Goal: Information Seeking & Learning: Learn about a topic

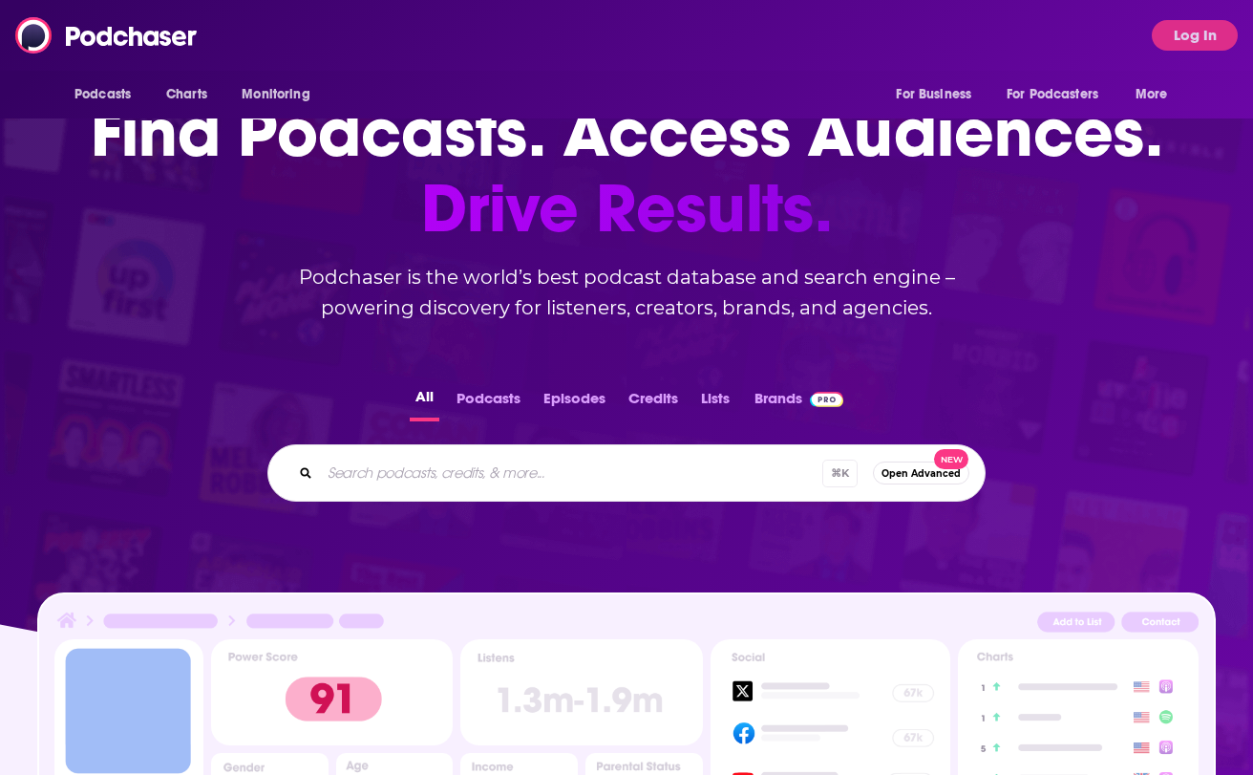
scroll to position [97, 0]
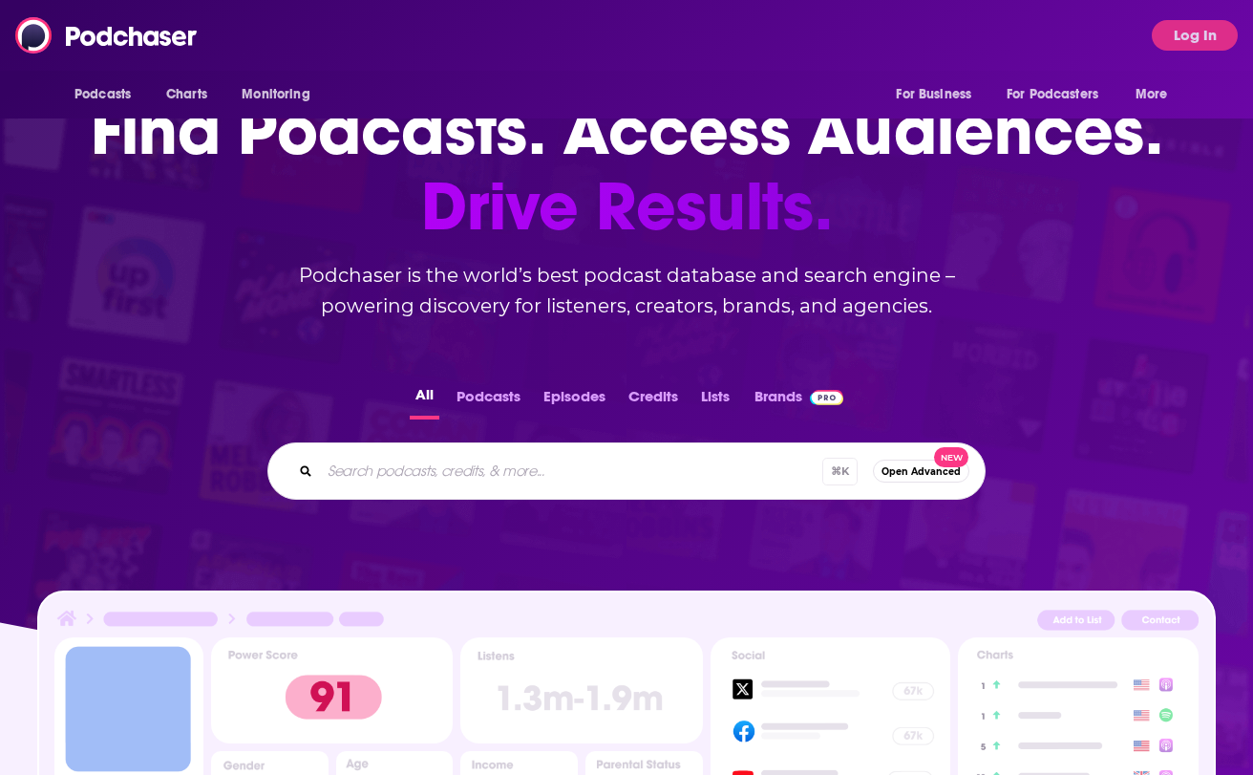
click at [1183, 24] on button "Log In" at bounding box center [1195, 35] width 86 height 31
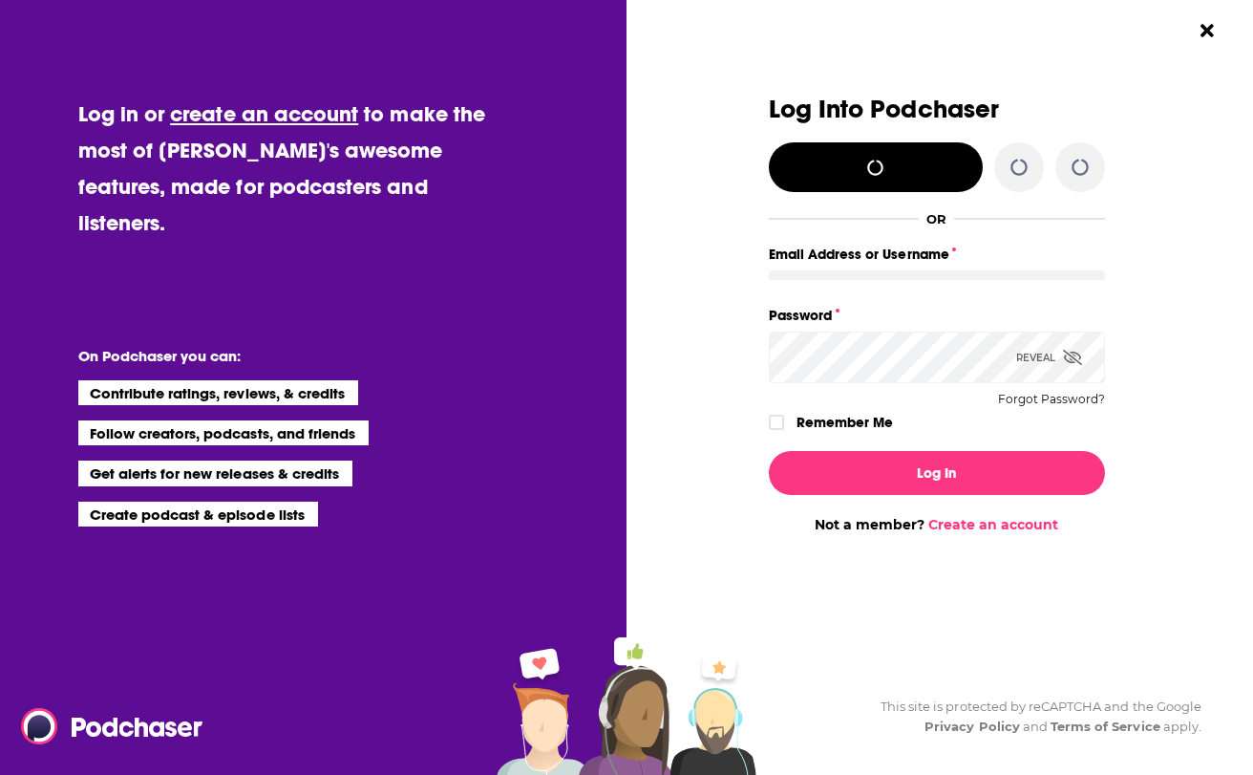
scroll to position [0, 0]
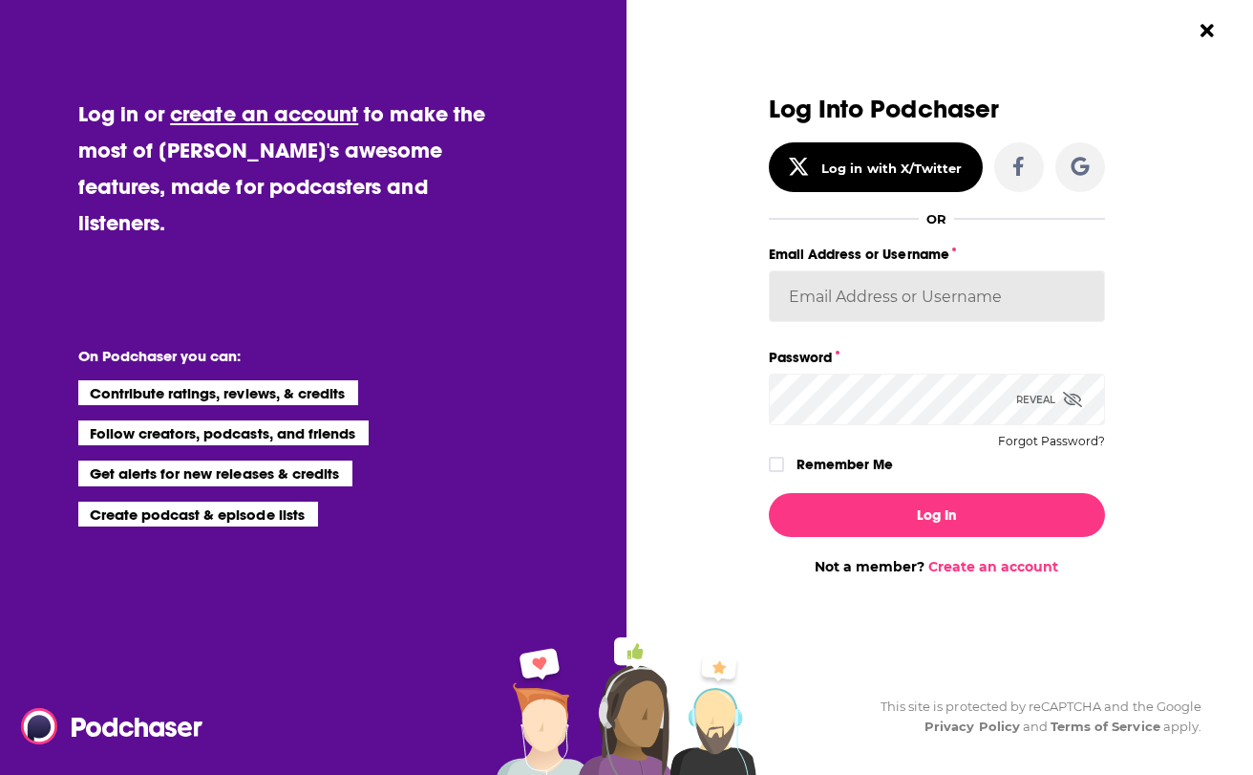
type input "ashtonrc"
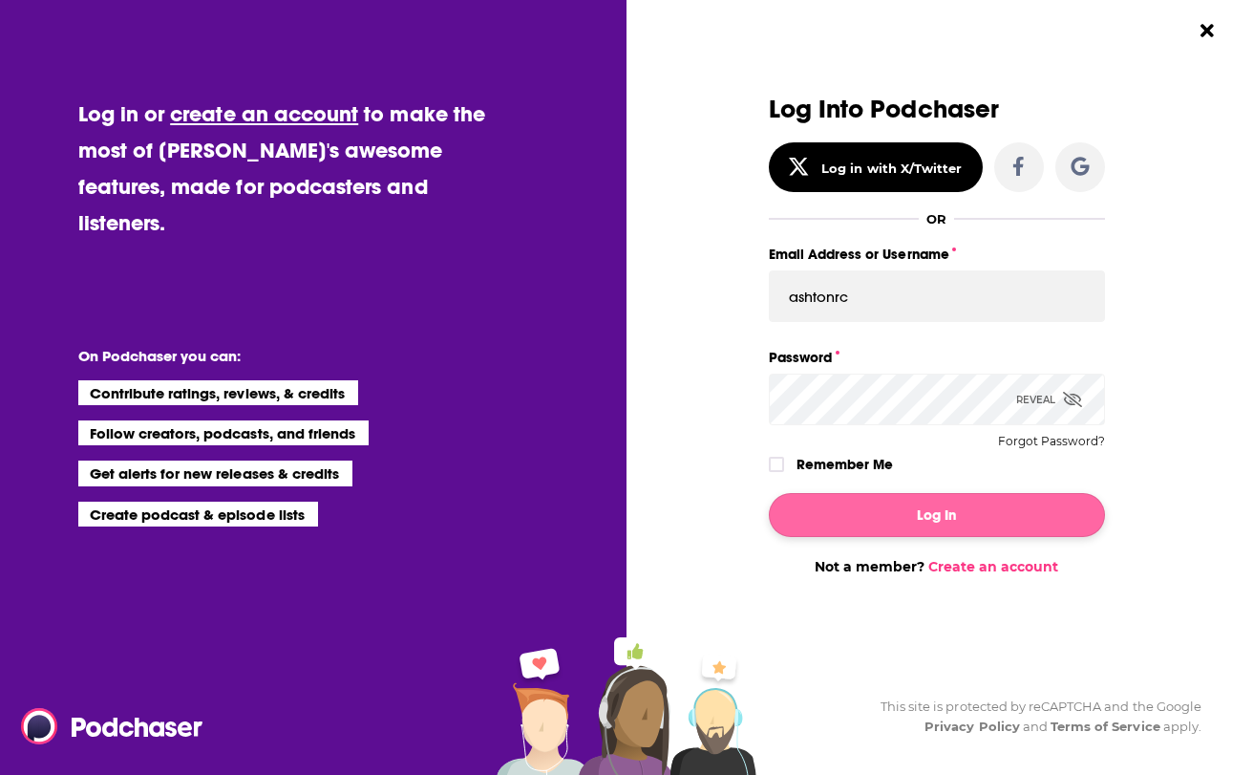
click at [869, 504] on button "Log In" at bounding box center [937, 515] width 336 height 44
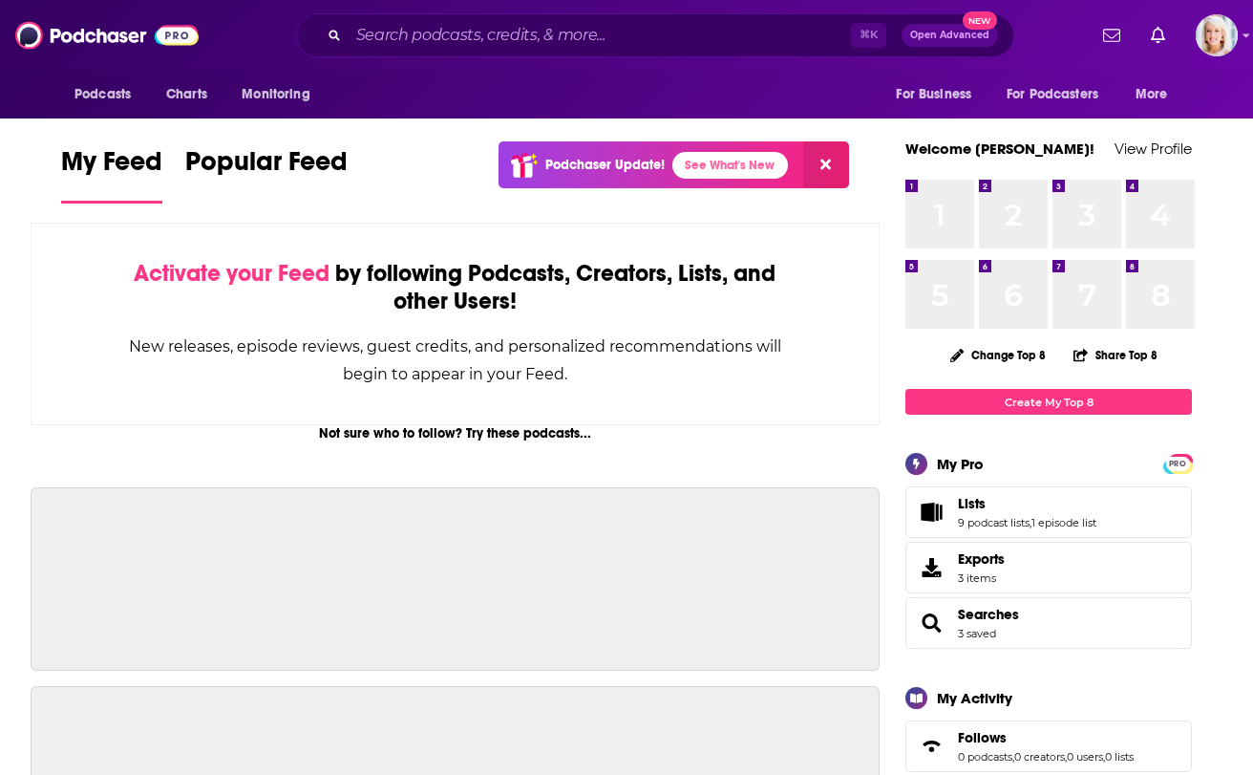
scroll to position [97, 0]
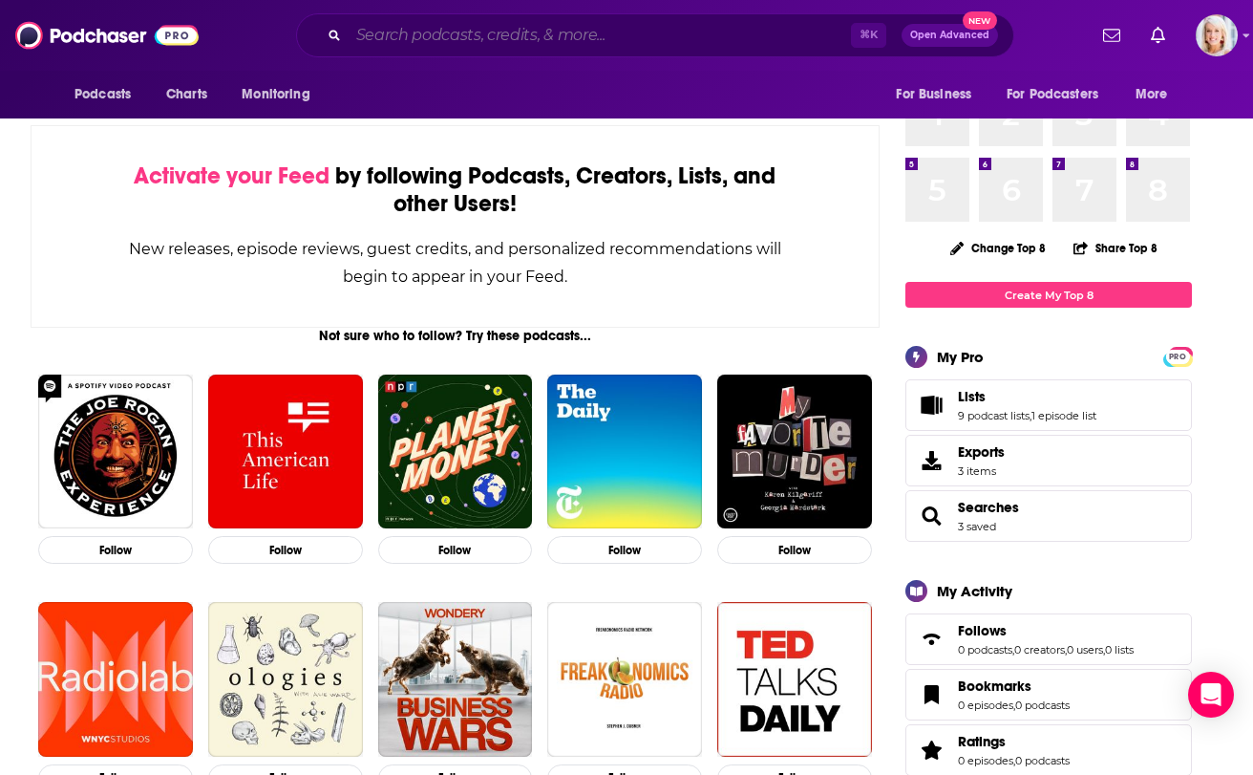
click at [467, 40] on input "Search podcasts, credits, & more..." at bounding box center [600, 35] width 502 height 31
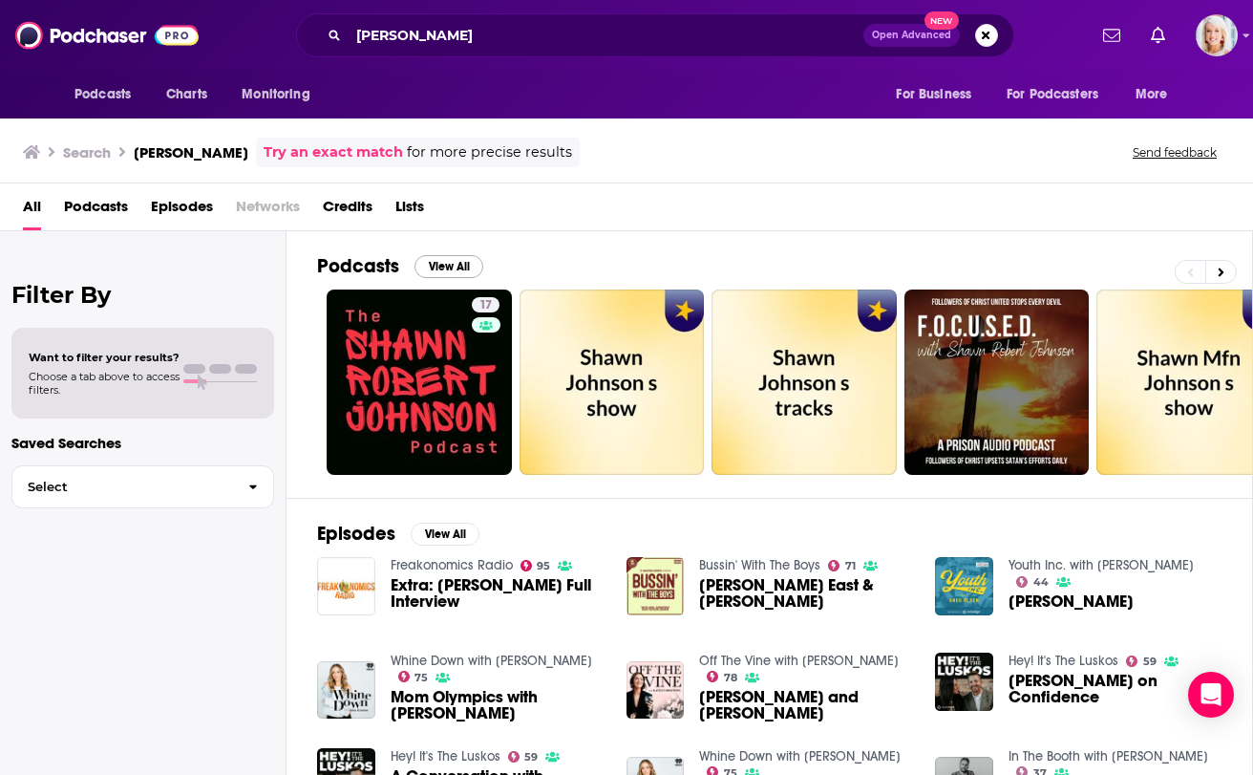
click at [434, 266] on button "View All" at bounding box center [449, 266] width 69 height 23
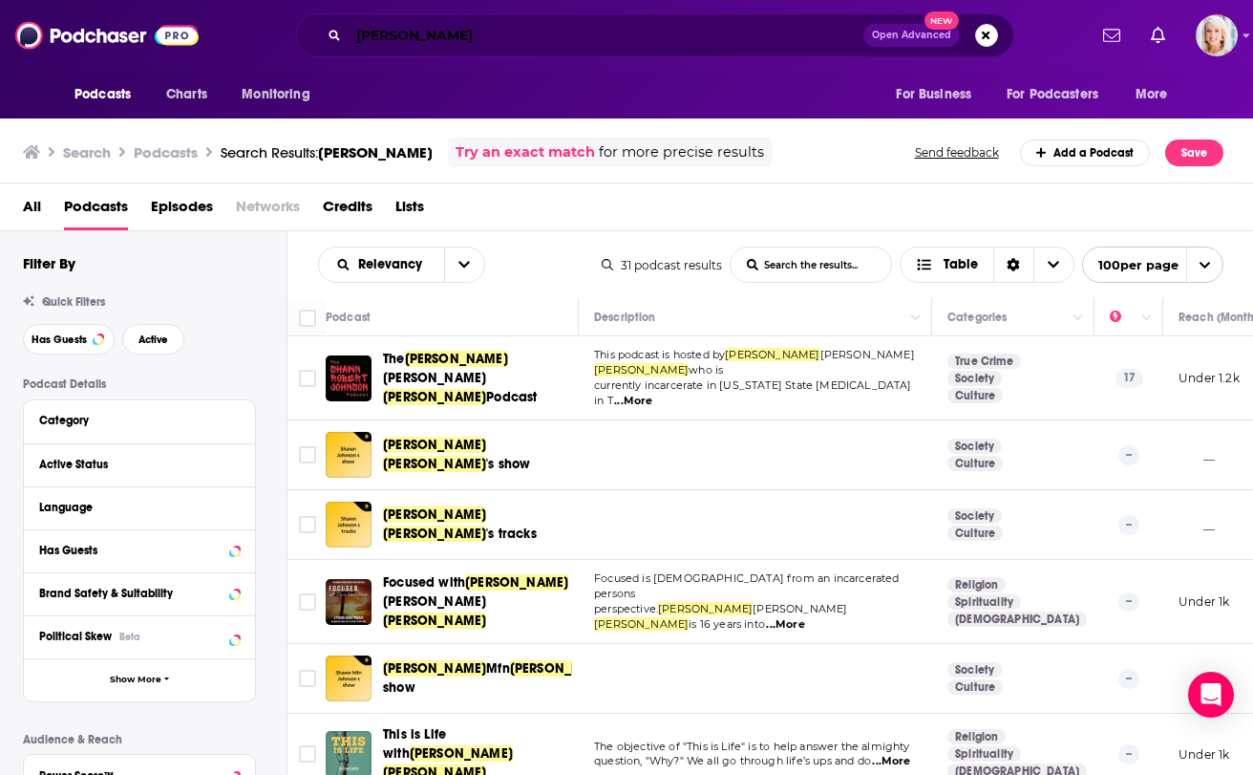
click at [536, 32] on input "[PERSON_NAME]" at bounding box center [606, 35] width 515 height 31
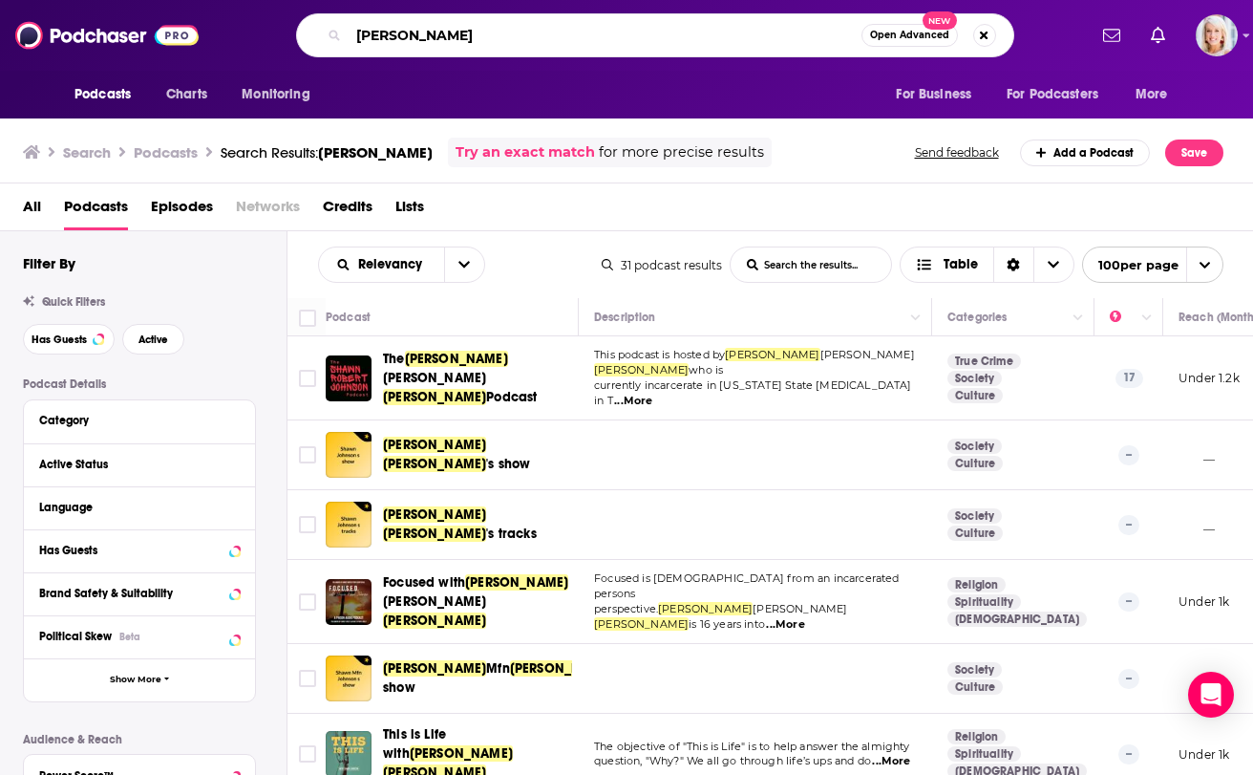
click at [536, 32] on input "[PERSON_NAME]" at bounding box center [605, 35] width 513 height 31
paste input "[URL][DOMAIN_NAME]"
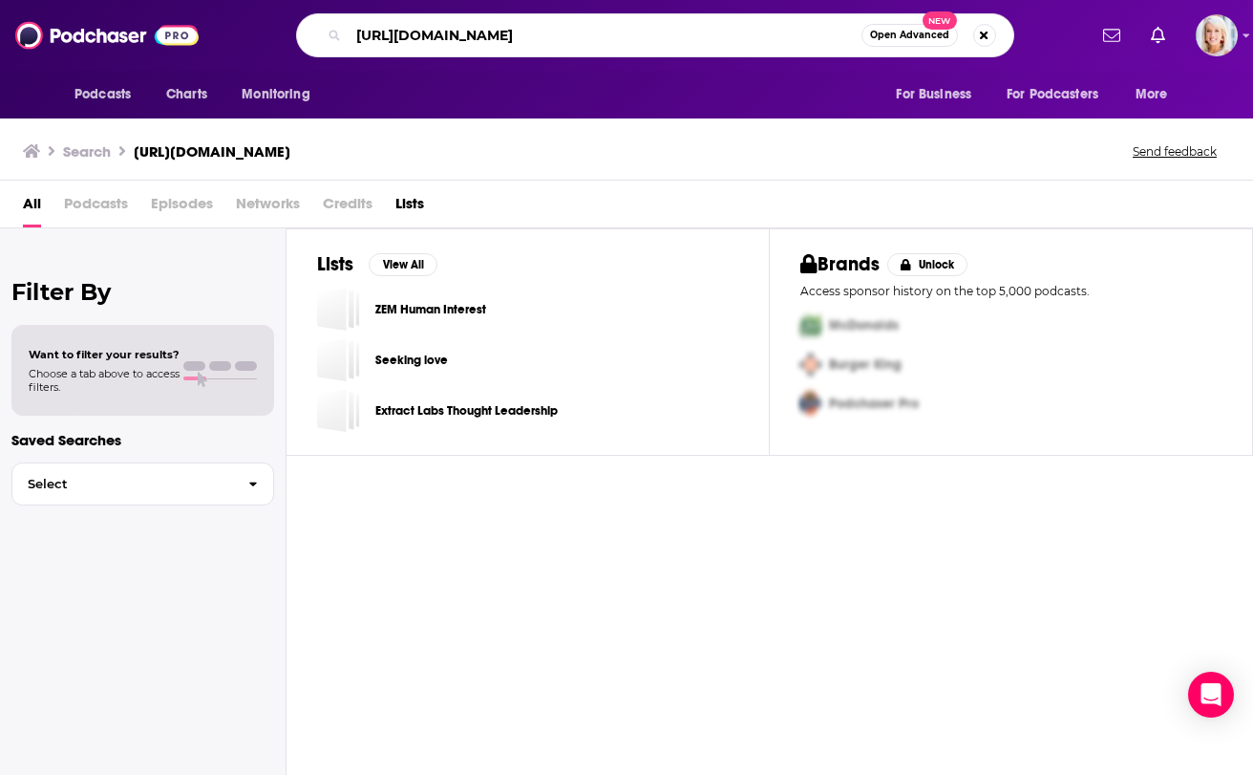
click at [579, 35] on input "[URL][DOMAIN_NAME]" at bounding box center [605, 35] width 513 height 31
type input "couple things"
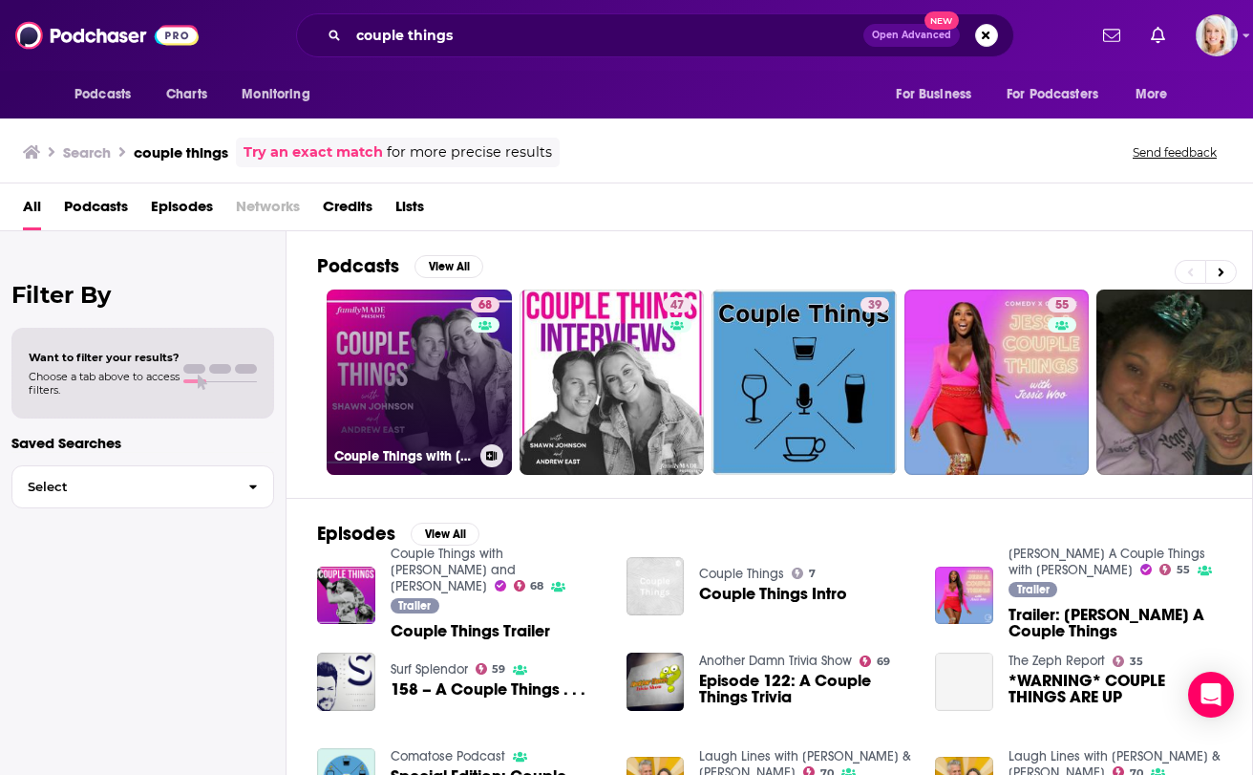
click at [363, 388] on link "68 Couple Things with [PERSON_NAME] and [PERSON_NAME]" at bounding box center [419, 381] width 185 height 185
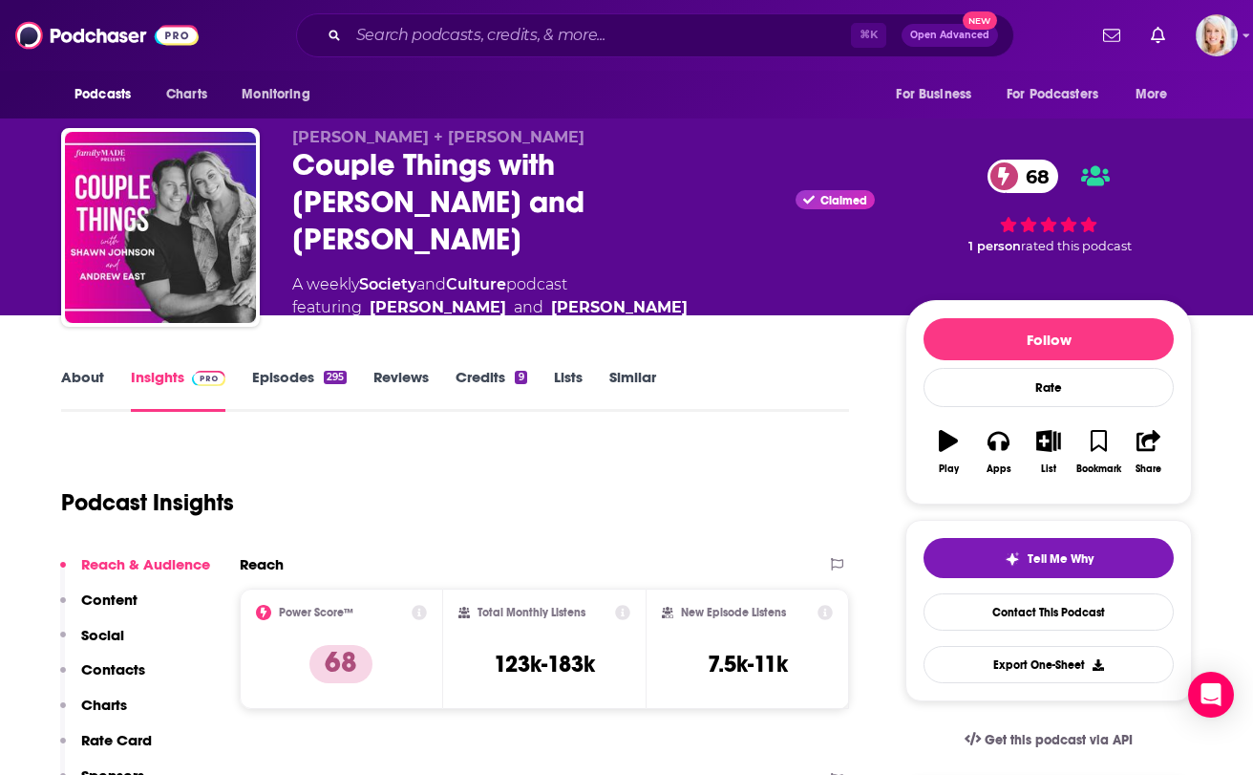
click at [622, 383] on link "Similar" at bounding box center [632, 390] width 47 height 44
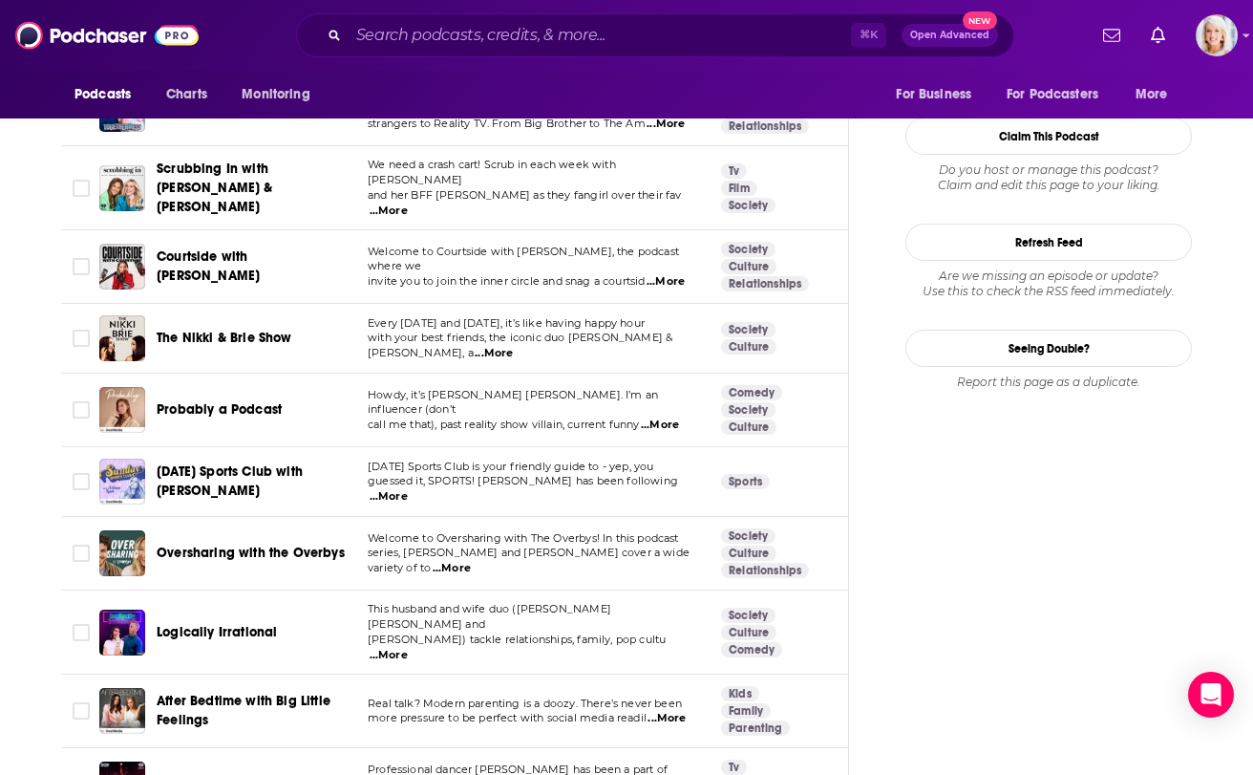
scroll to position [2218, 0]
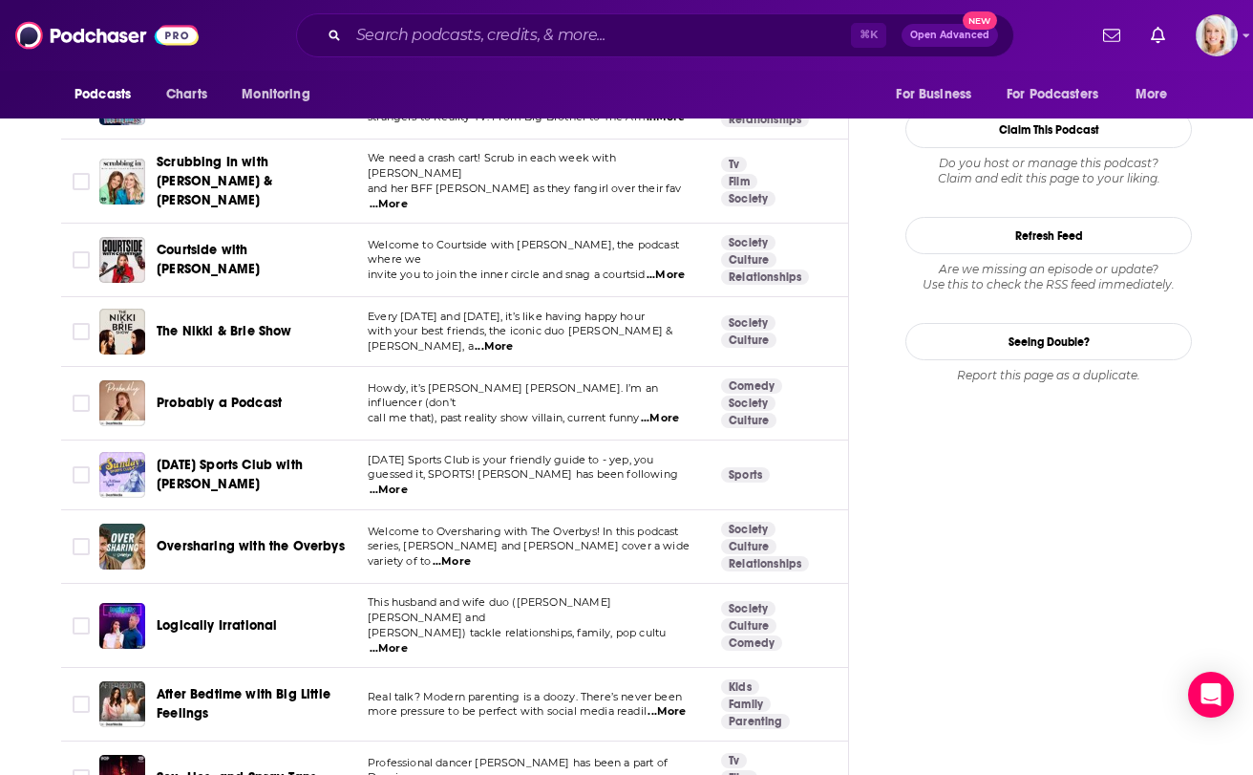
click at [908, 4] on div "Podcasts Charts Monitoring ⌘ K Open Advanced New For Business For Podcasters Mo…" at bounding box center [626, 35] width 1253 height 71
click at [576, 37] on input "Search podcasts, credits, & more..." at bounding box center [600, 35] width 502 height 31
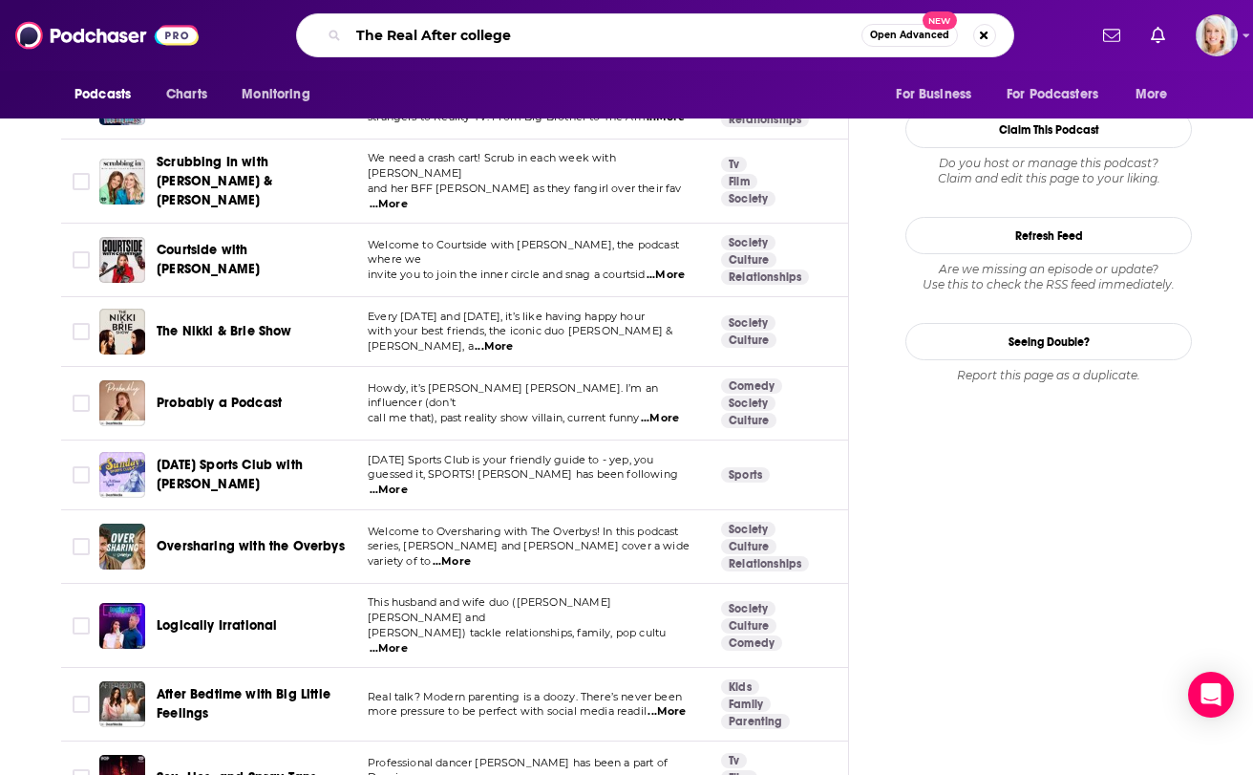
type input "The Real After college"
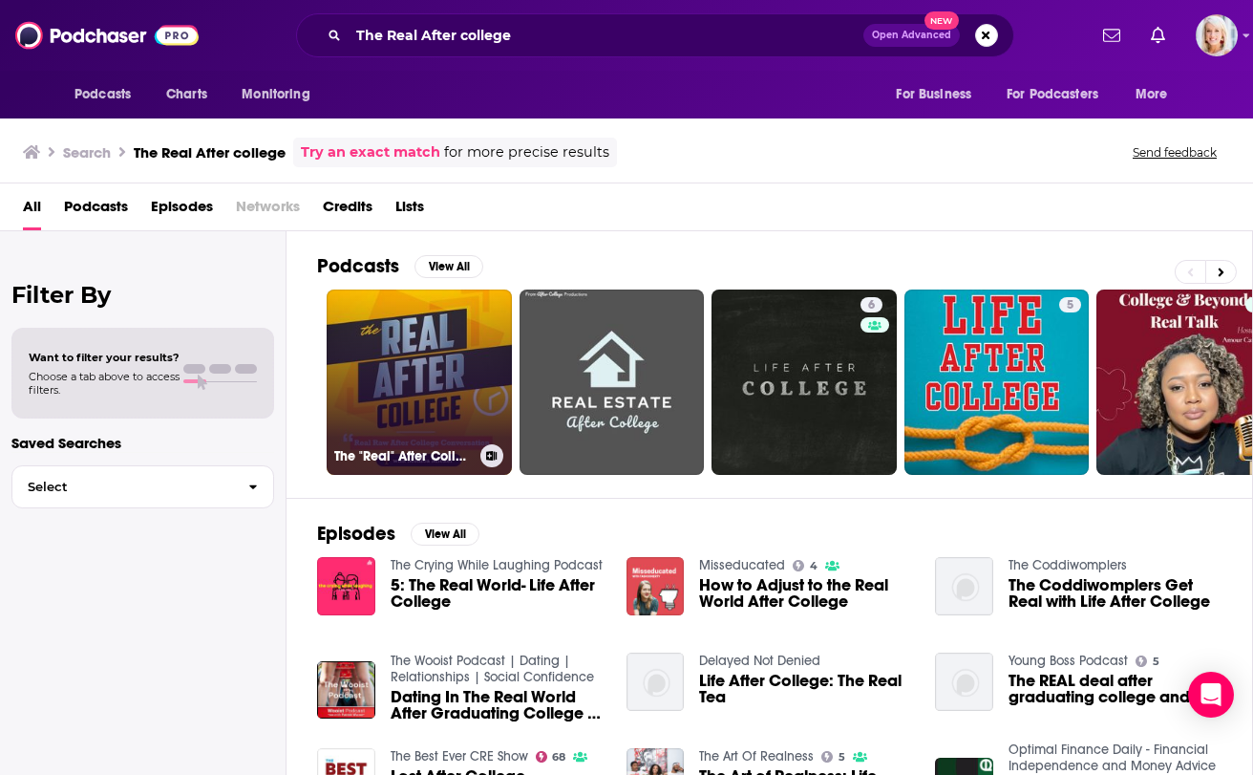
click at [380, 351] on link "The "Real" After College" at bounding box center [419, 381] width 185 height 185
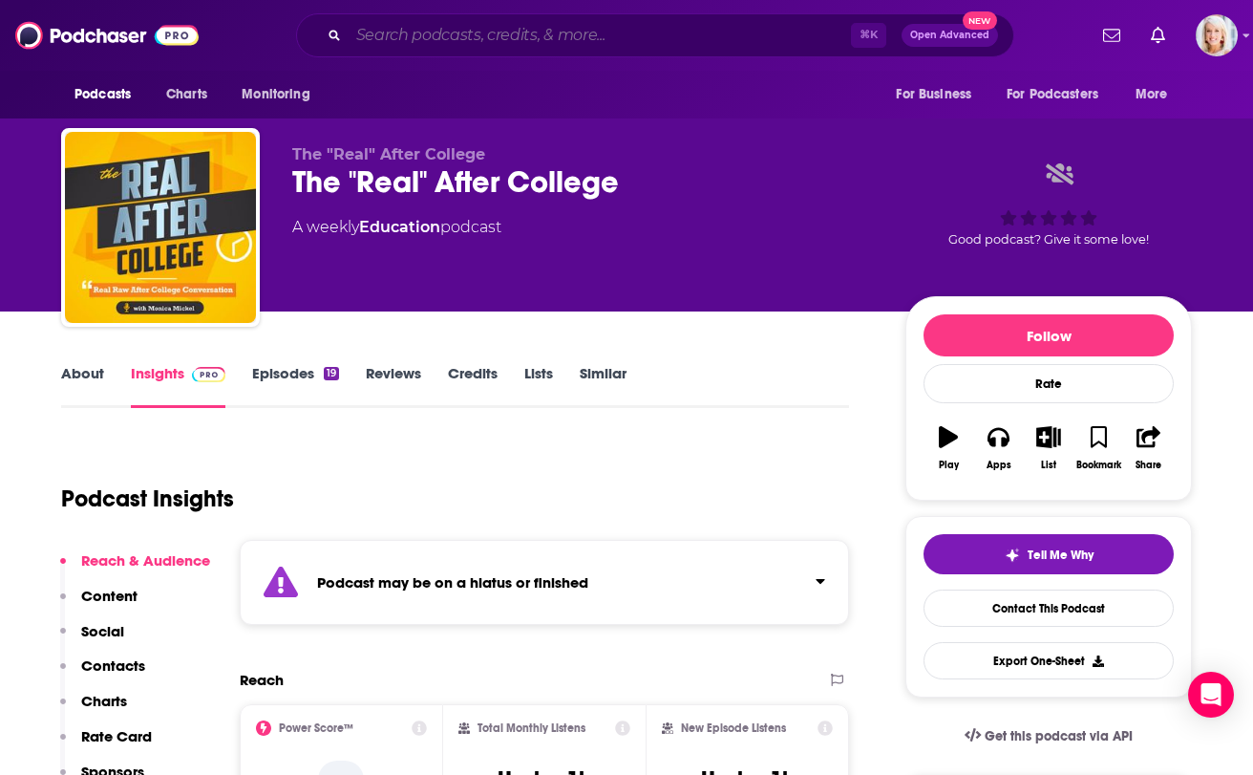
click at [585, 32] on input "Search podcasts, credits, & more..." at bounding box center [600, 35] width 502 height 31
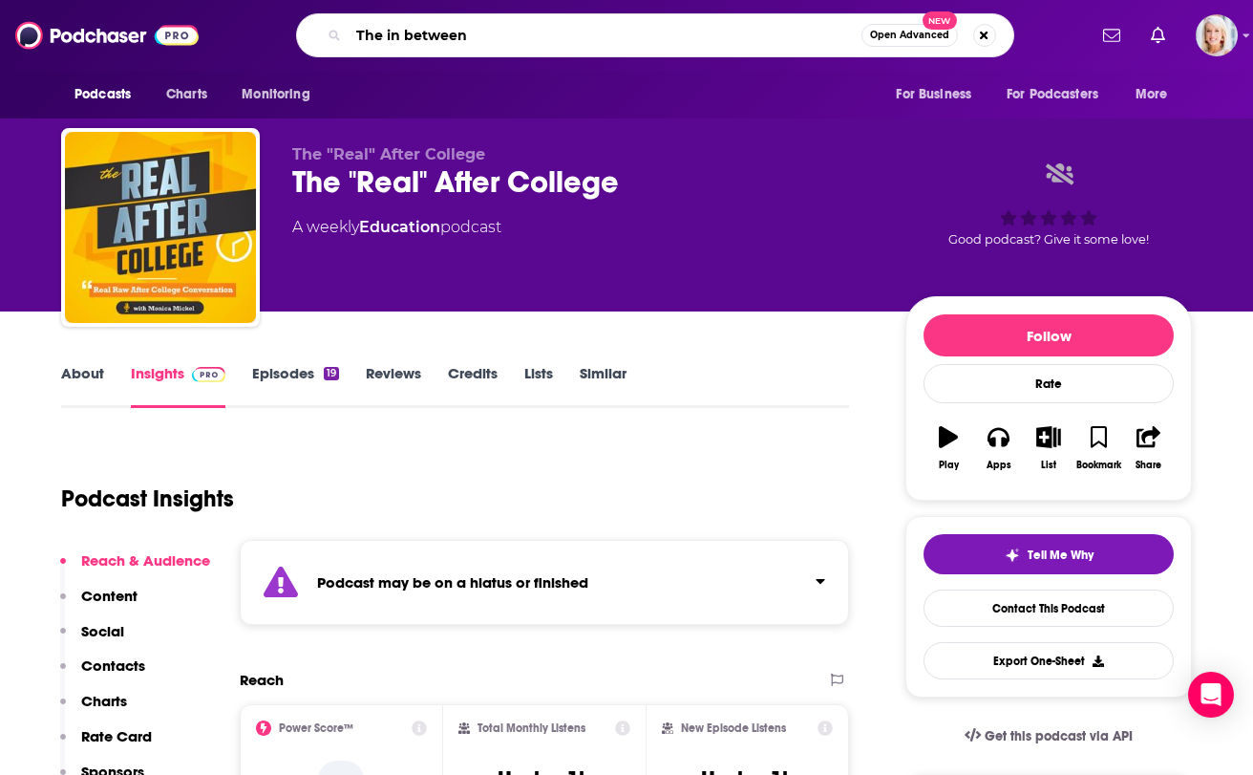
type input "The in between"
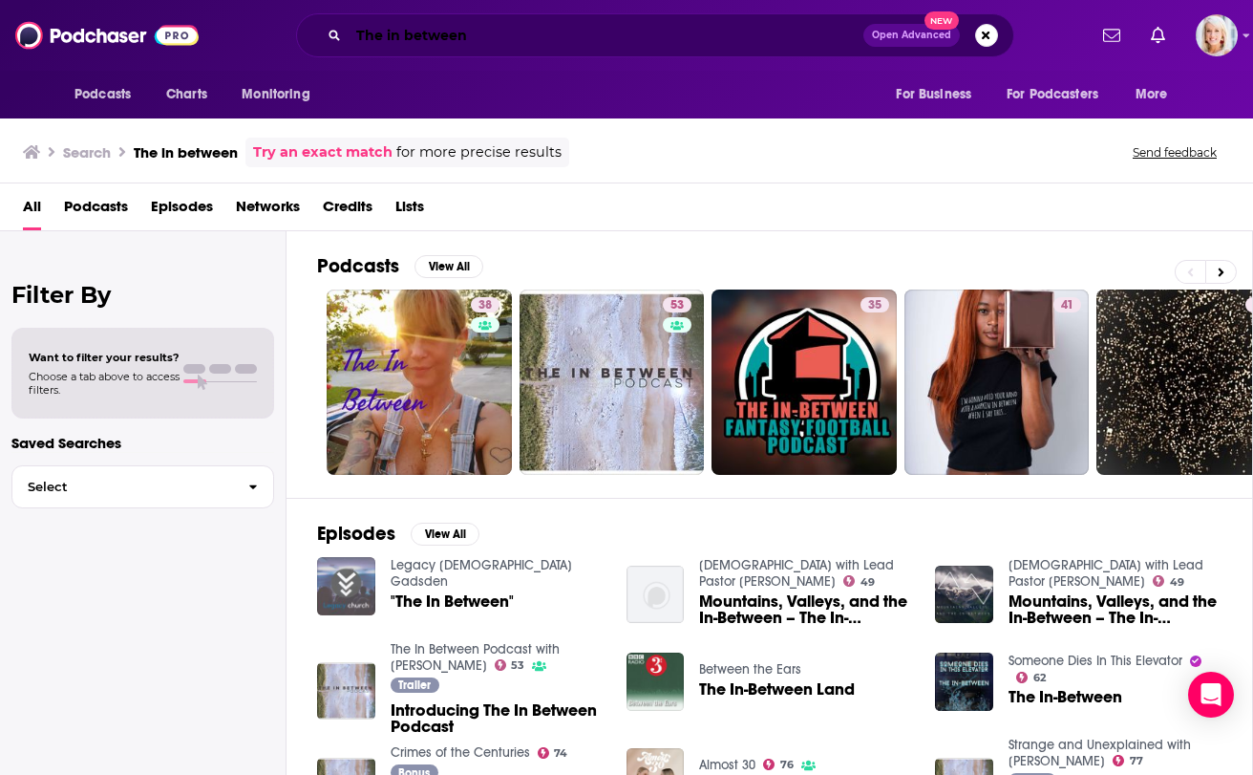
click at [384, 35] on input "The in between" at bounding box center [606, 35] width 515 height 31
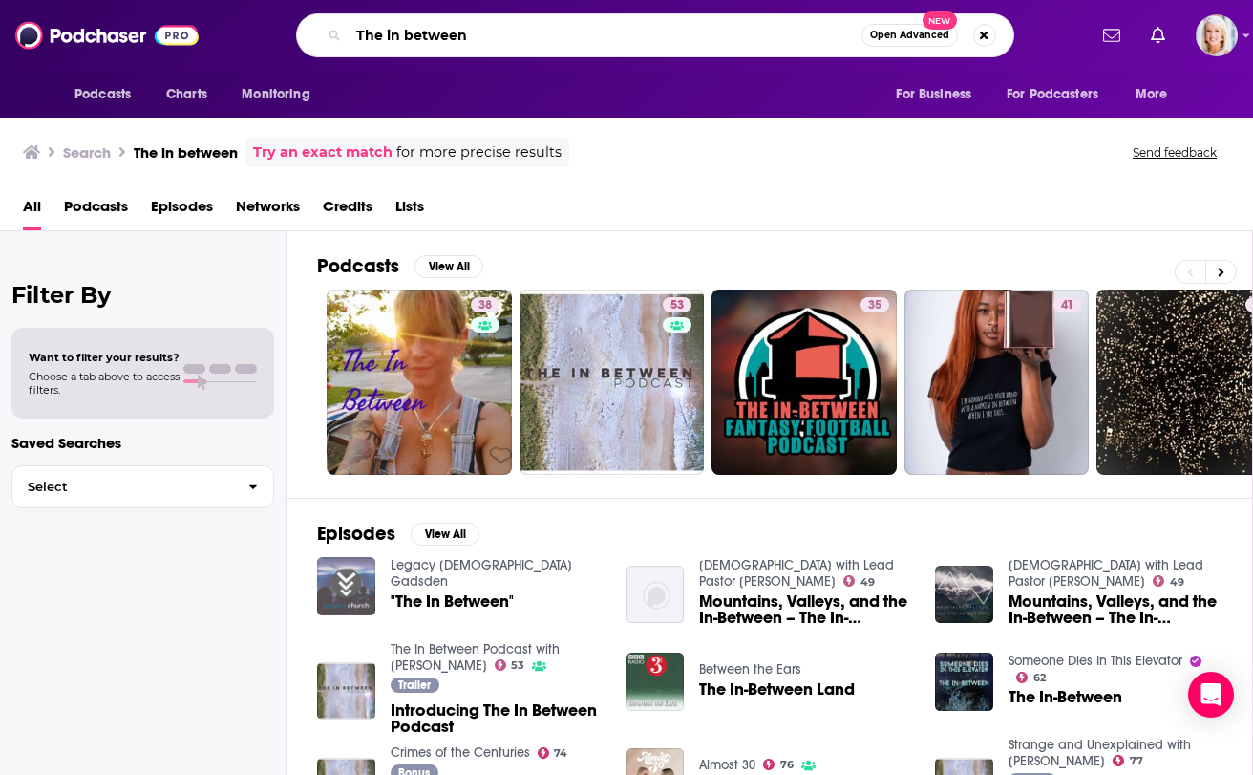
click at [384, 35] on input "The in between" at bounding box center [605, 35] width 513 height 31
click at [207, 42] on div "Podcasts Charts Monitoring ⌘ K Open Advanced New For Business For Podcasters Mo…" at bounding box center [626, 35] width 1253 height 71
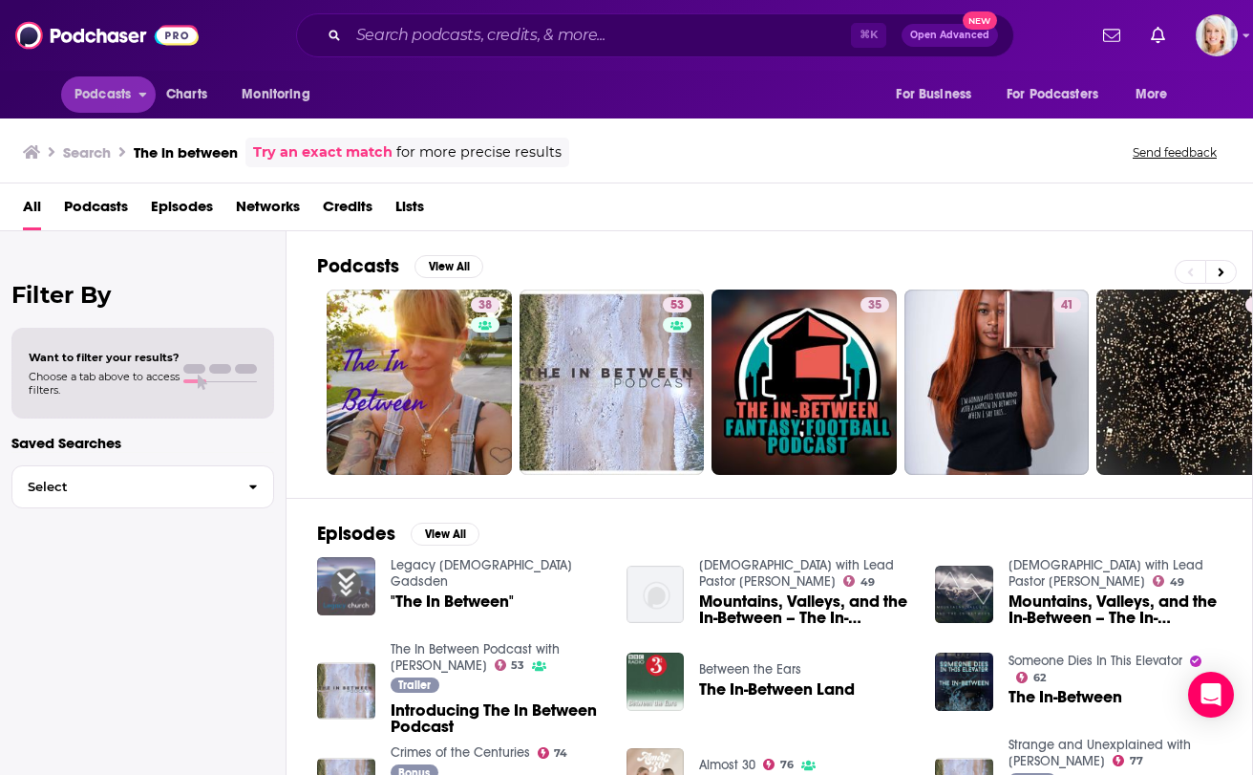
click at [87, 89] on span "Podcasts" at bounding box center [103, 94] width 56 height 27
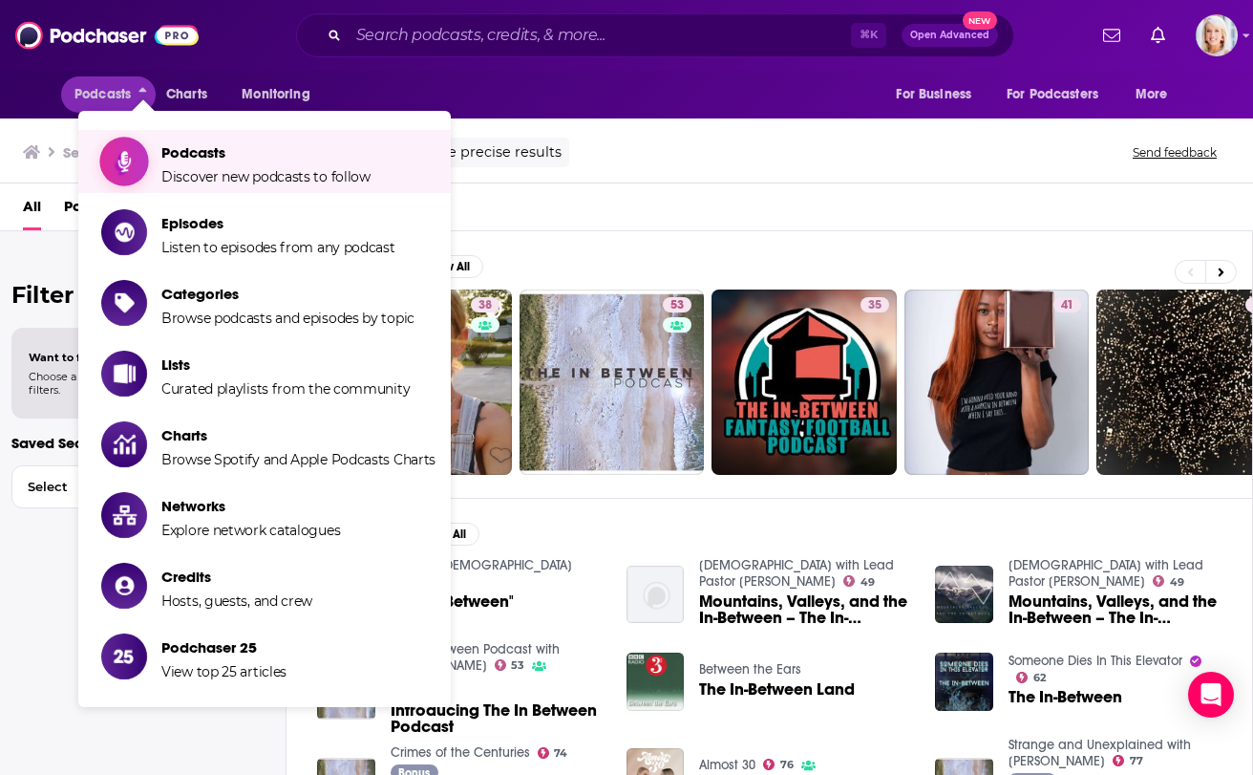
click at [211, 168] on span "Discover new podcasts to follow" at bounding box center [265, 176] width 209 height 17
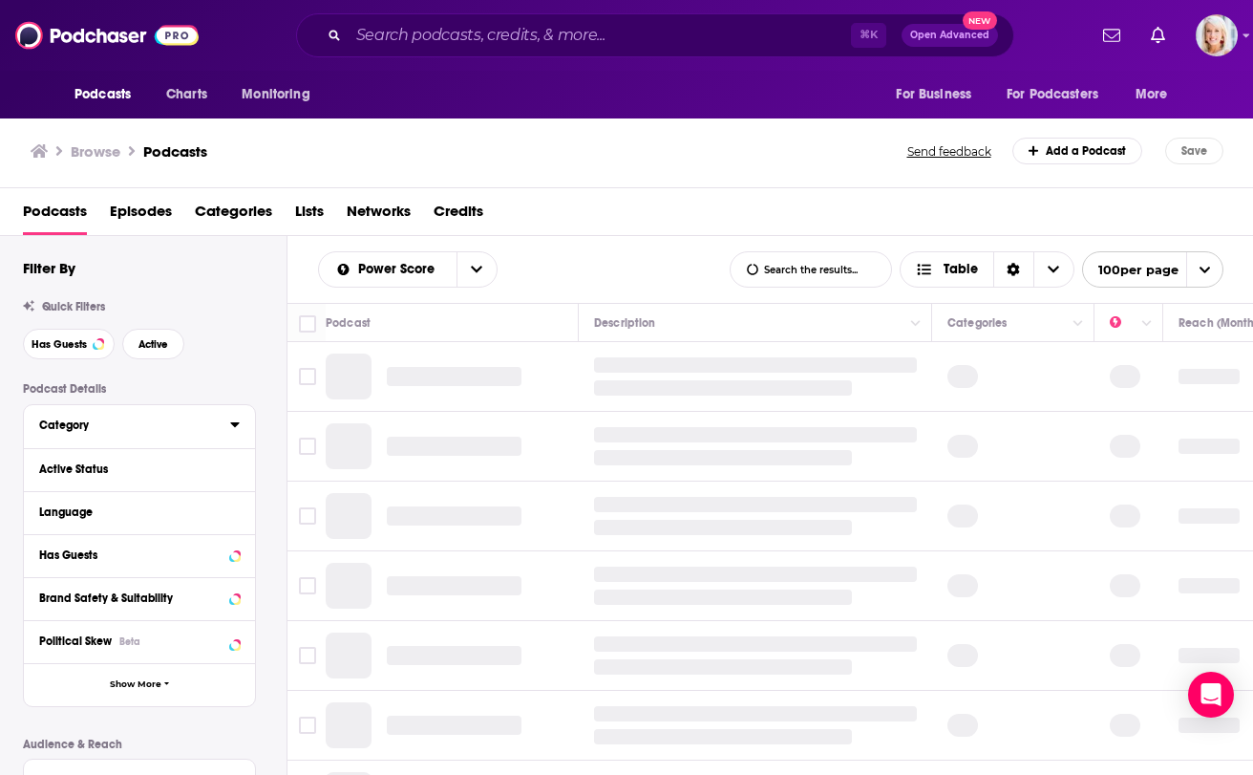
click at [96, 428] on div "Category" at bounding box center [128, 424] width 179 height 13
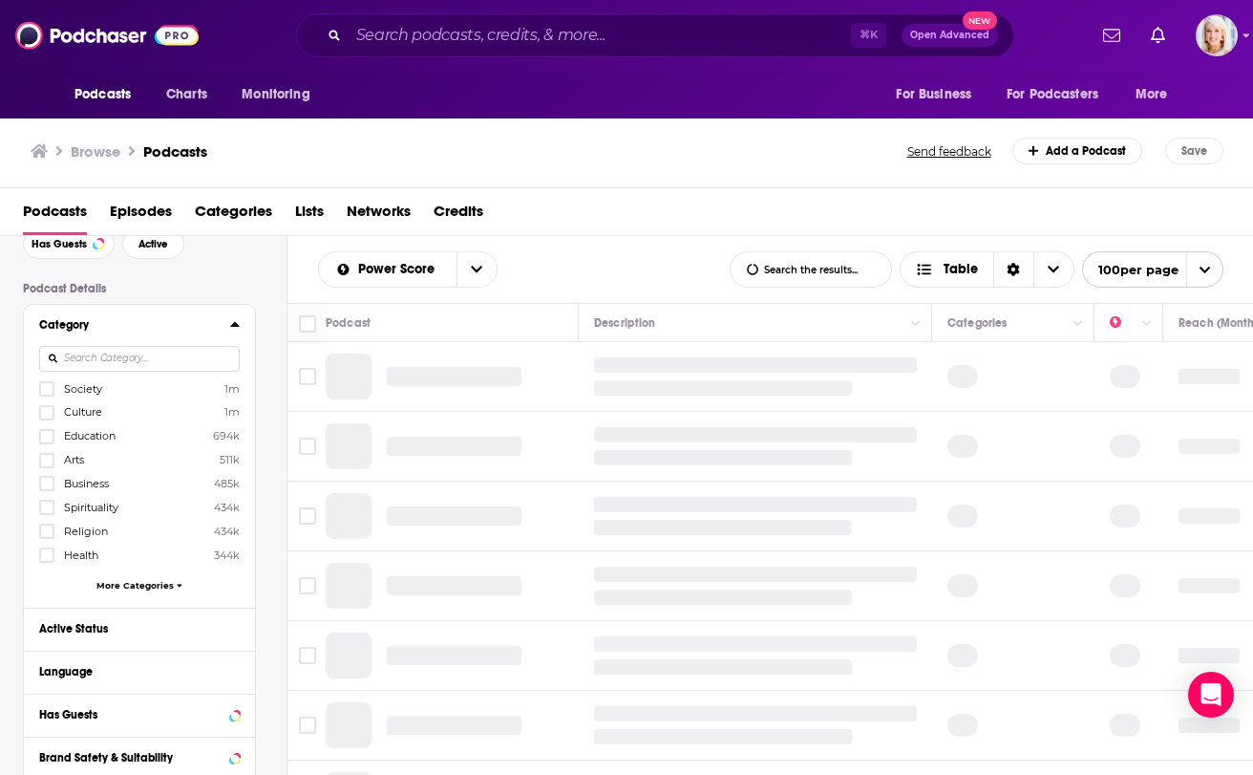
scroll to position [104, 0]
click at [129, 579] on span "More Categories" at bounding box center [134, 581] width 77 height 11
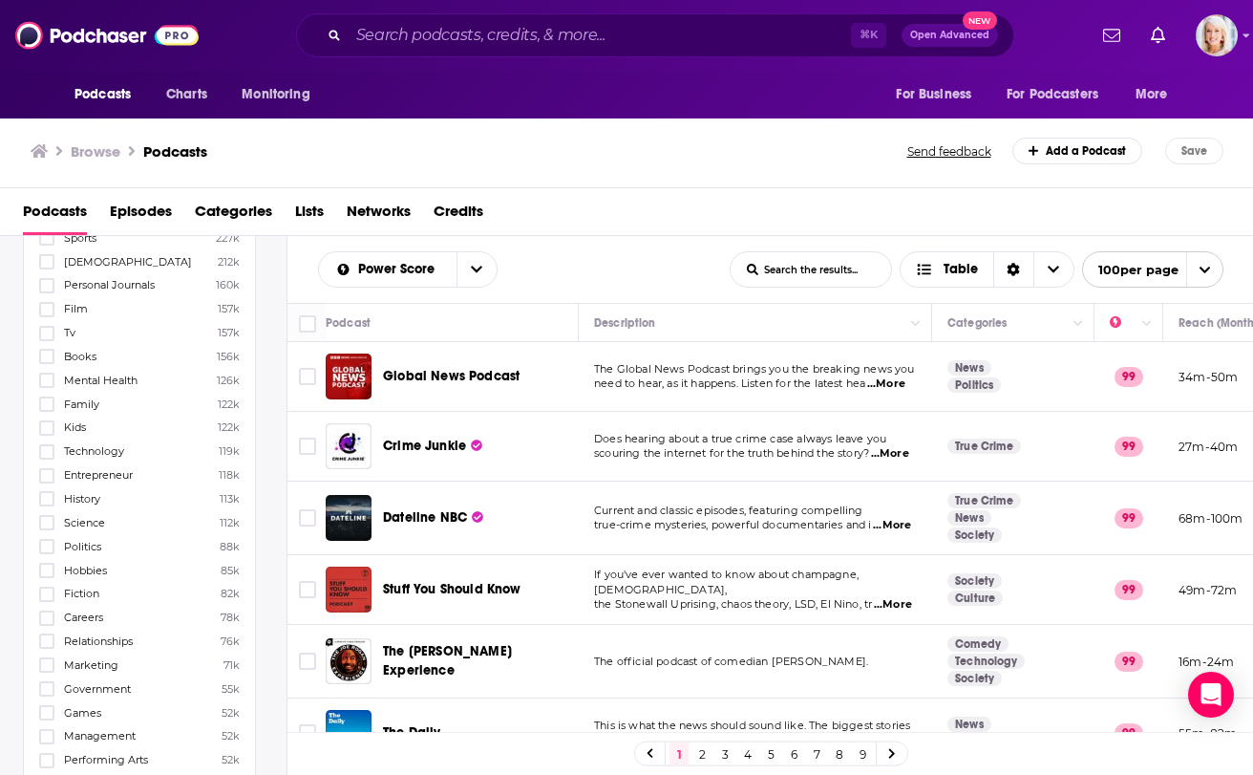
scroll to position [547, 0]
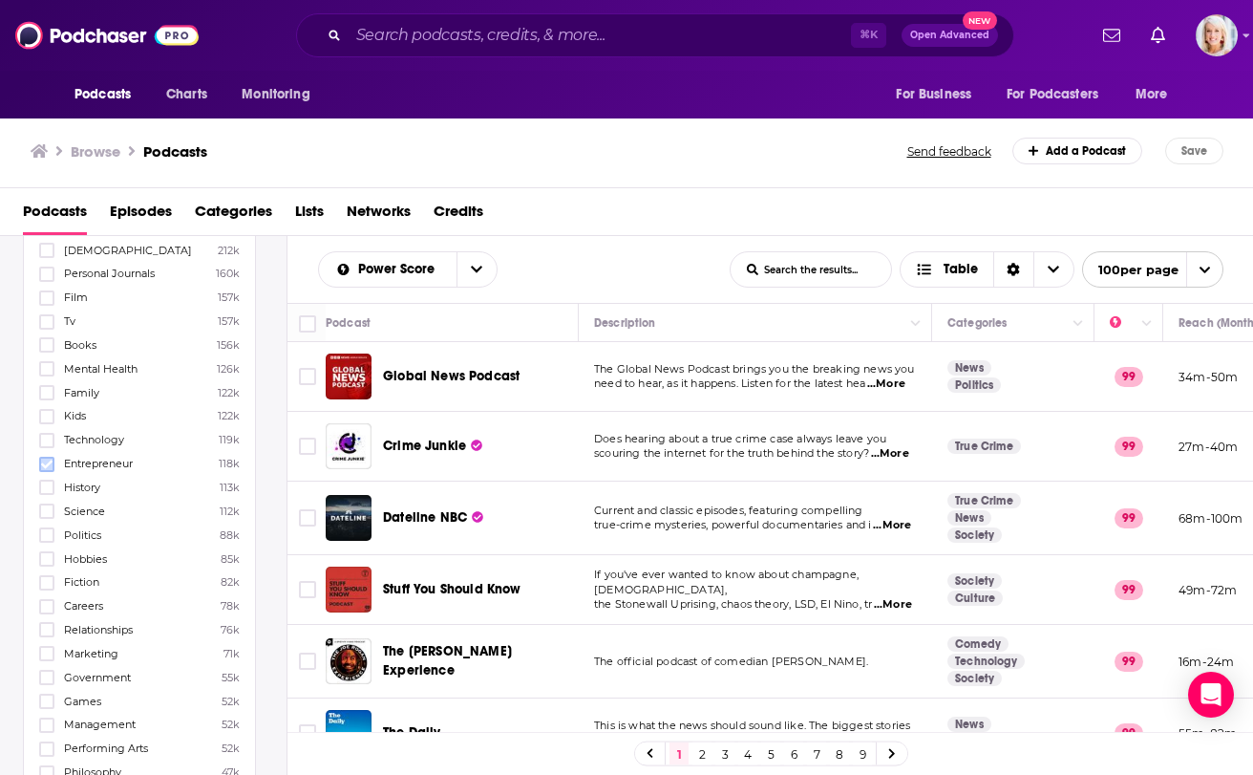
click at [47, 458] on label at bounding box center [46, 464] width 15 height 15
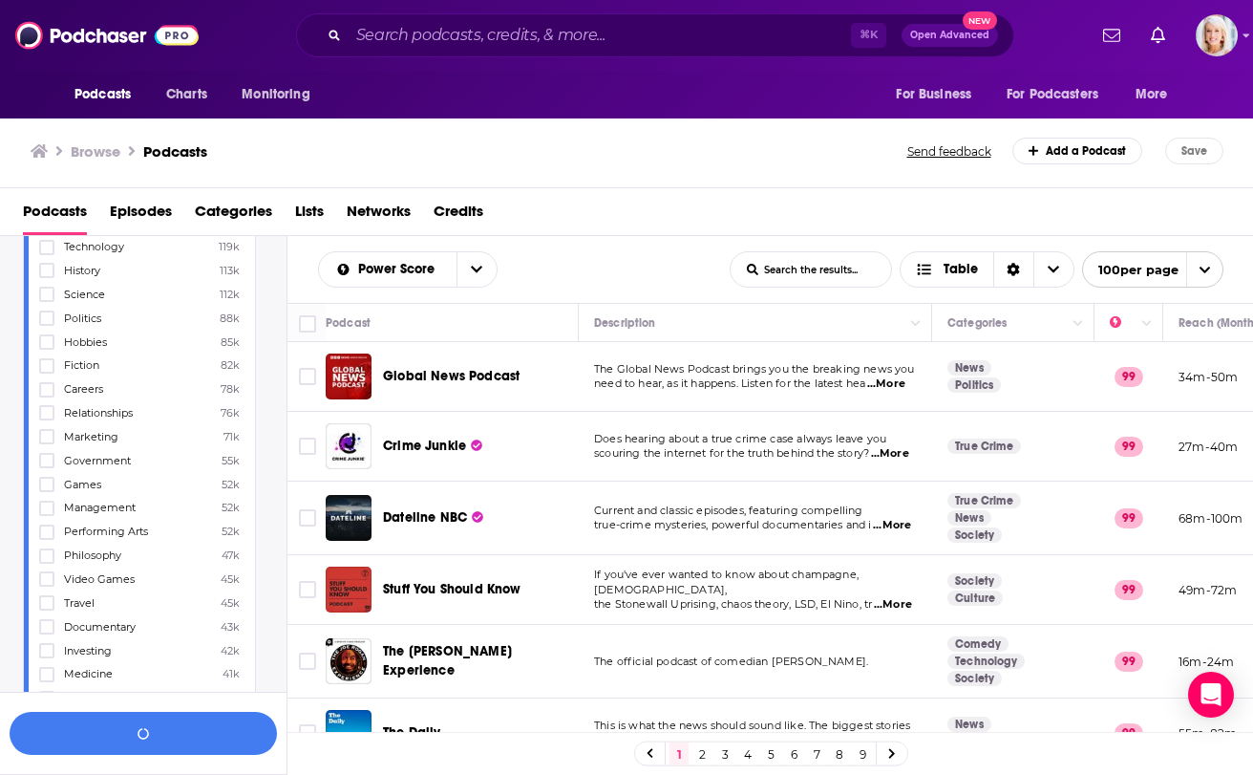
scroll to position [765, 0]
click at [50, 394] on icon at bounding box center [46, 388] width 11 height 11
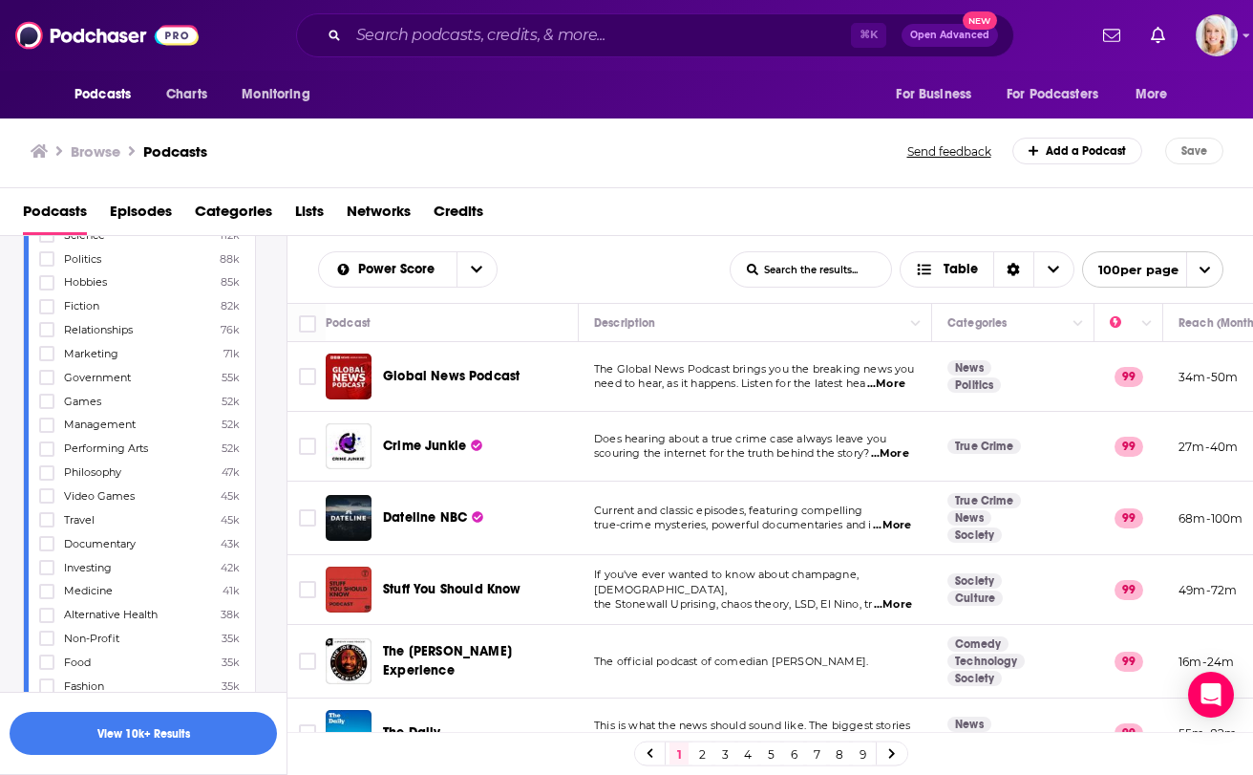
scroll to position [852, 0]
click at [49, 419] on icon at bounding box center [46, 420] width 11 height 9
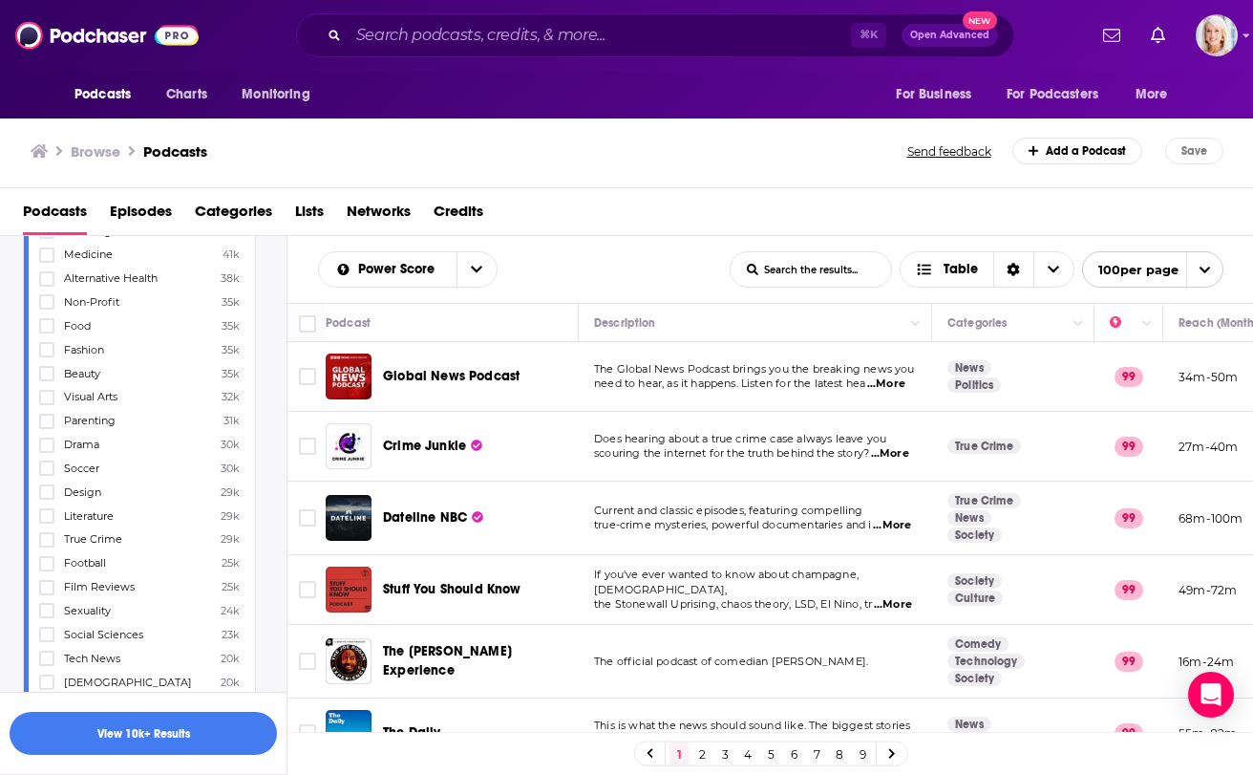
scroll to position [1204, 0]
click at [49, 398] on icon at bounding box center [46, 400] width 11 height 11
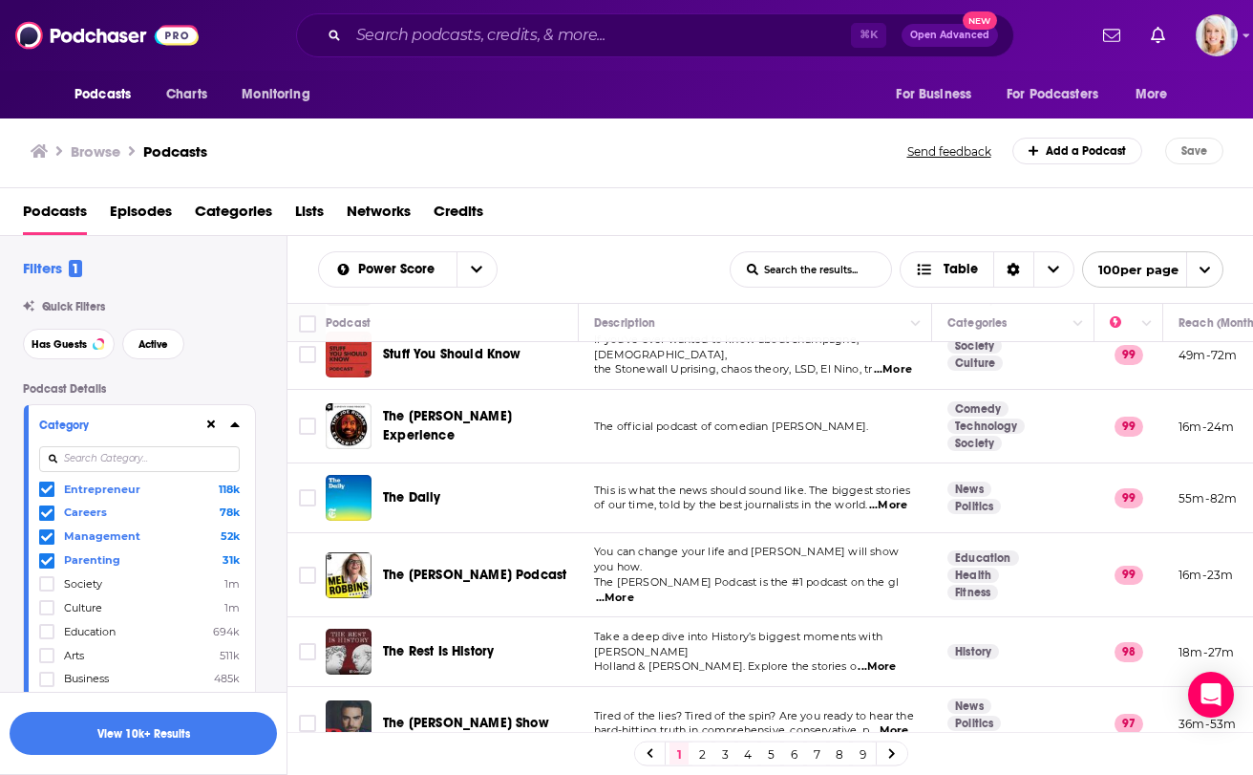
scroll to position [0, 0]
click at [237, 431] on icon at bounding box center [235, 423] width 10 height 15
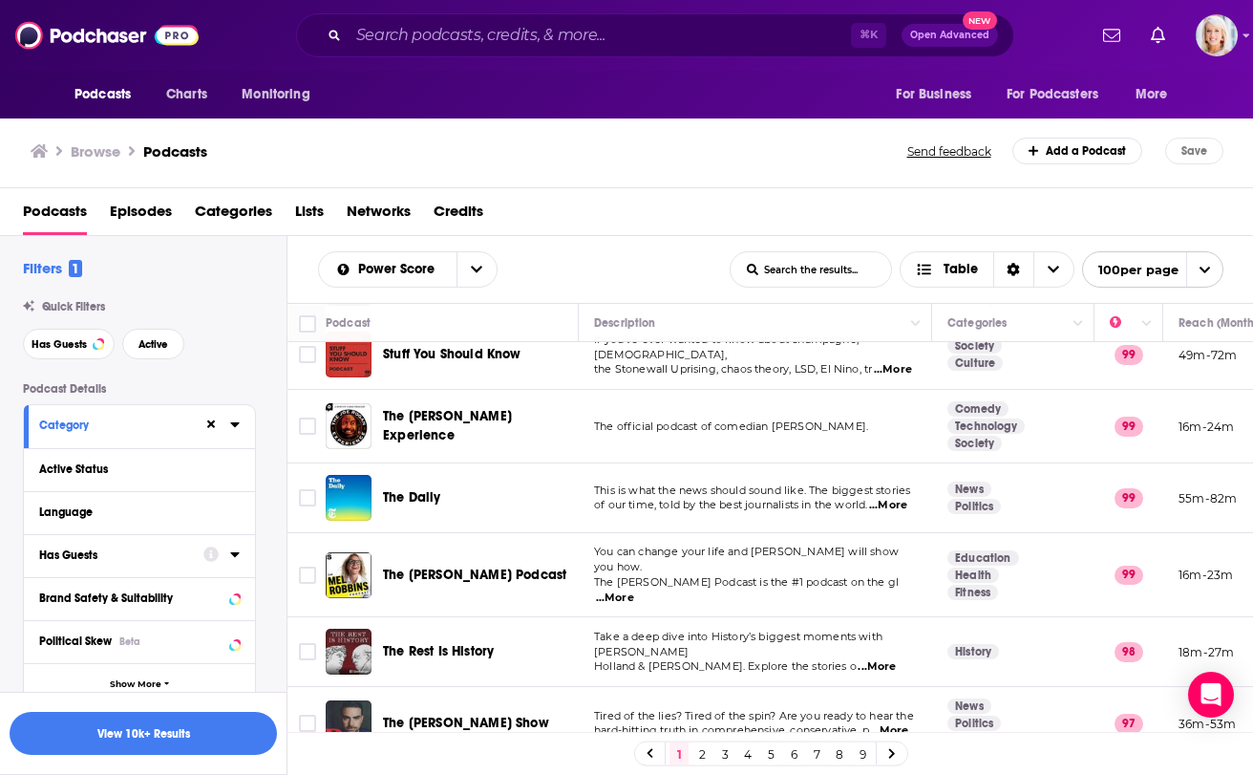
click at [234, 554] on icon at bounding box center [234, 554] width 9 height 5
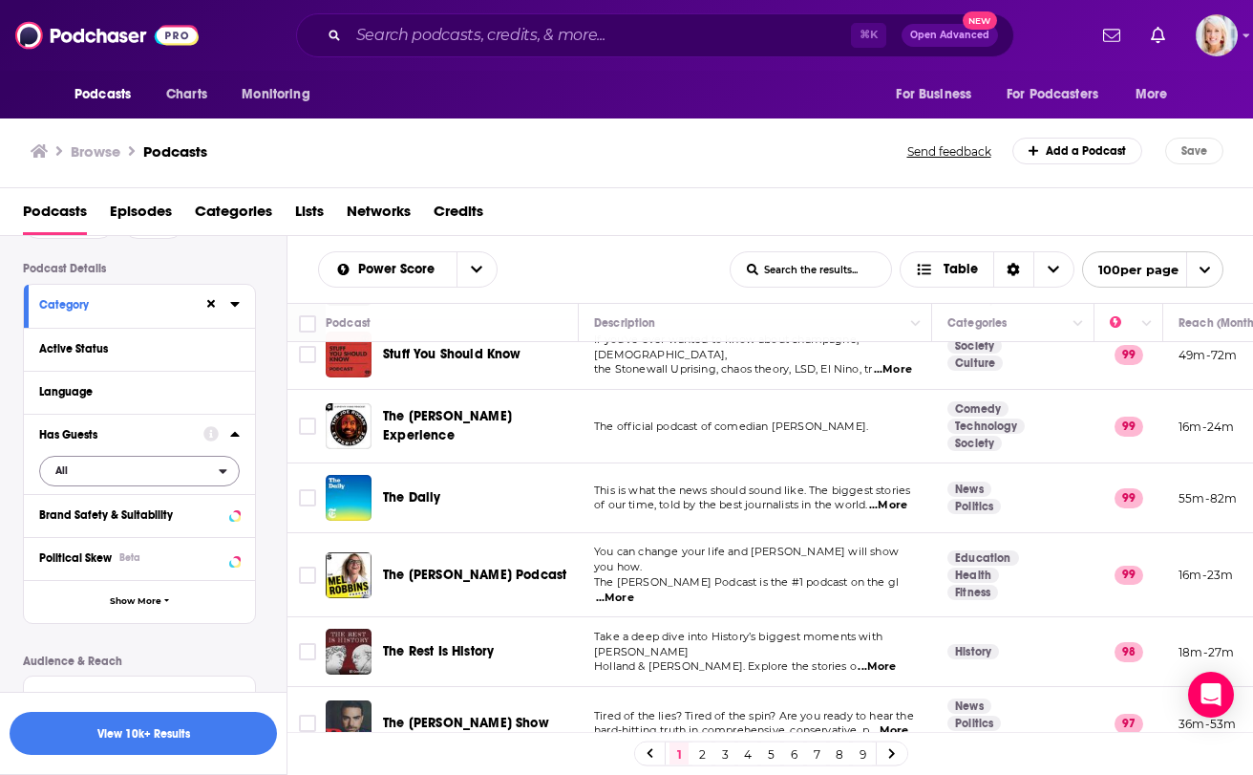
scroll to position [125, 0]
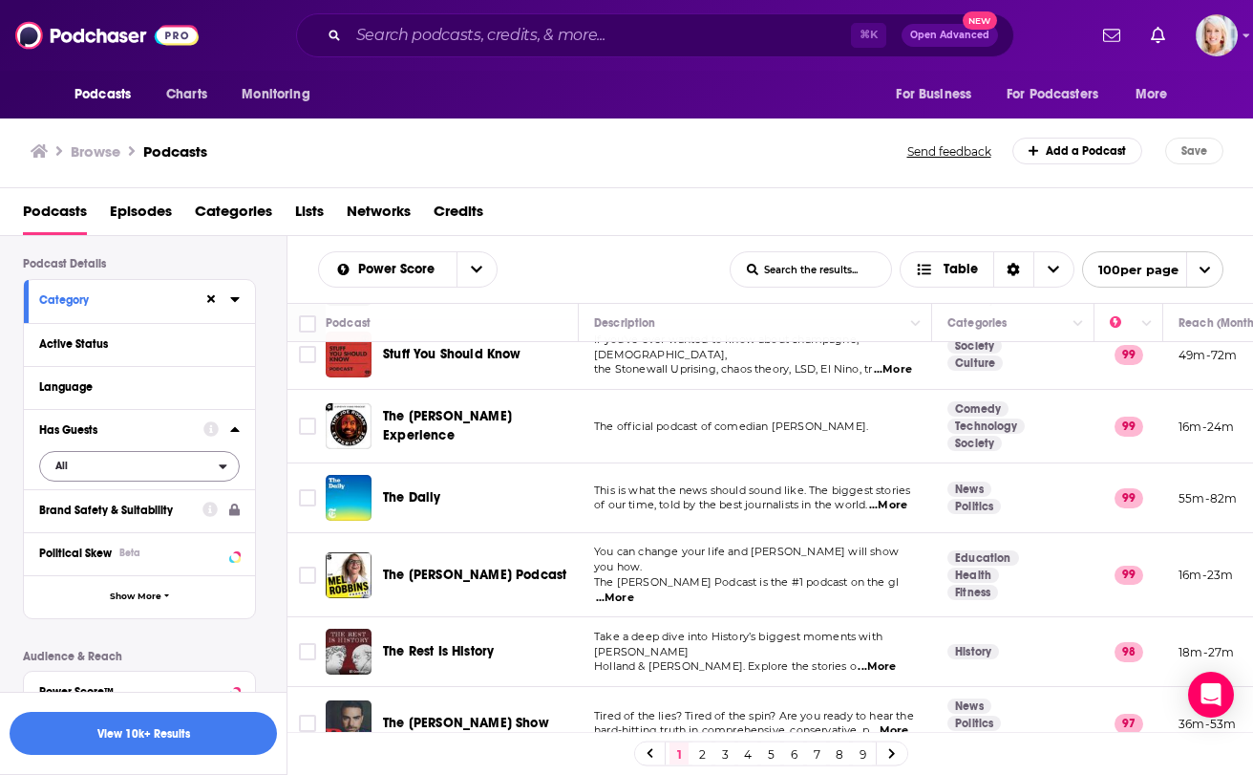
click at [79, 469] on span "All" at bounding box center [129, 465] width 179 height 25
click at [68, 517] on div "Has guests 494k" at bounding box center [146, 529] width 214 height 32
click at [232, 430] on icon at bounding box center [234, 429] width 9 height 5
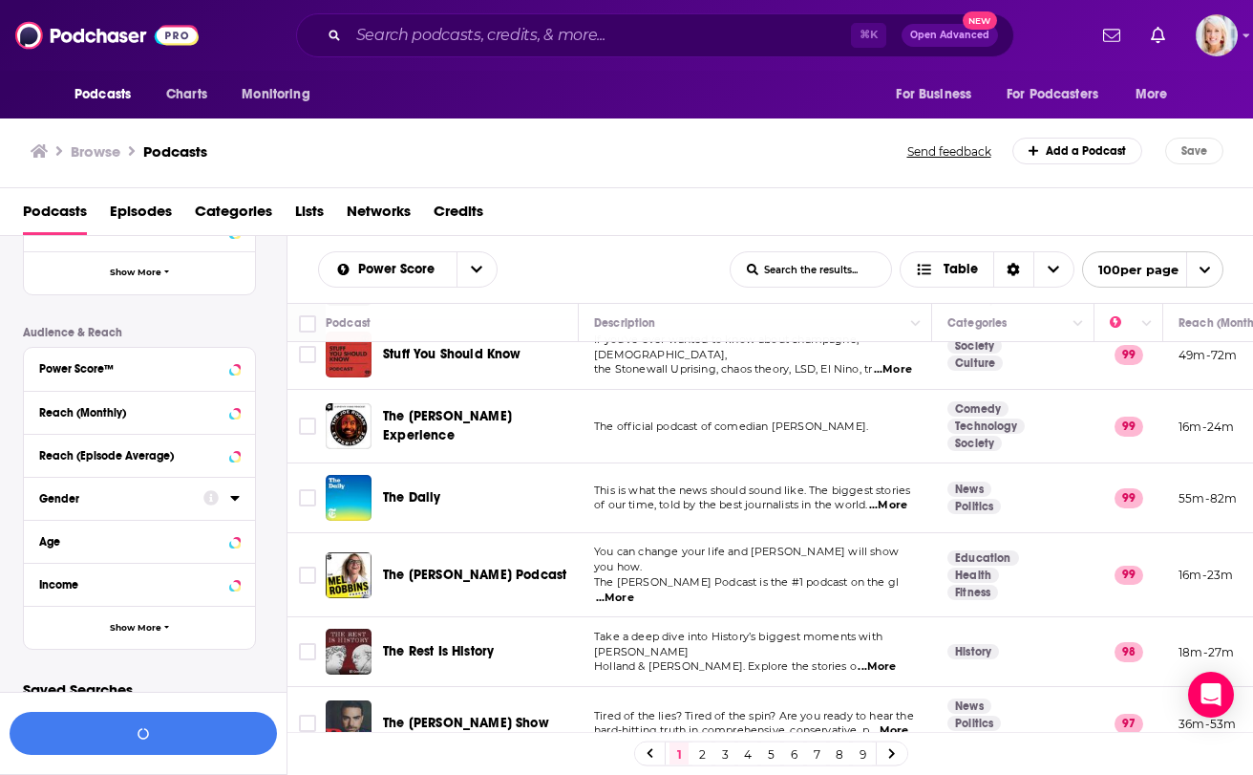
scroll to position [414, 0]
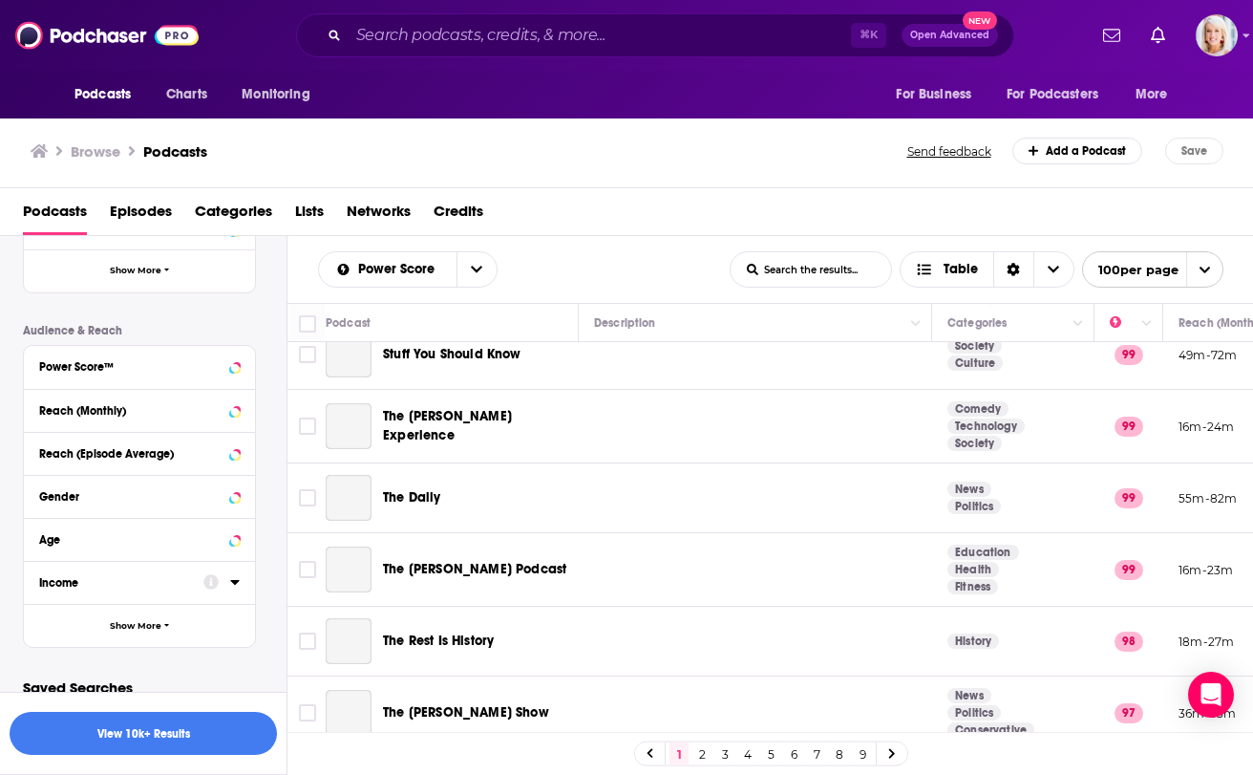
click at [139, 543] on div "Age" at bounding box center [133, 539] width 188 height 13
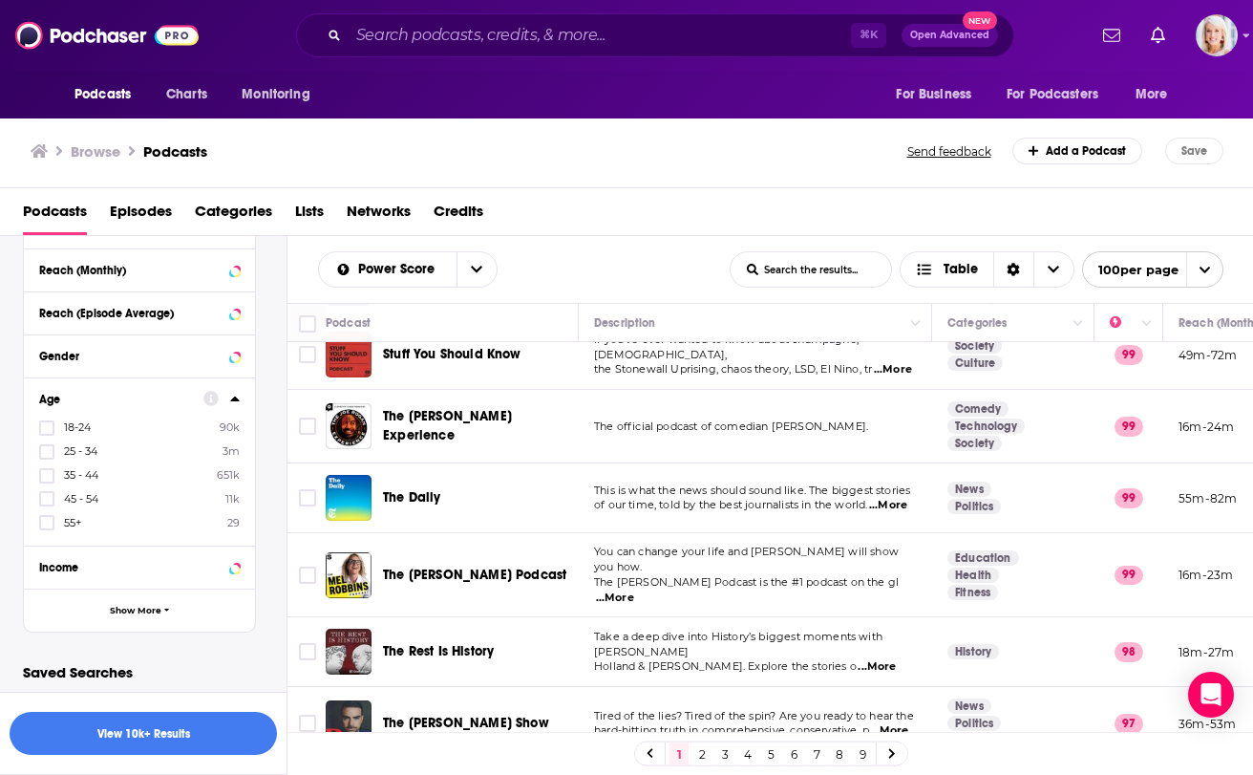
scroll to position [553, 0]
click at [46, 433] on icon at bounding box center [46, 428] width 11 height 11
click at [45, 451] on icon at bounding box center [46, 452] width 11 height 11
click at [234, 399] on icon at bounding box center [234, 399] width 9 height 5
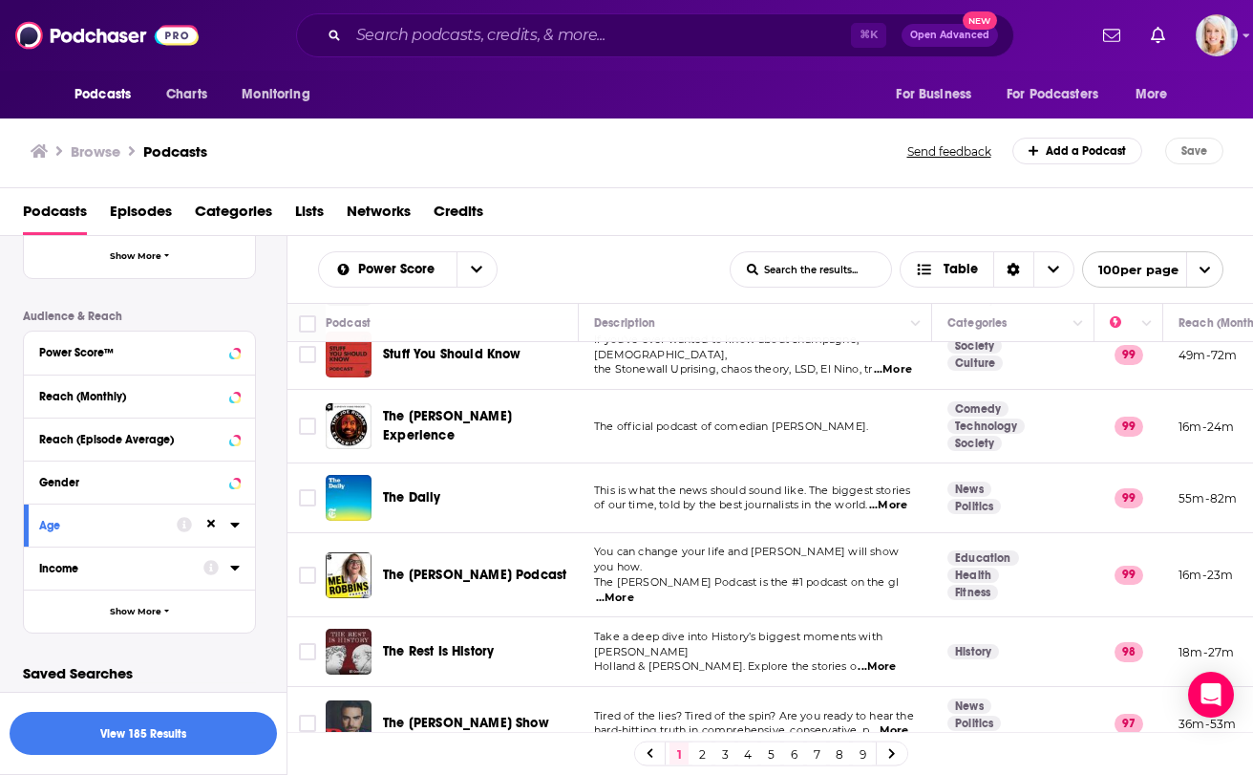
scroll to position [0, 0]
click at [145, 607] on span "Show More" at bounding box center [136, 611] width 52 height 11
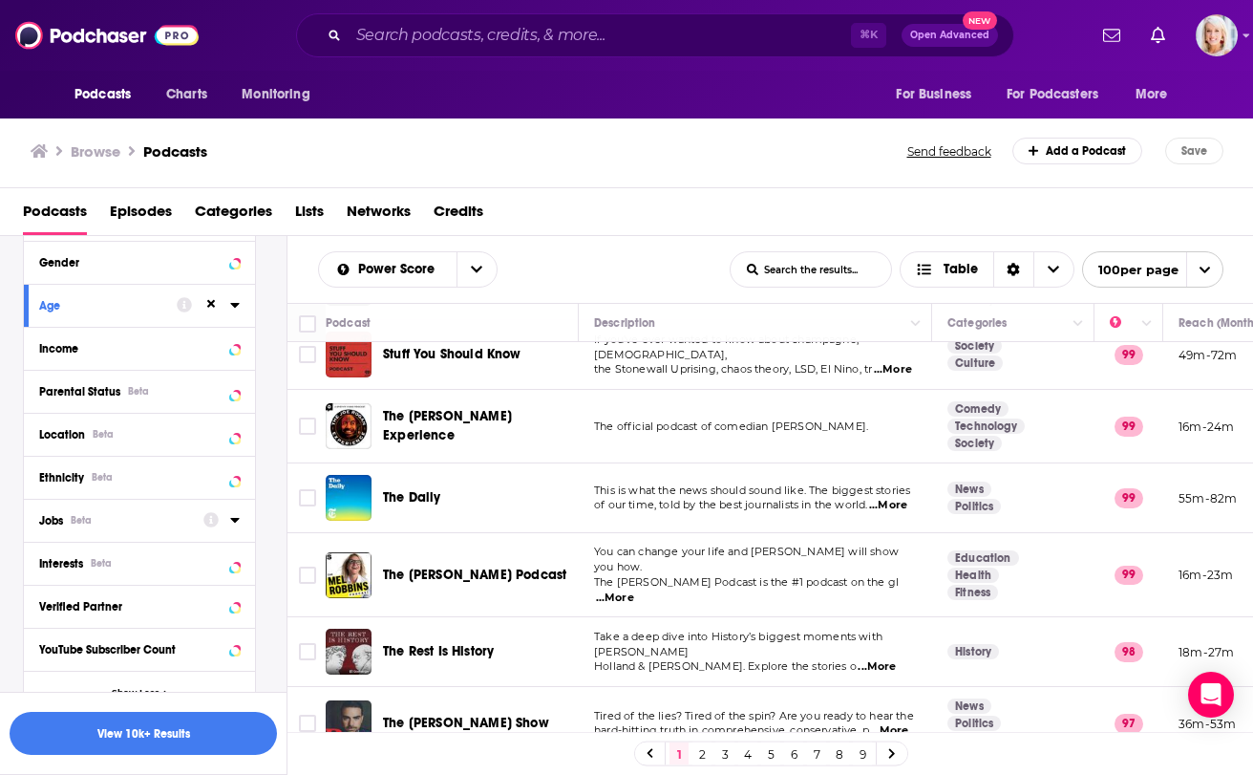
scroll to position [688, 0]
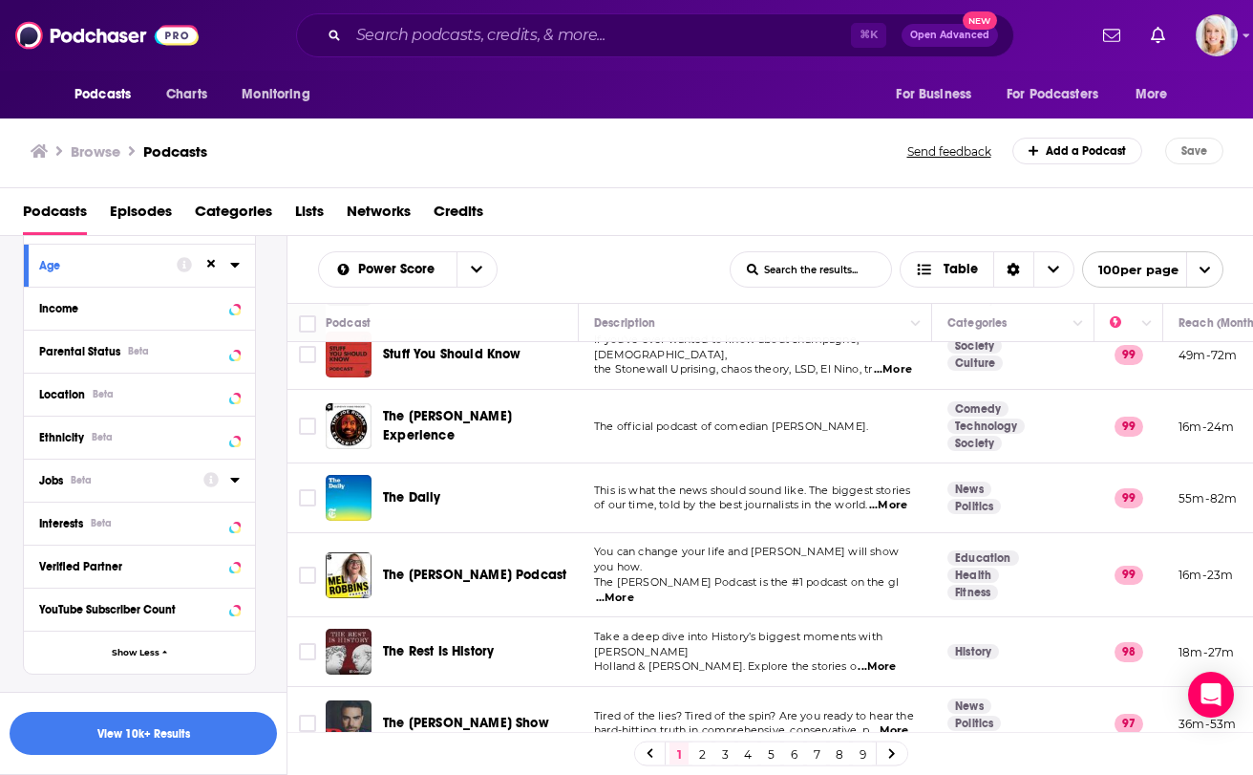
click at [233, 478] on icon at bounding box center [234, 480] width 9 height 5
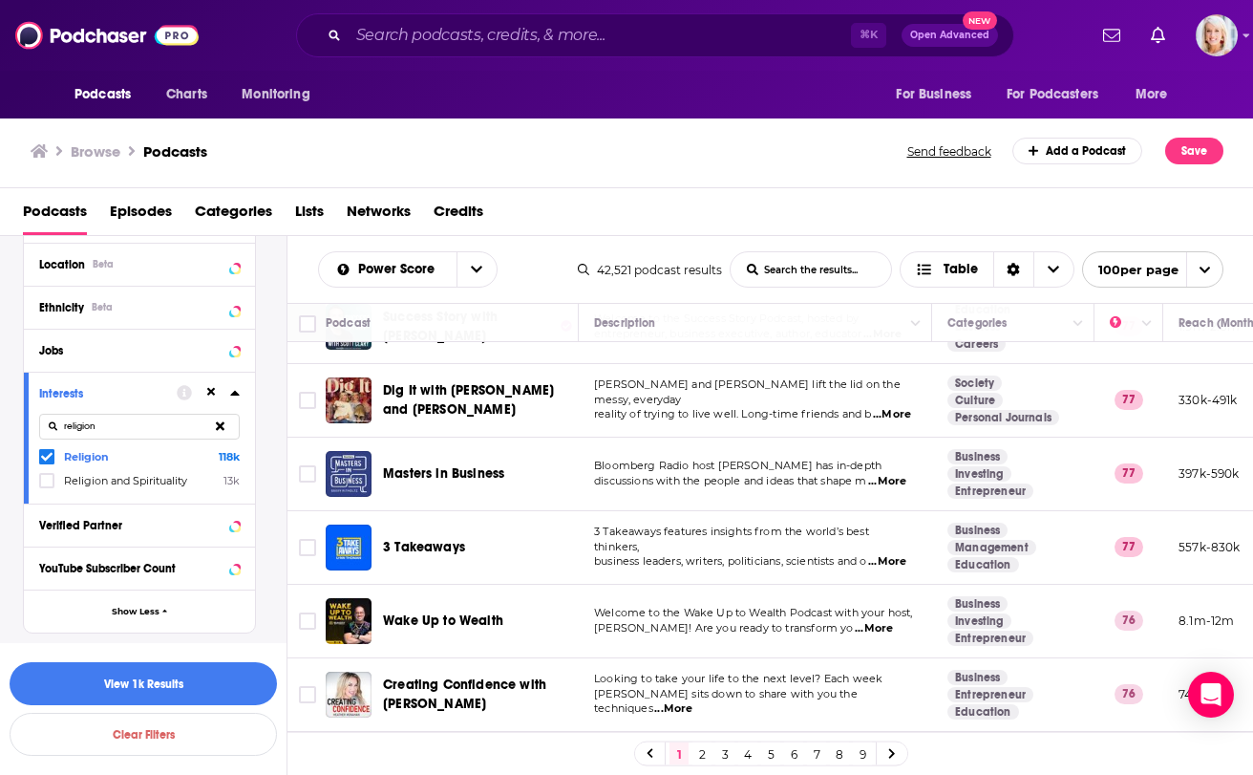
scroll to position [2278, 0]
click at [548, 23] on input "Search podcasts, credits, & more..." at bounding box center [600, 35] width 502 height 31
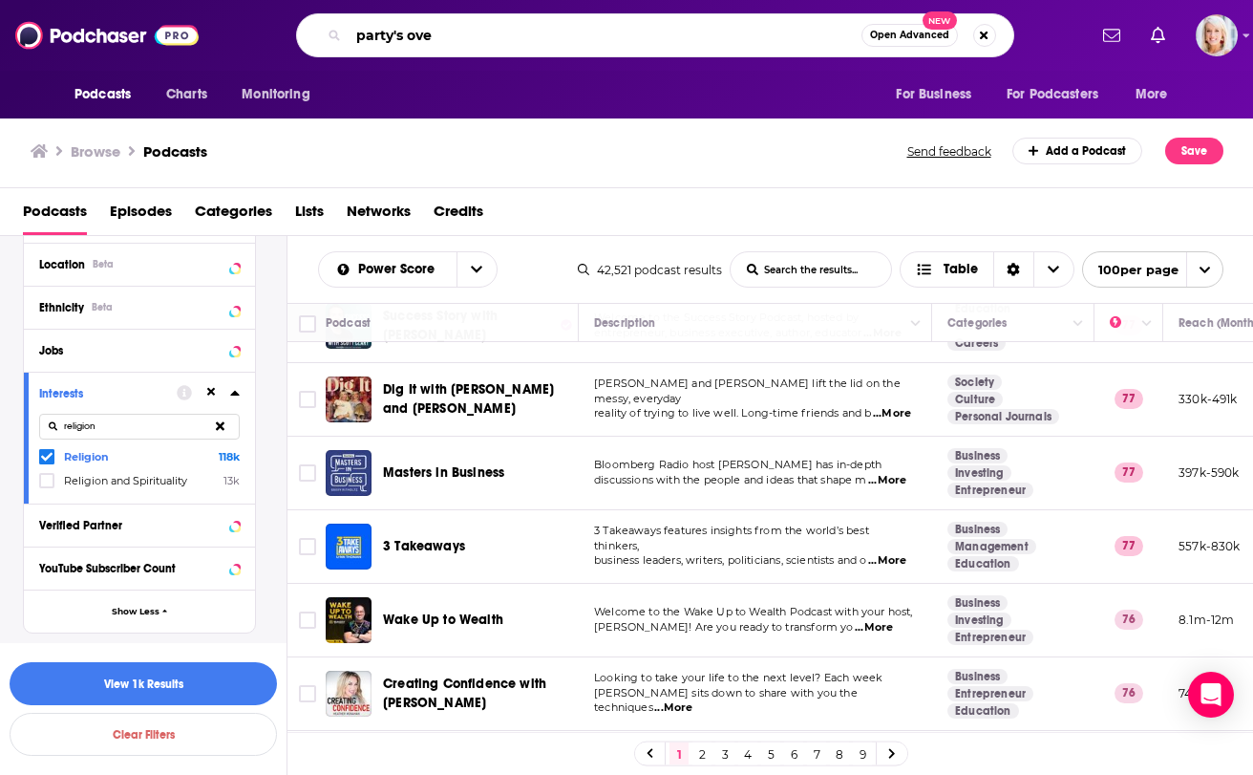
type input "party's over"
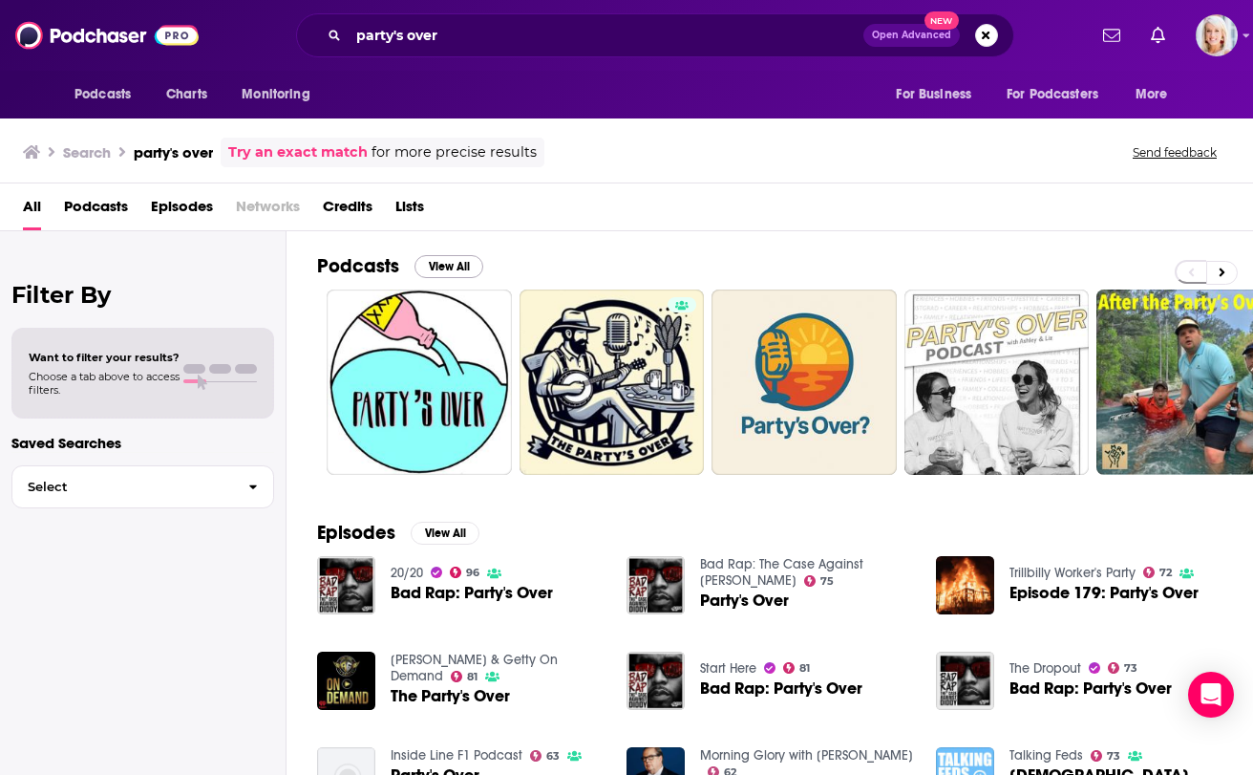
click at [458, 258] on button "View All" at bounding box center [449, 266] width 69 height 23
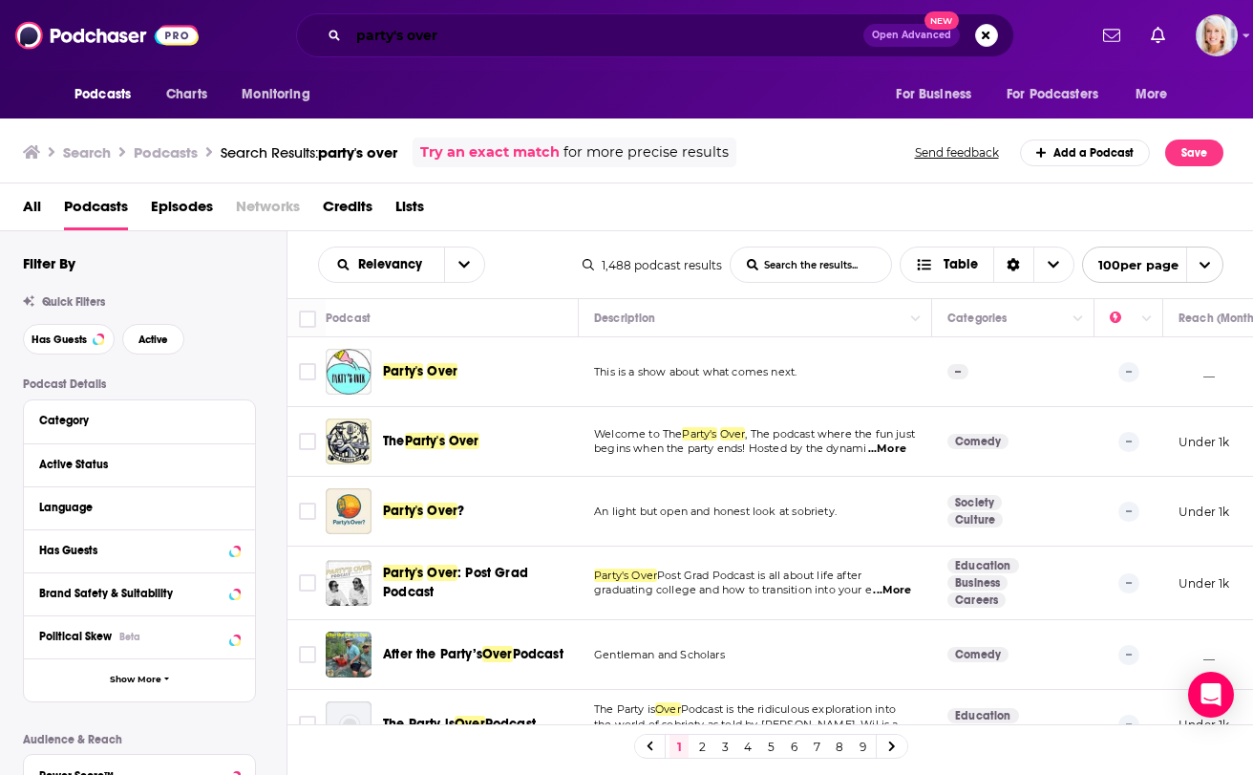
click at [483, 35] on input "party's over" at bounding box center [606, 35] width 515 height 31
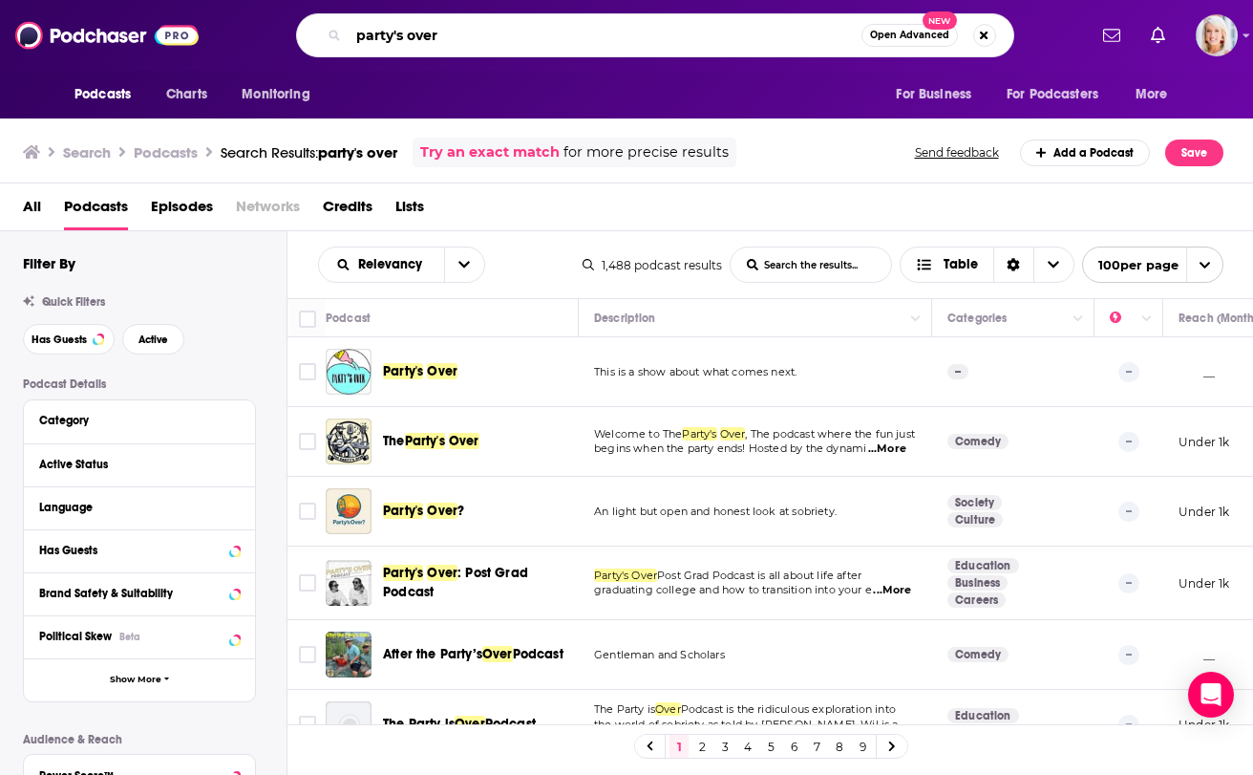
click at [483, 35] on input "party's over" at bounding box center [605, 35] width 513 height 31
type input "adulthood made easy"
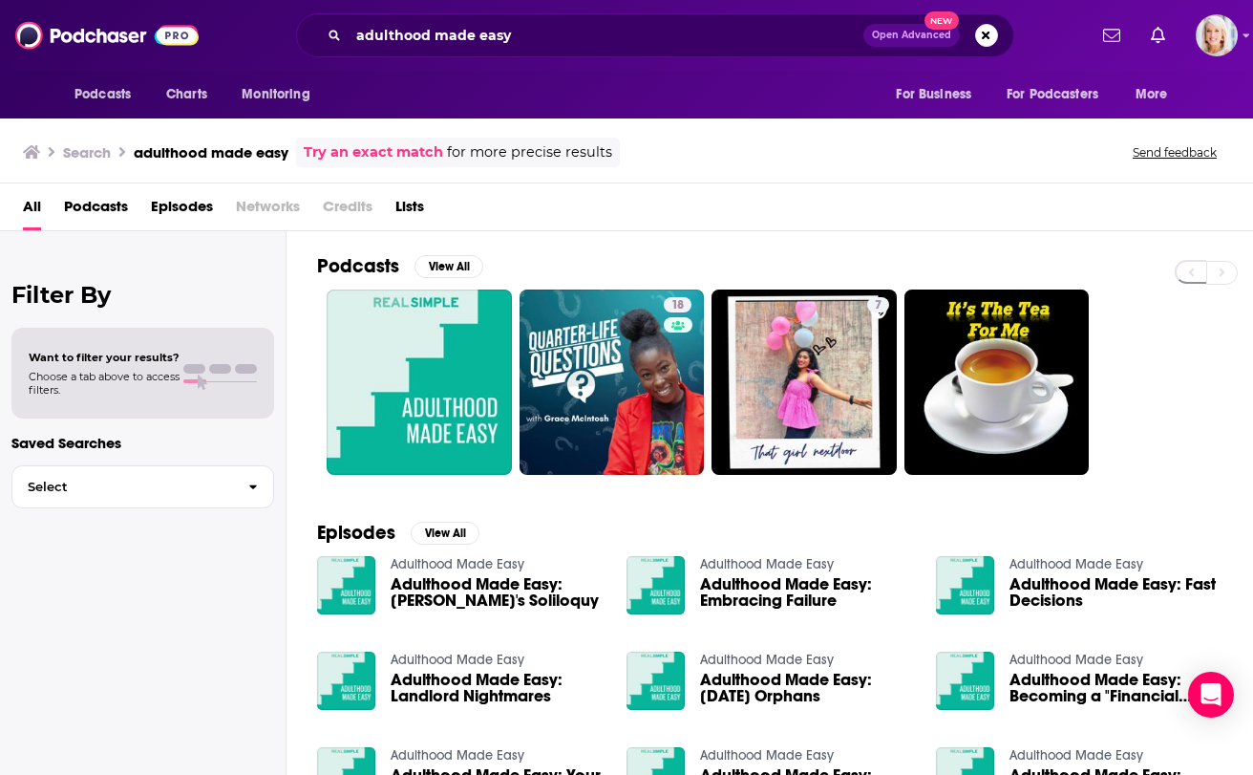
click at [95, 156] on h3 "Search" at bounding box center [87, 152] width 48 height 18
click at [986, 34] on button "Search podcasts, credits, & more..." at bounding box center [986, 35] width 23 height 23
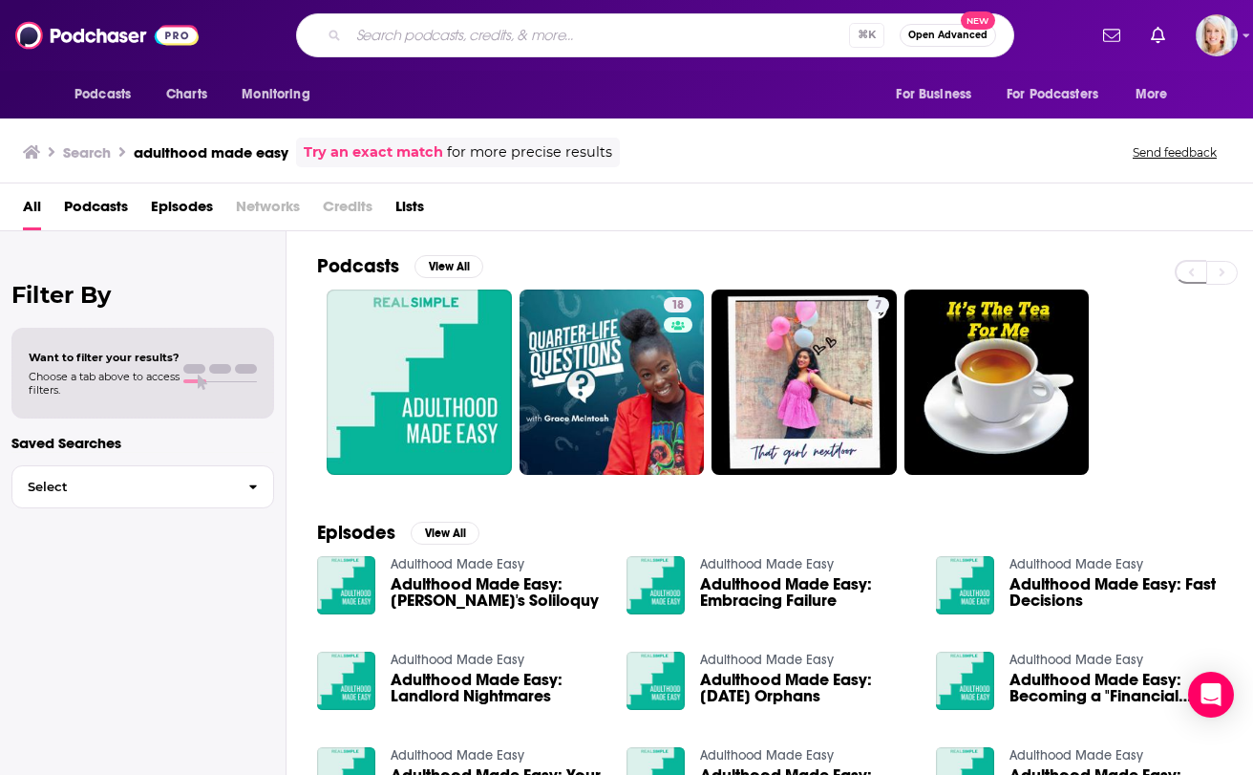
click at [158, 536] on div "Filter By Want to filter your results? Choose a tab above to access filters. Sa…" at bounding box center [143, 618] width 287 height 775
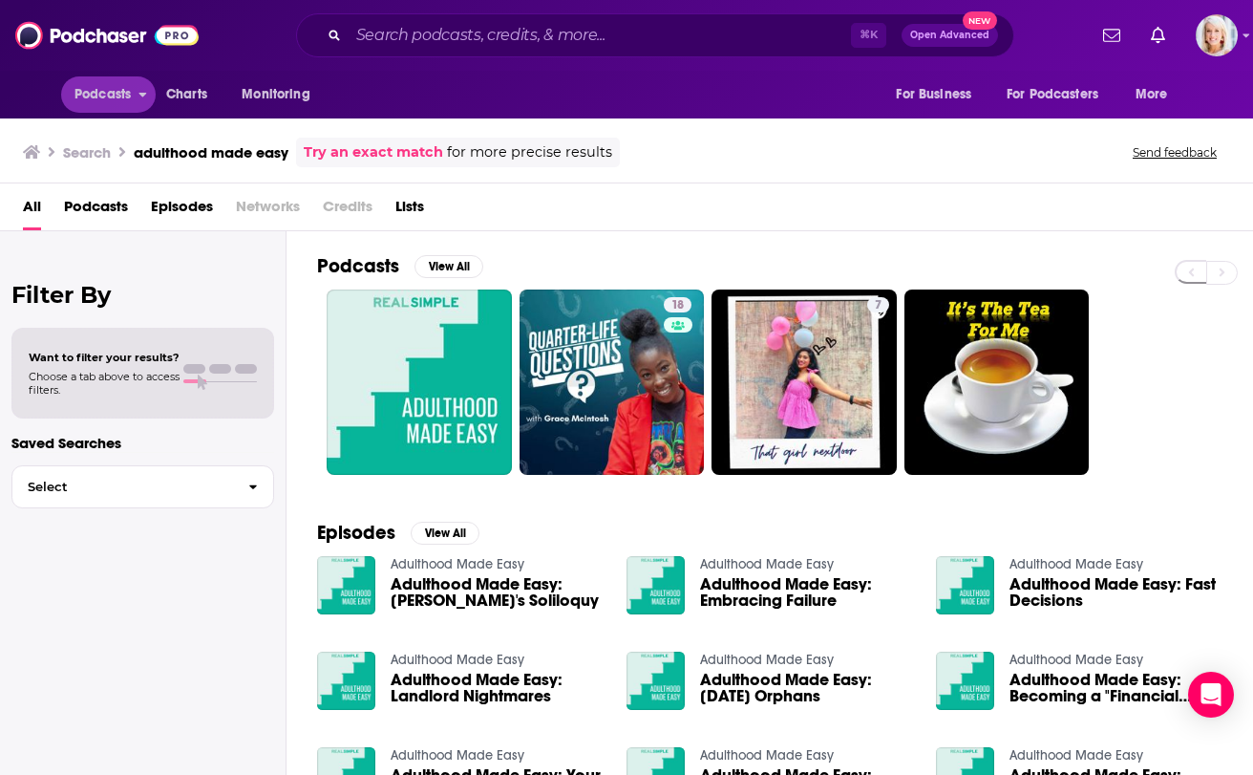
click at [104, 92] on span "Podcasts" at bounding box center [103, 94] width 56 height 27
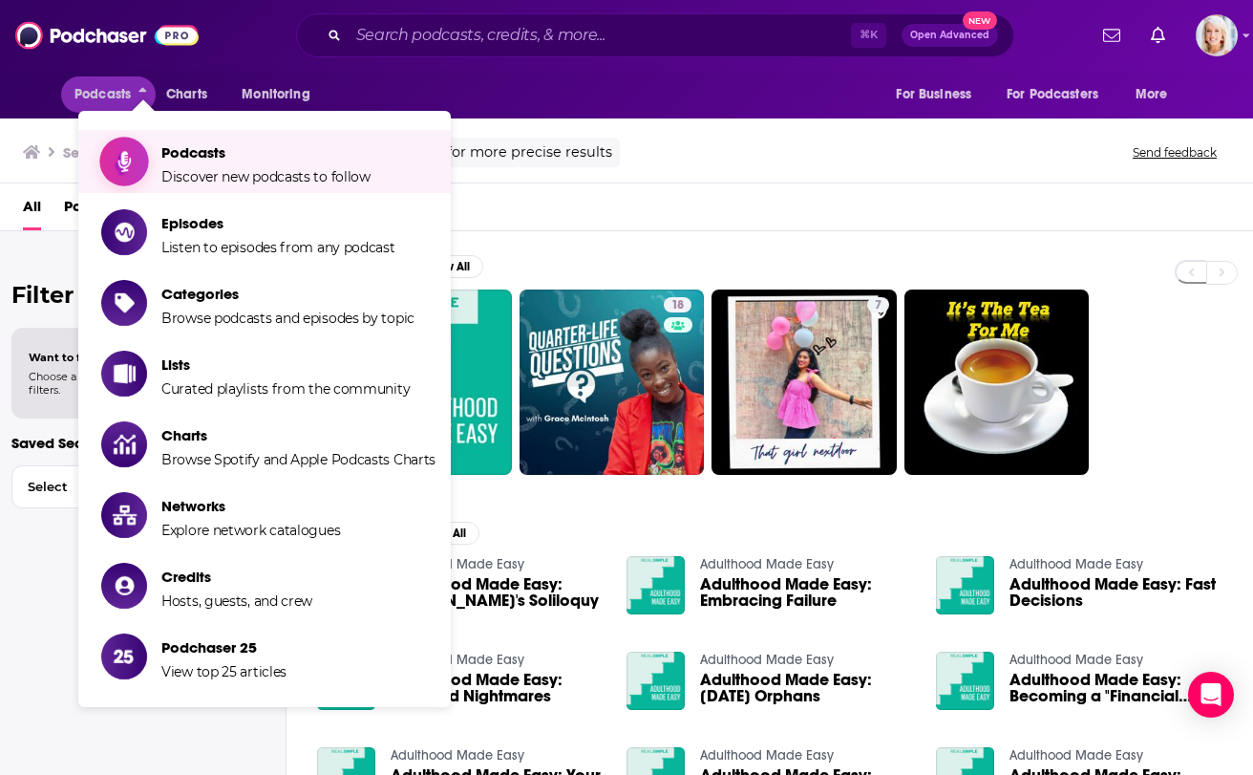
click at [188, 157] on span "Podcasts" at bounding box center [265, 152] width 209 height 18
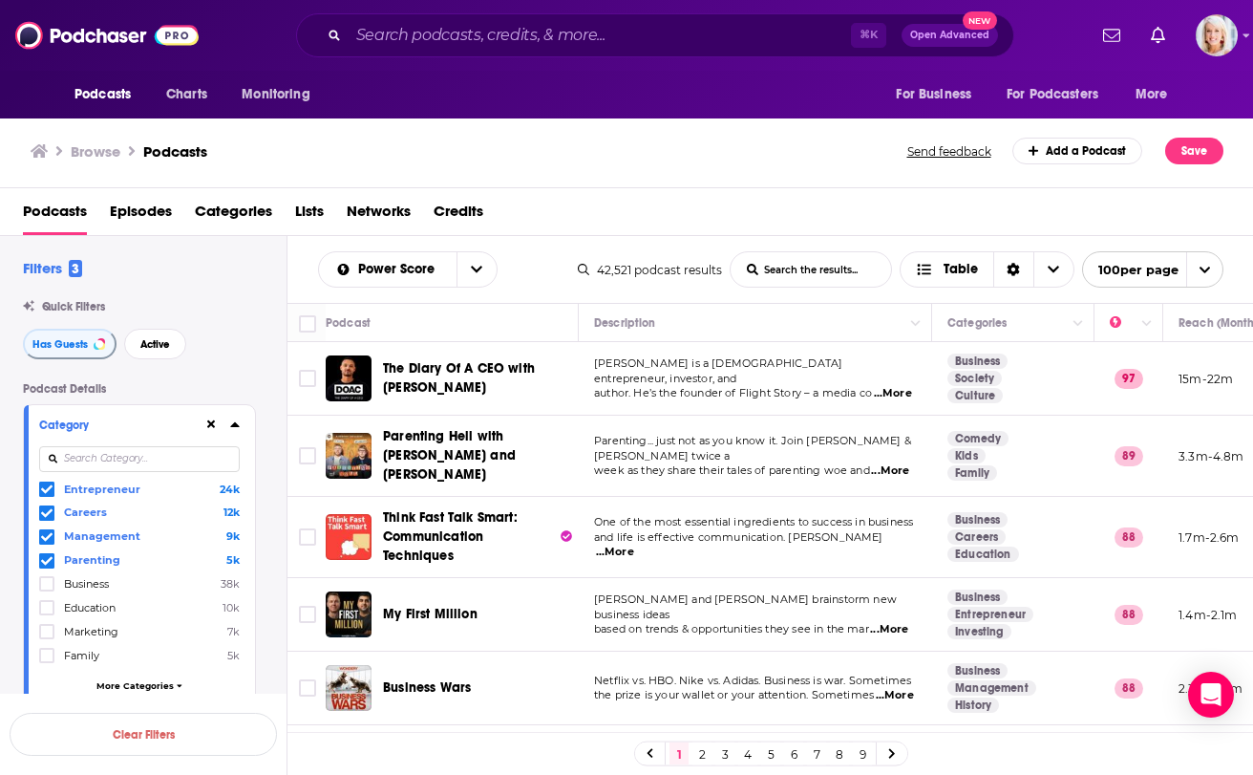
click at [207, 420] on icon at bounding box center [211, 424] width 9 height 12
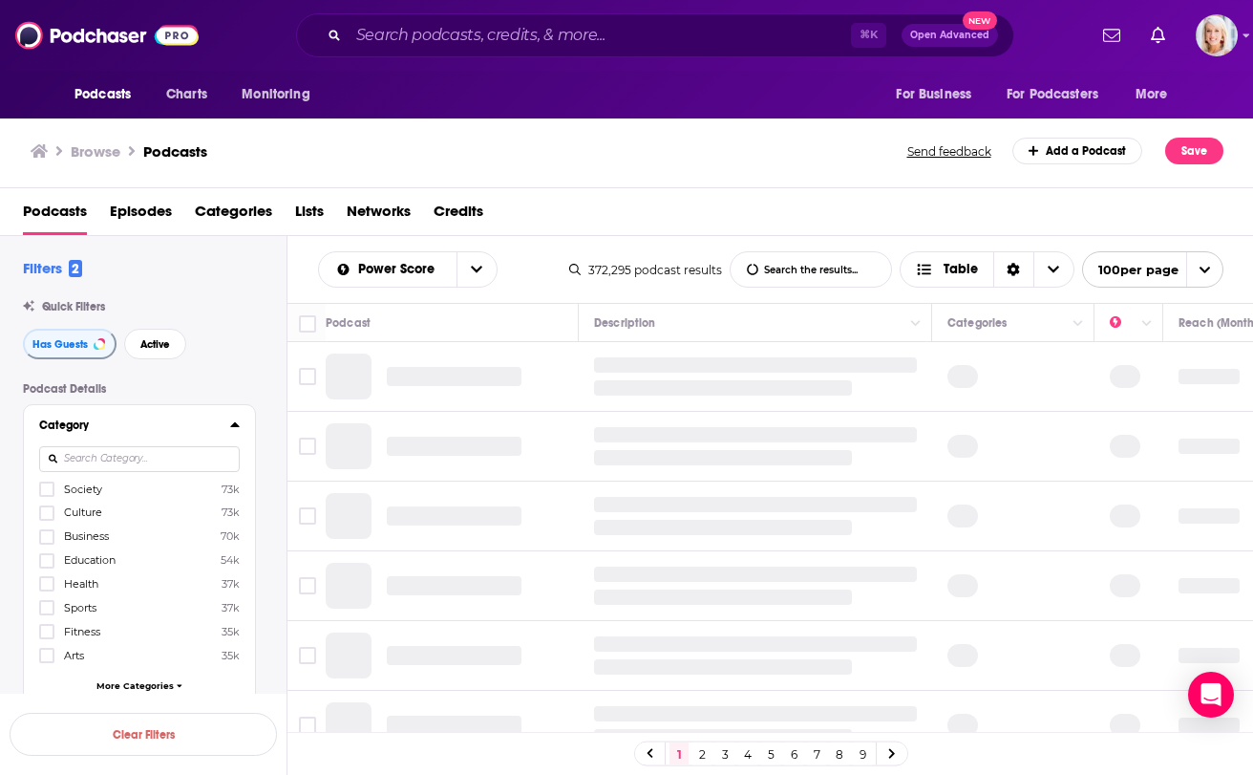
click at [53, 266] on h2 "Filters 2" at bounding box center [52, 268] width 59 height 18
click at [75, 266] on span "2" at bounding box center [75, 268] width 13 height 17
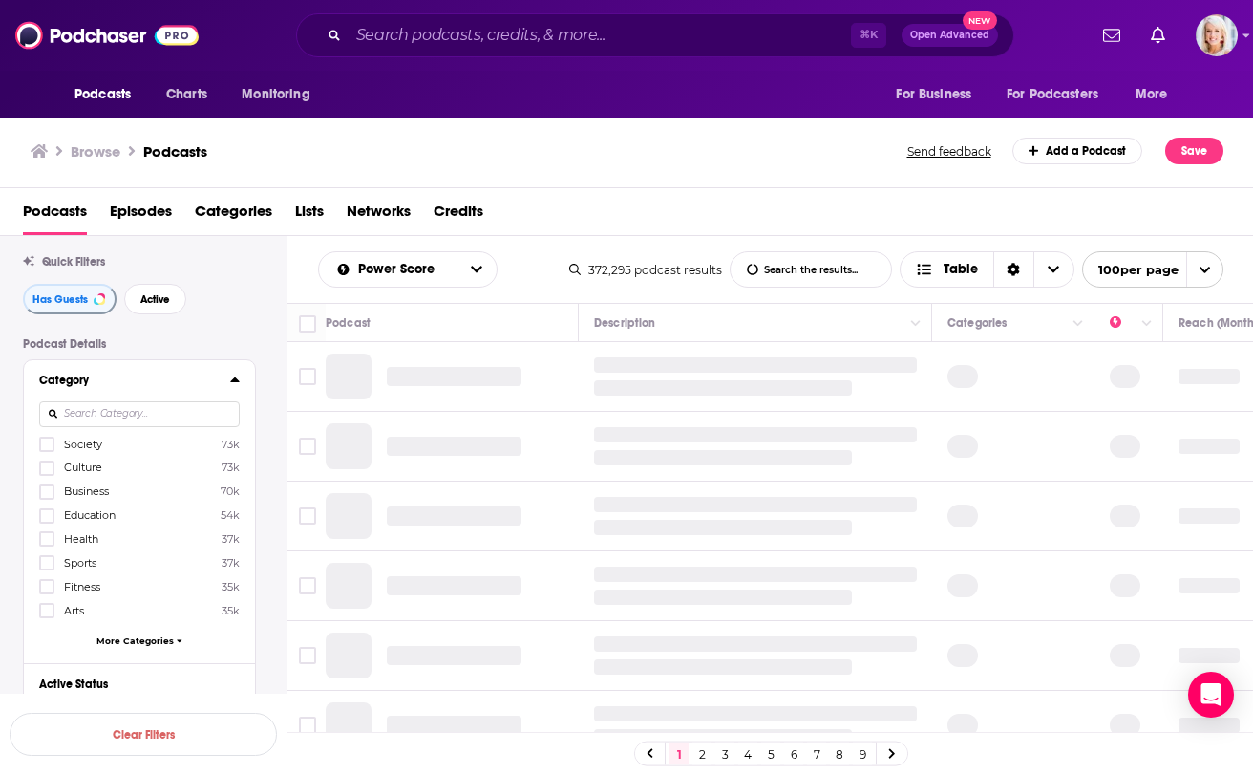
scroll to position [47, 0]
click at [234, 377] on icon at bounding box center [234, 377] width 9 height 5
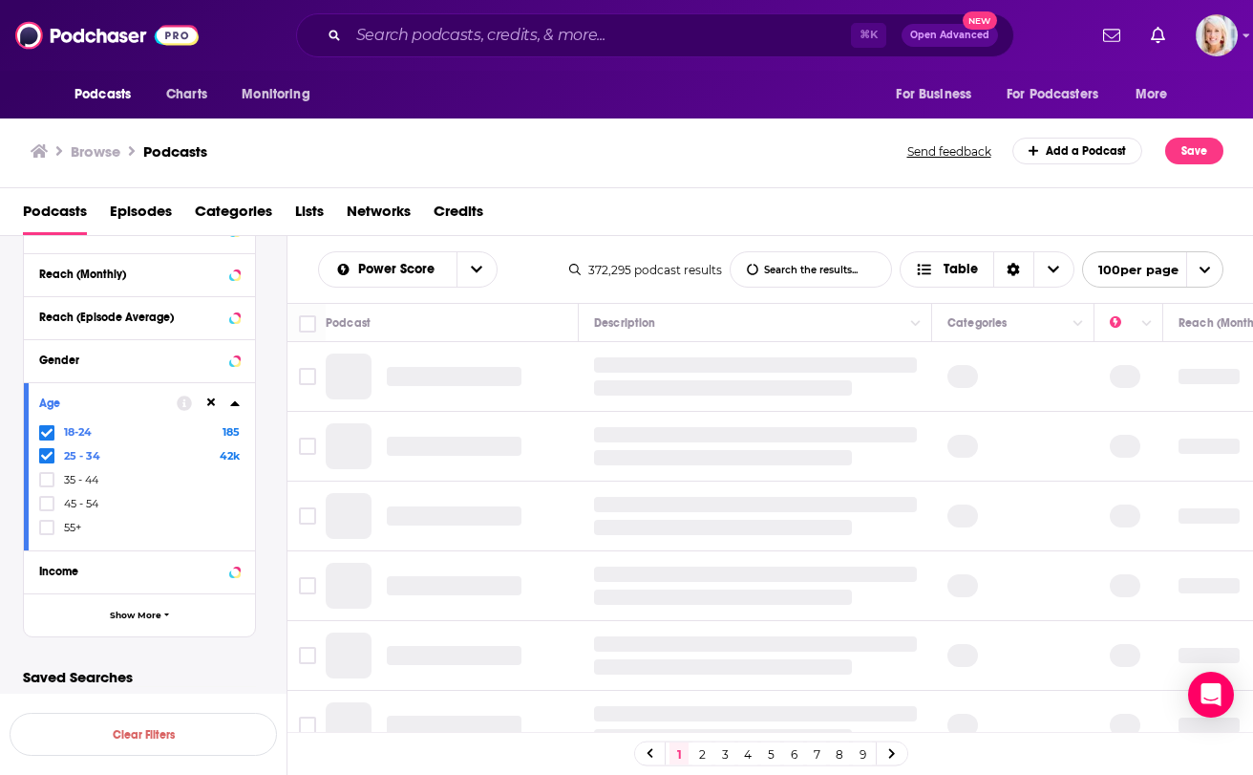
scroll to position [589, 0]
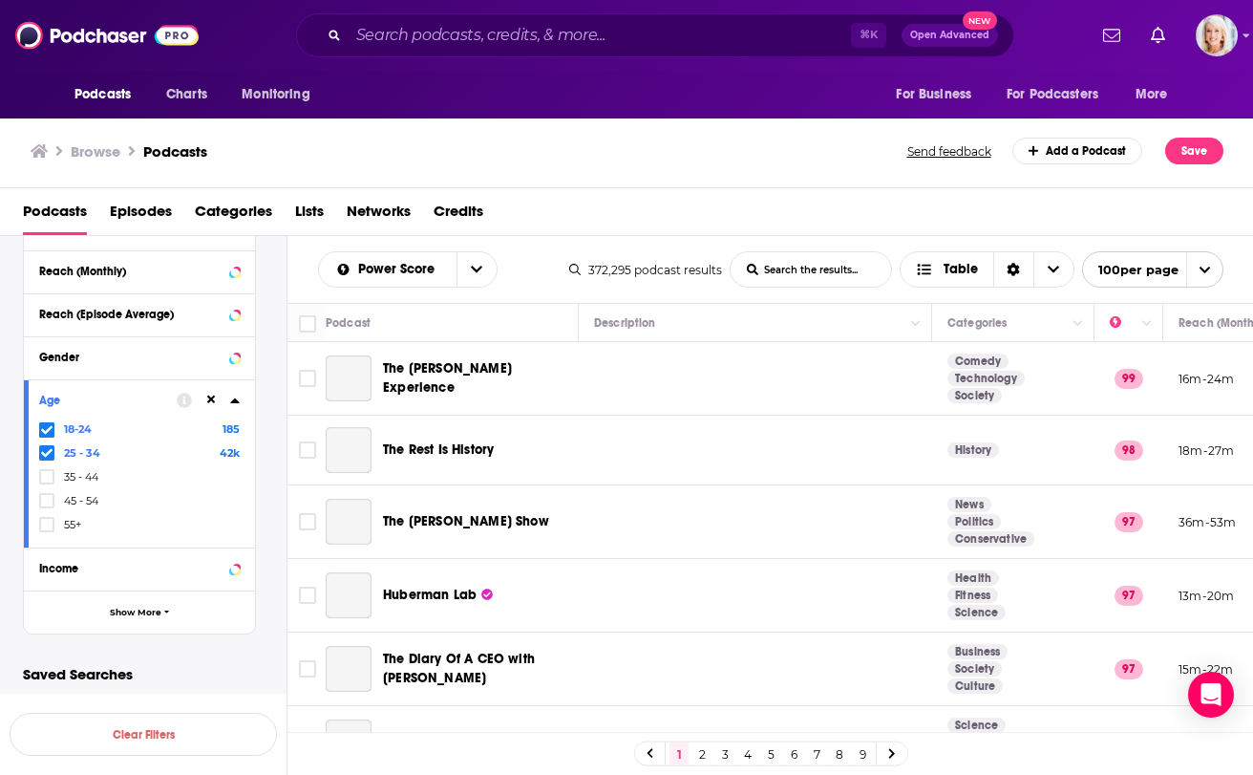
click at [48, 455] on icon at bounding box center [46, 453] width 11 height 9
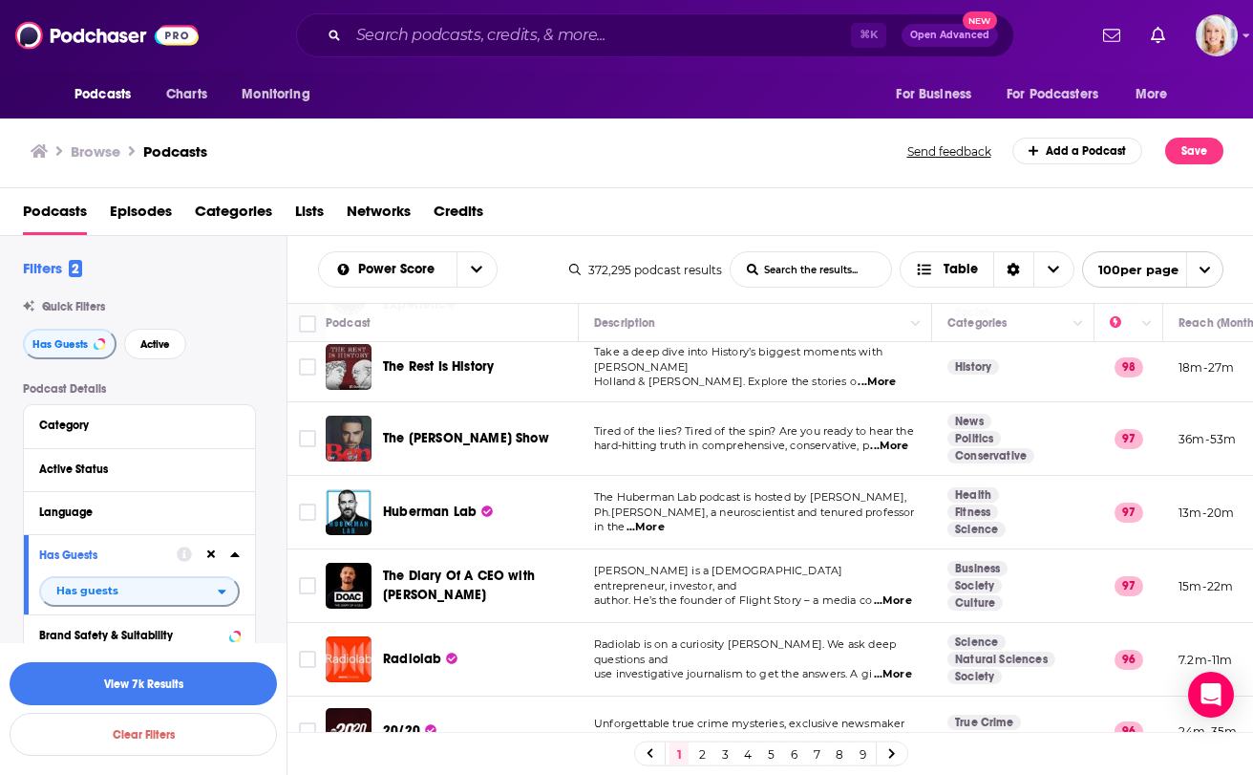
scroll to position [0, 0]
click at [161, 355] on button "Active" at bounding box center [155, 344] width 62 height 31
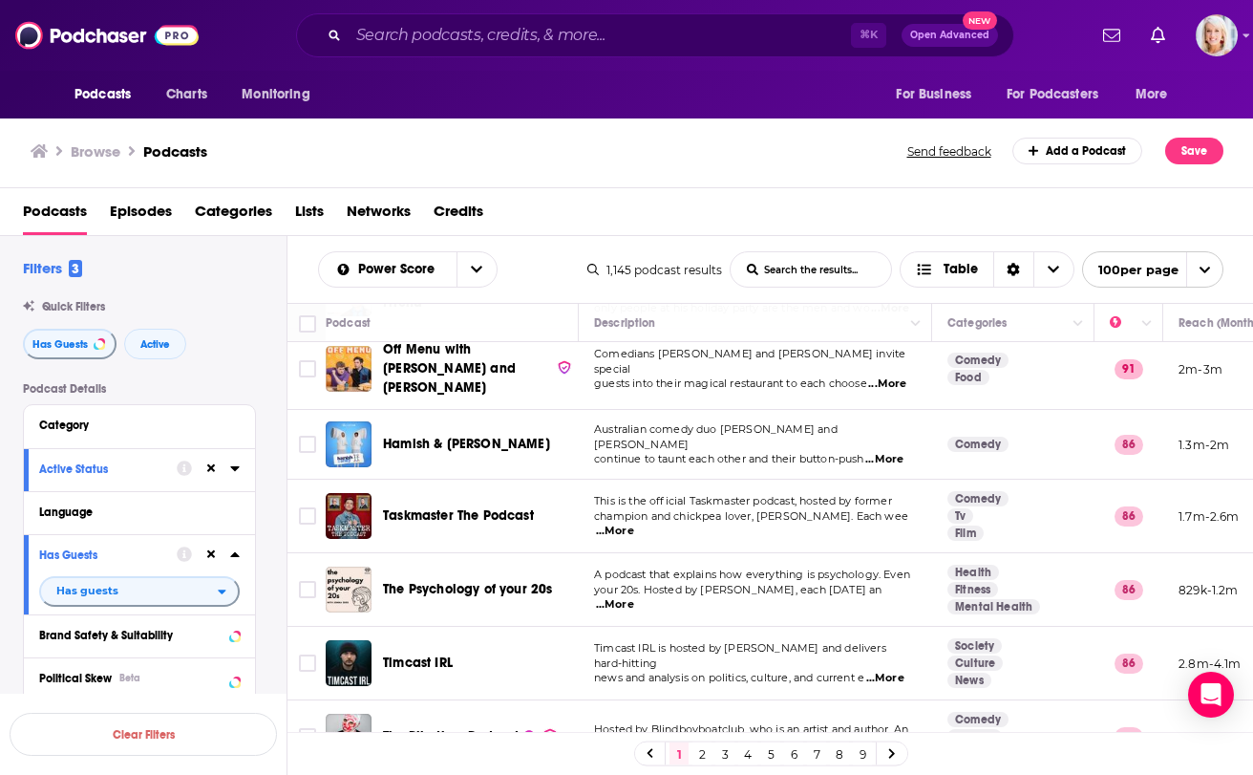
click at [905, 376] on span "...More" at bounding box center [887, 383] width 38 height 15
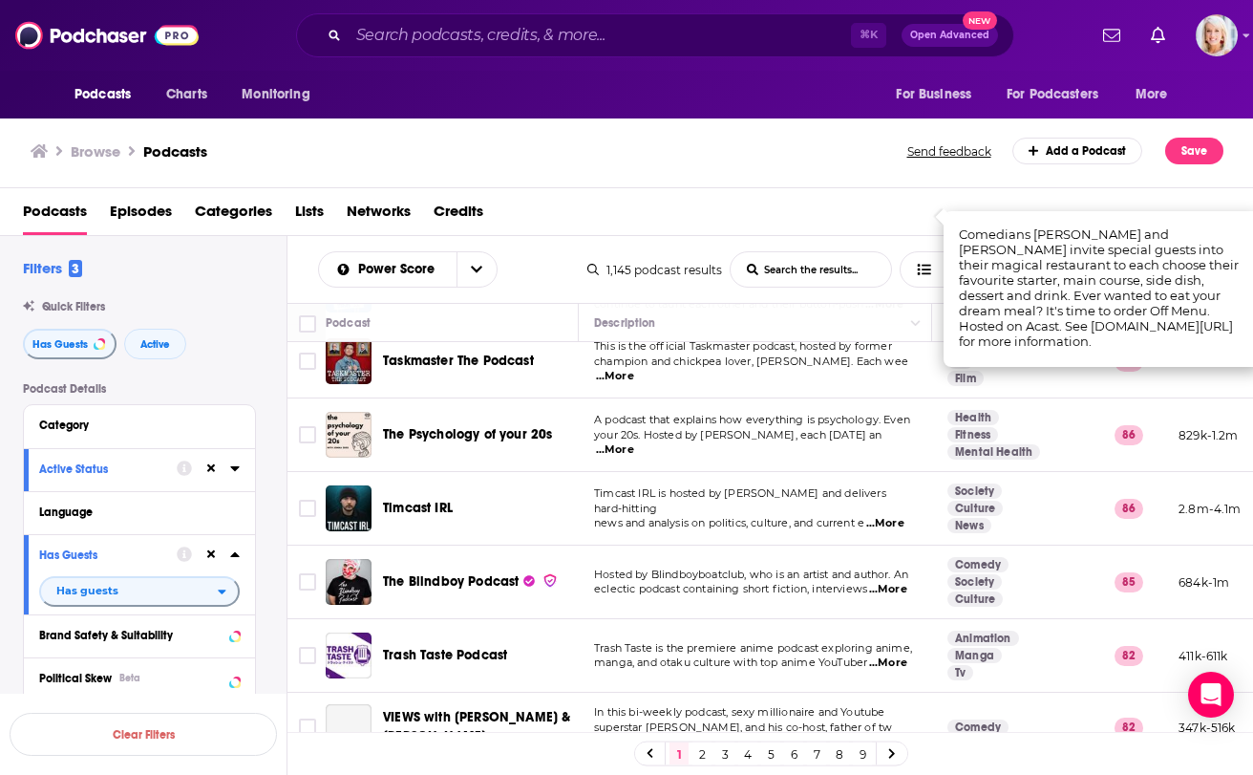
scroll to position [243, 0]
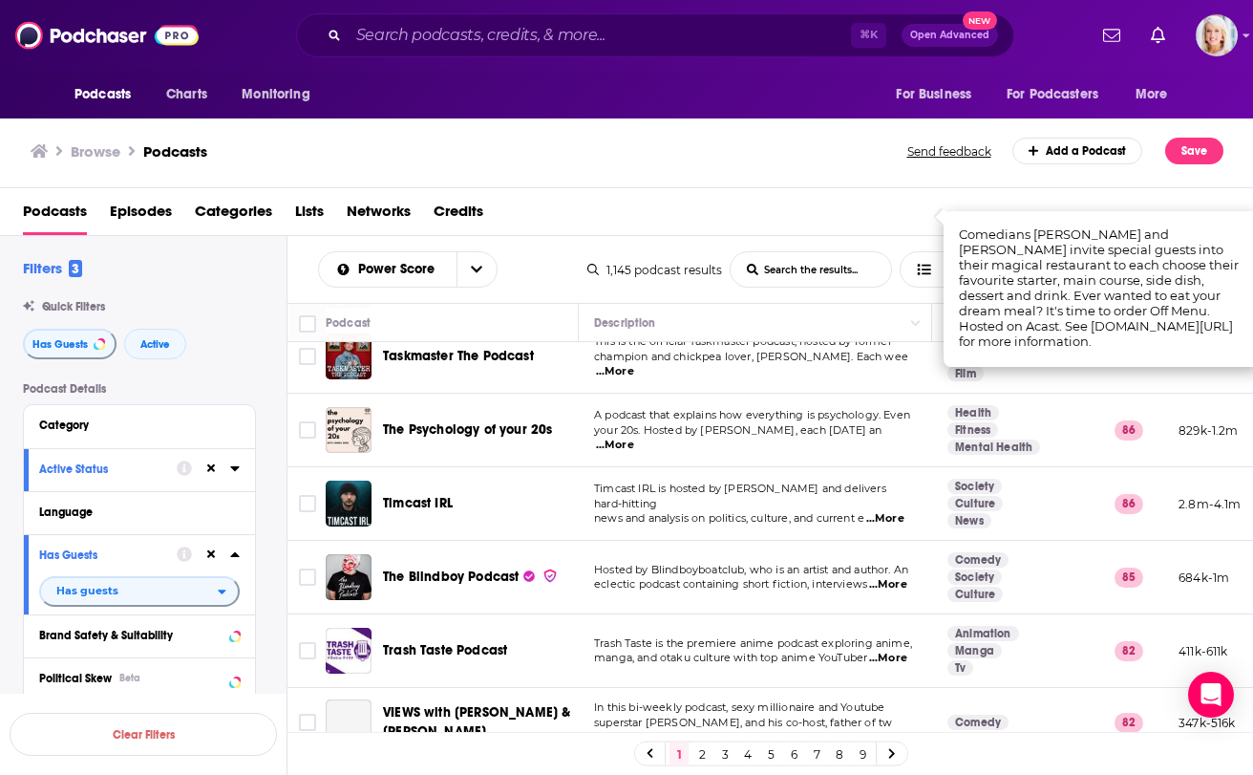
click at [815, 168] on div "Browse Podcasts Send feedback Add a Podcast Save" at bounding box center [627, 152] width 1254 height 74
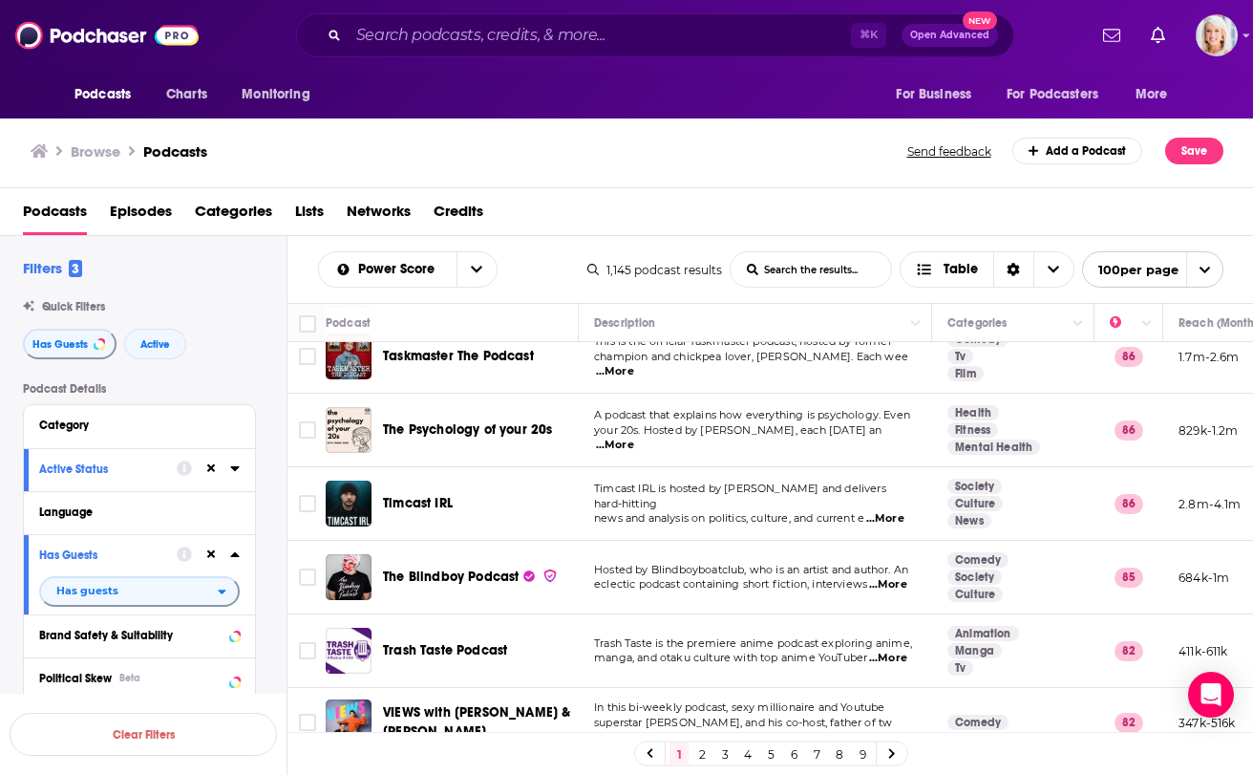
scroll to position [186, 0]
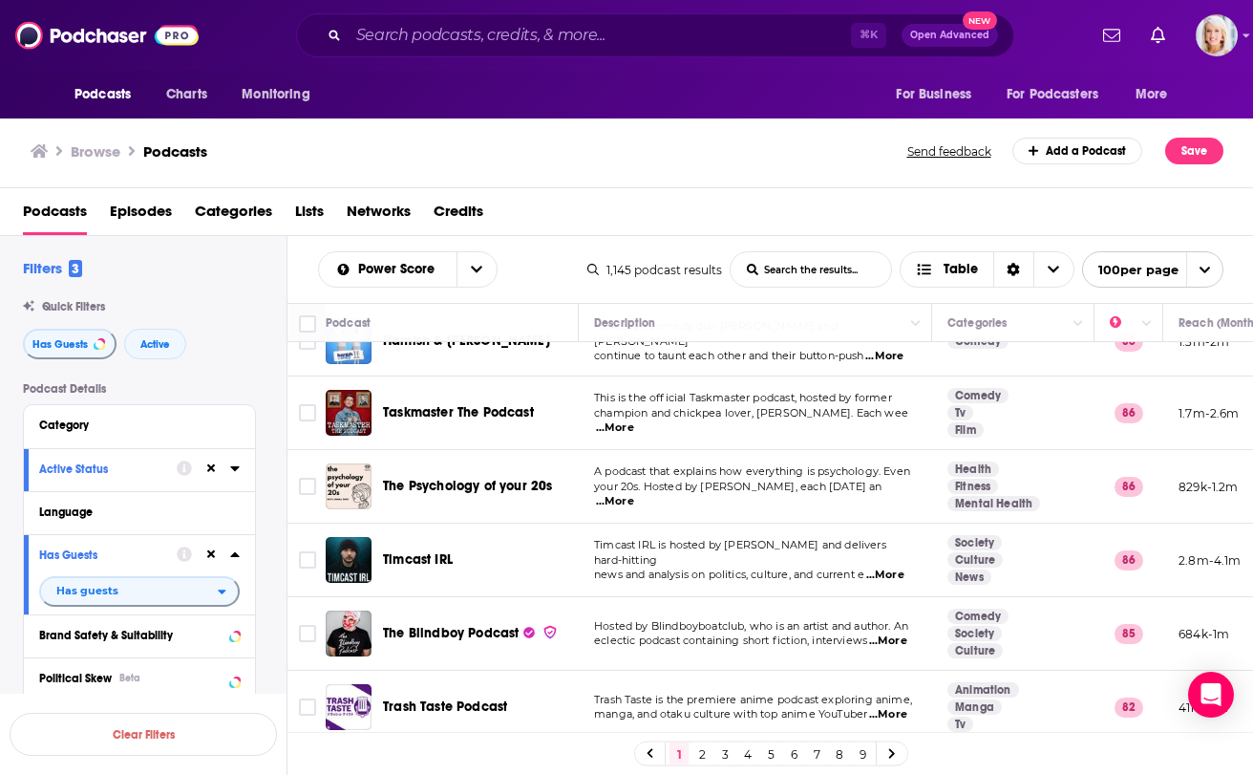
click at [623, 420] on span "...More" at bounding box center [615, 427] width 38 height 15
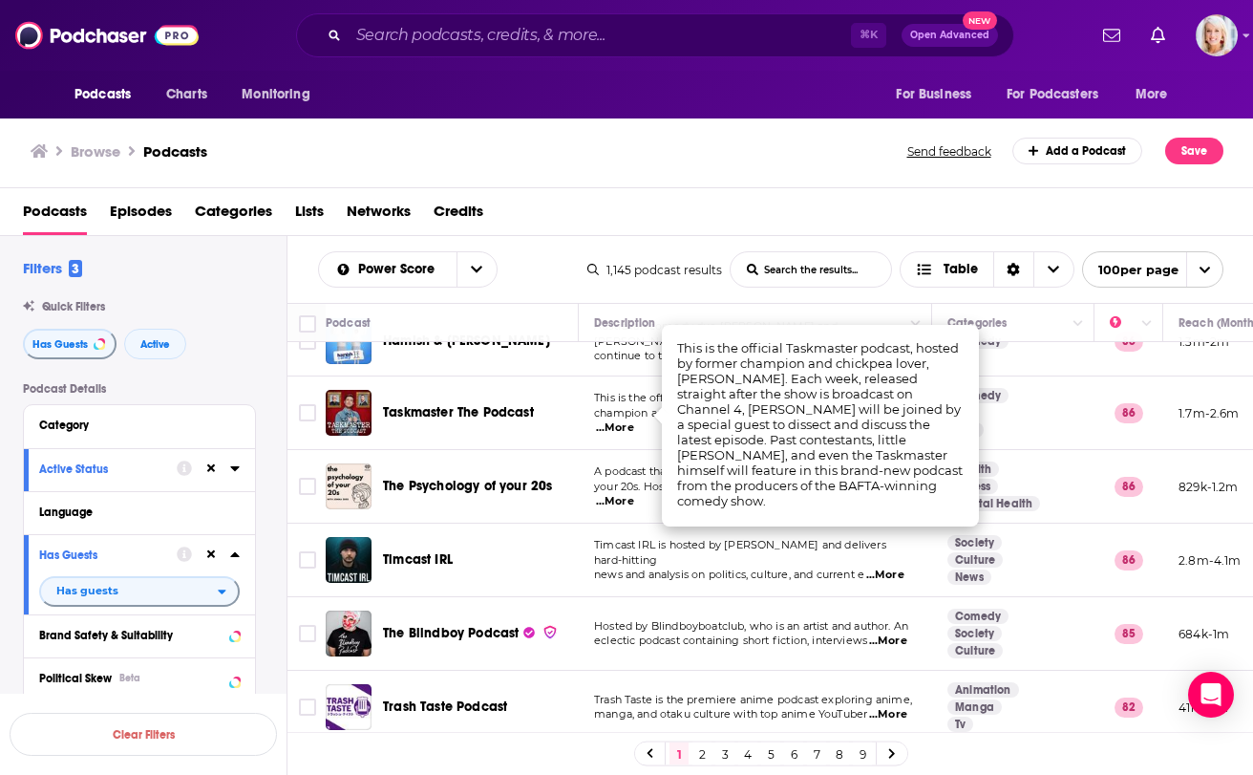
click at [672, 177] on div "Browse Podcasts Send feedback Add a Podcast Save" at bounding box center [627, 152] width 1254 height 74
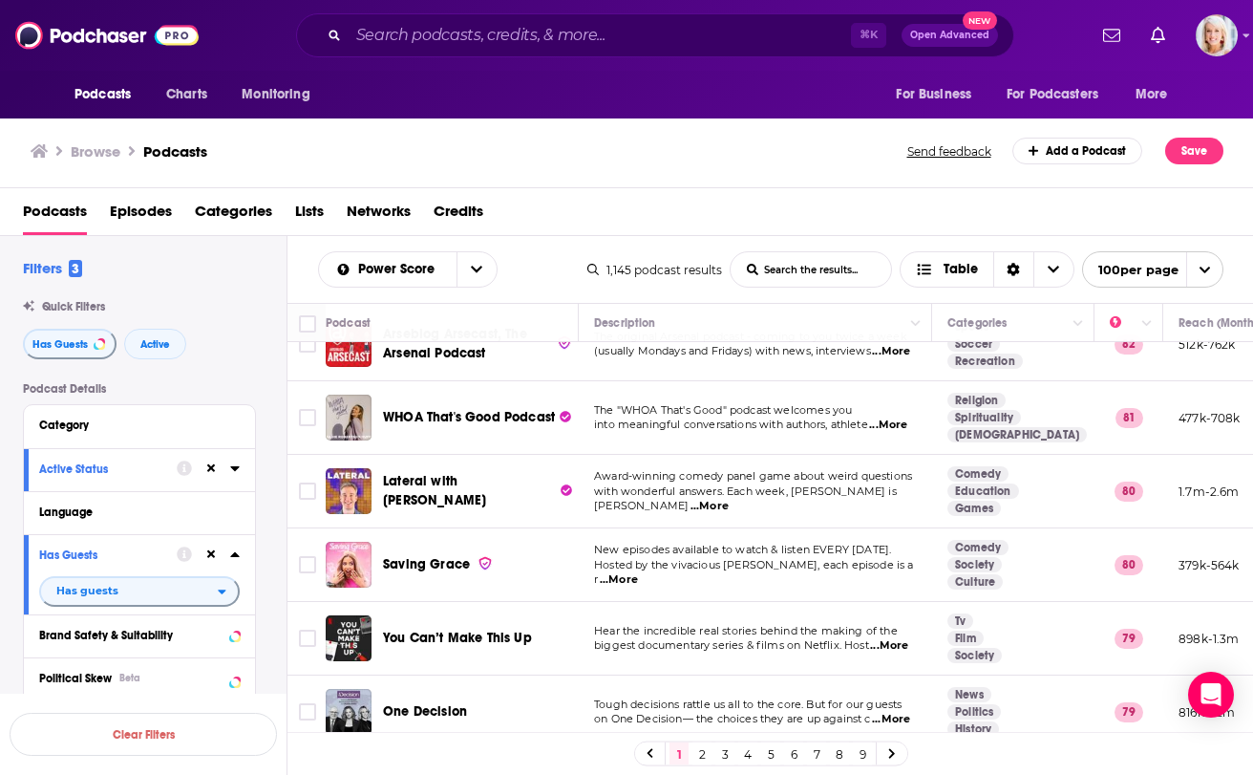
scroll to position [766, 0]
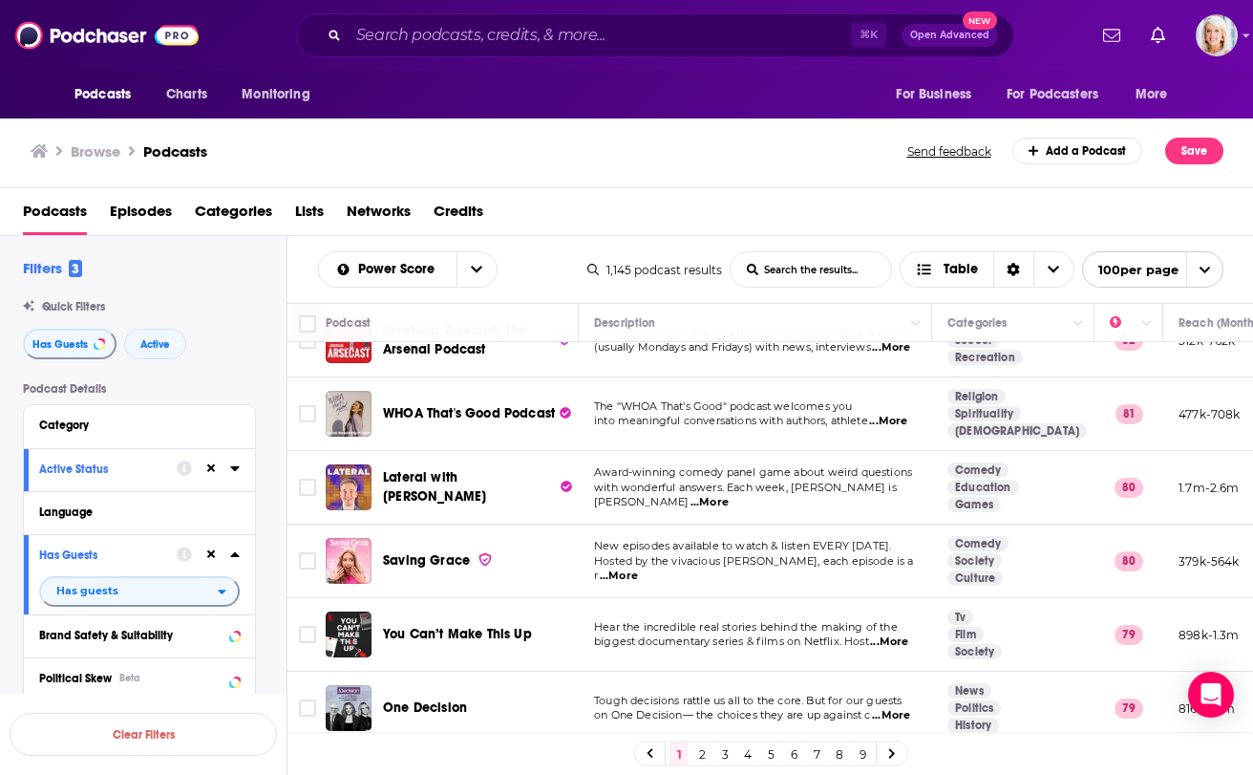
click at [896, 414] on span "...More" at bounding box center [888, 421] width 38 height 15
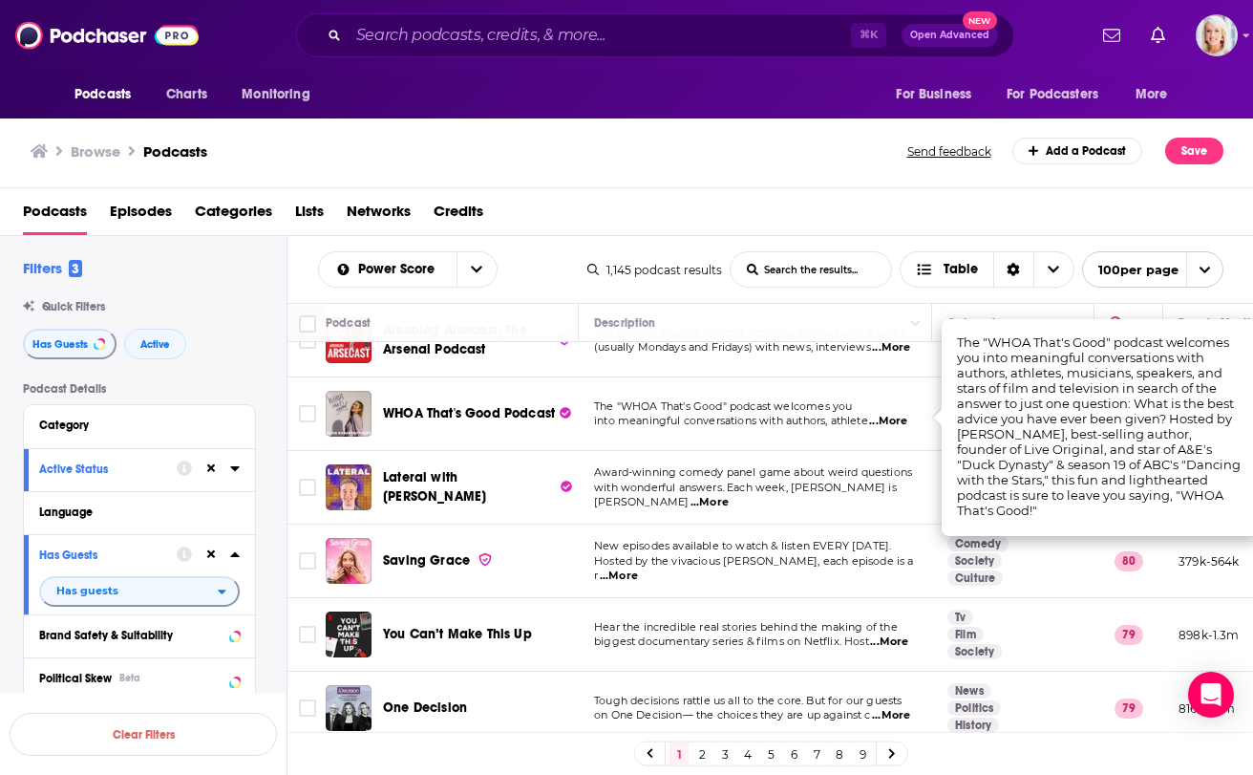
click at [896, 414] on span "...More" at bounding box center [888, 421] width 38 height 15
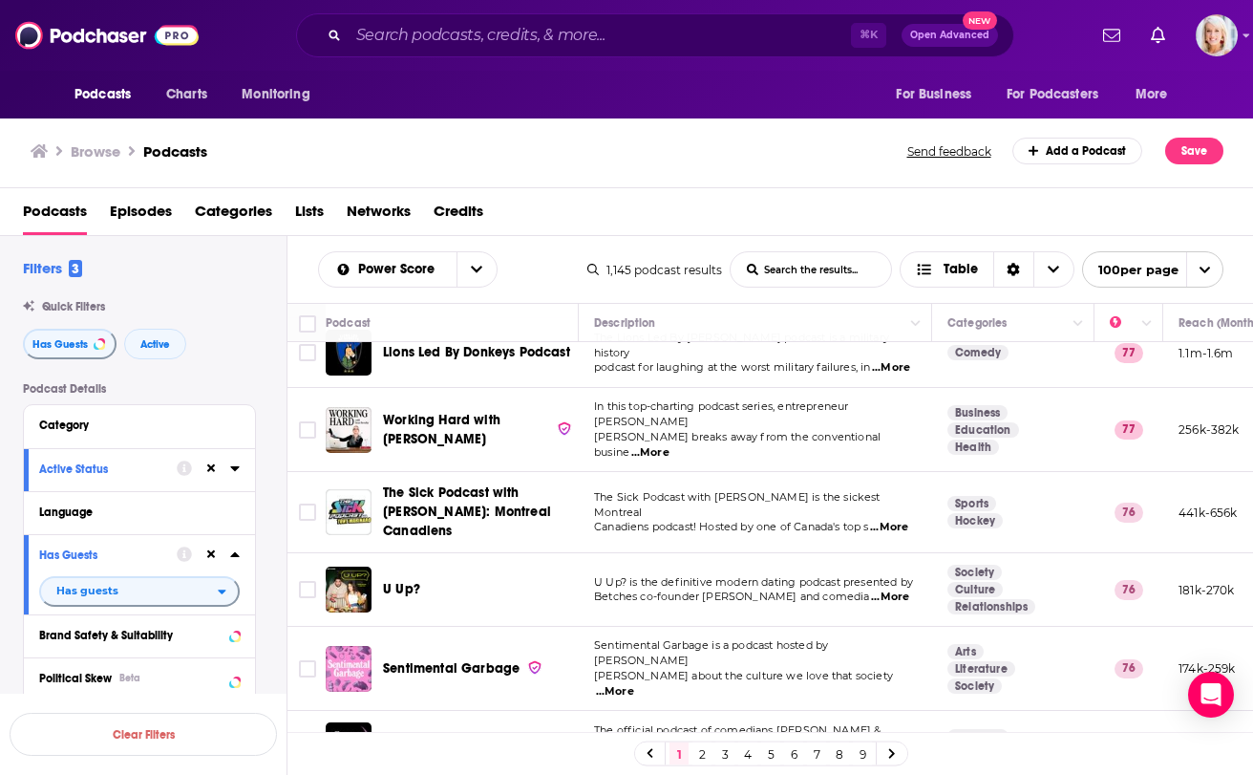
scroll to position [1409, 0]
click at [670, 446] on span "...More" at bounding box center [650, 453] width 38 height 15
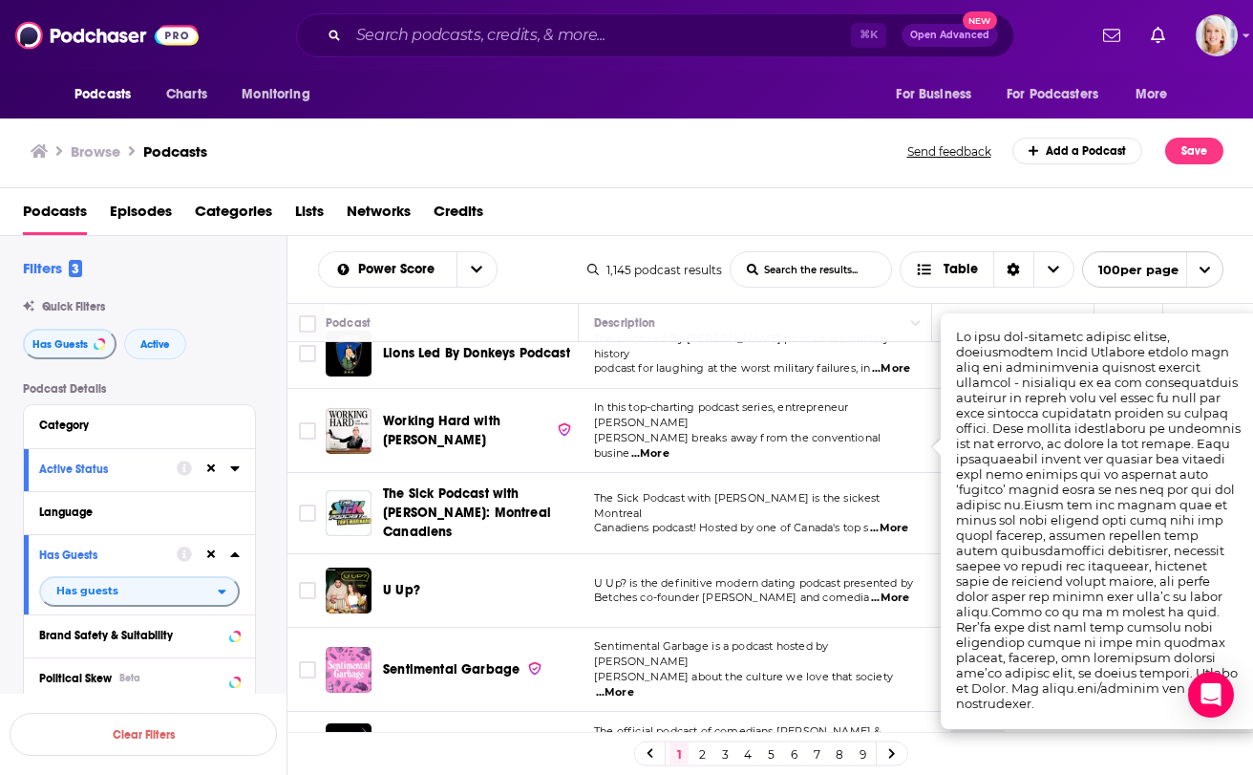
click at [828, 179] on div "Browse Podcasts Send feedback Add a Podcast Save" at bounding box center [627, 152] width 1254 height 74
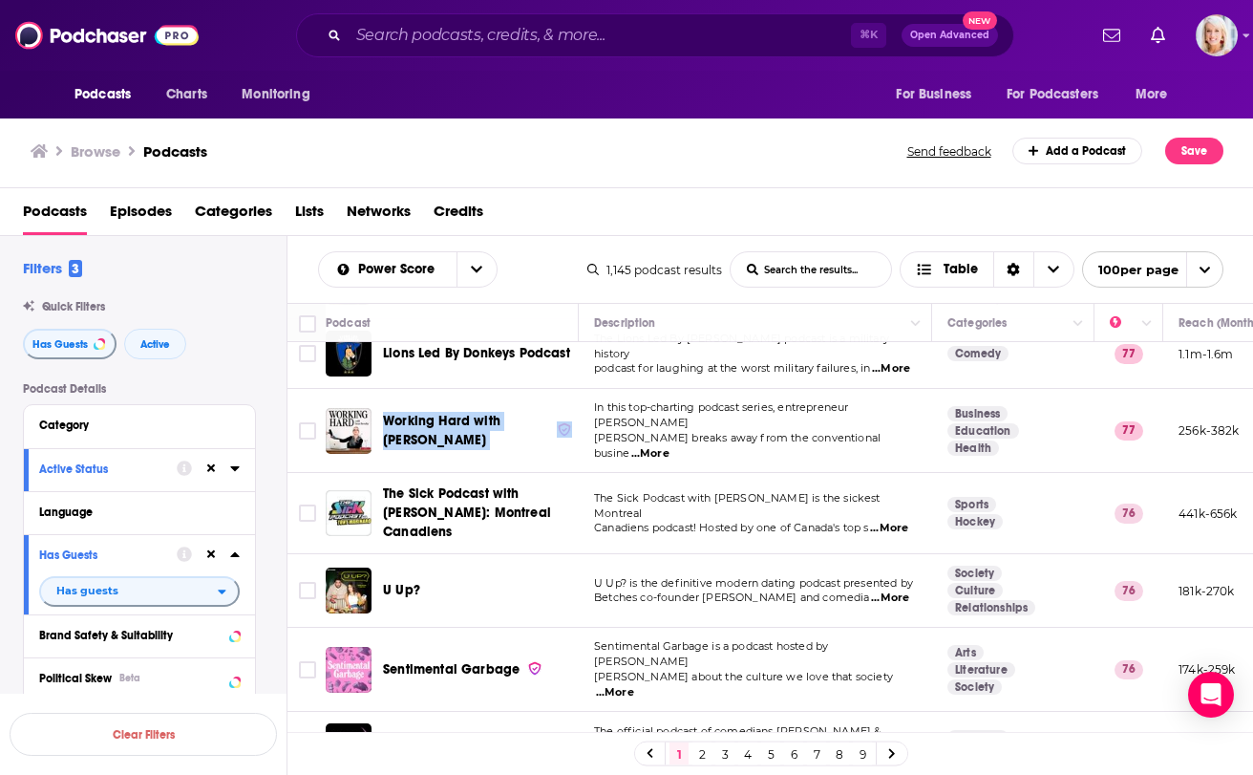
click at [697, 139] on div "Browse Podcasts" at bounding box center [470, 151] width 879 height 27
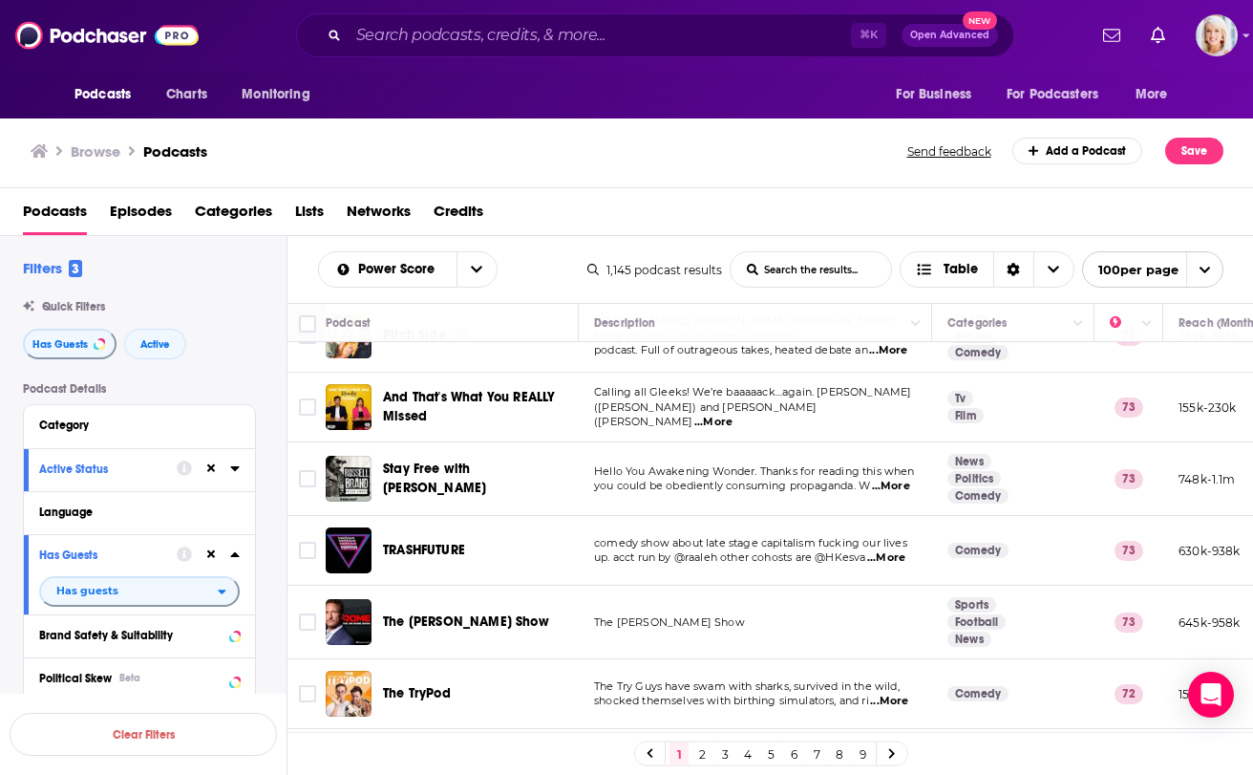
scroll to position [2271, 0]
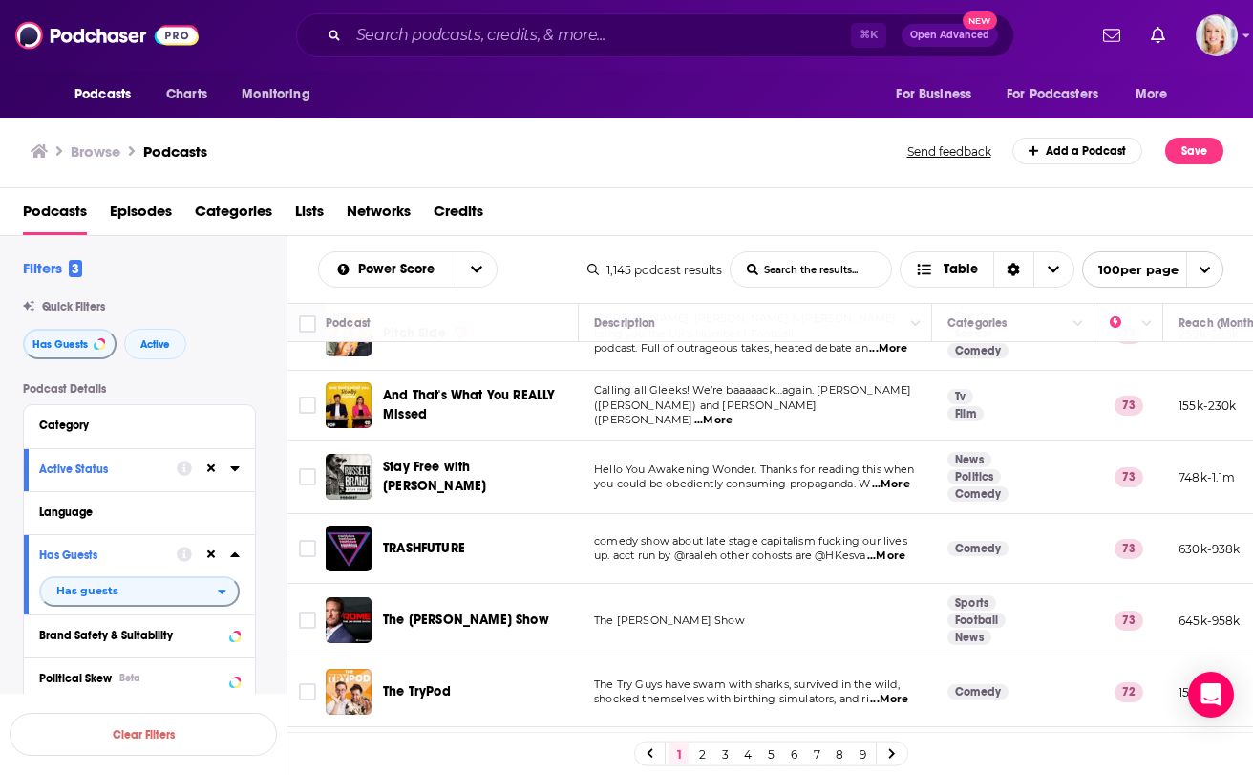
click at [687, 516] on td "comedy show about late stage capitalism fucking our lives up. acct run by @raal…" at bounding box center [755, 549] width 353 height 70
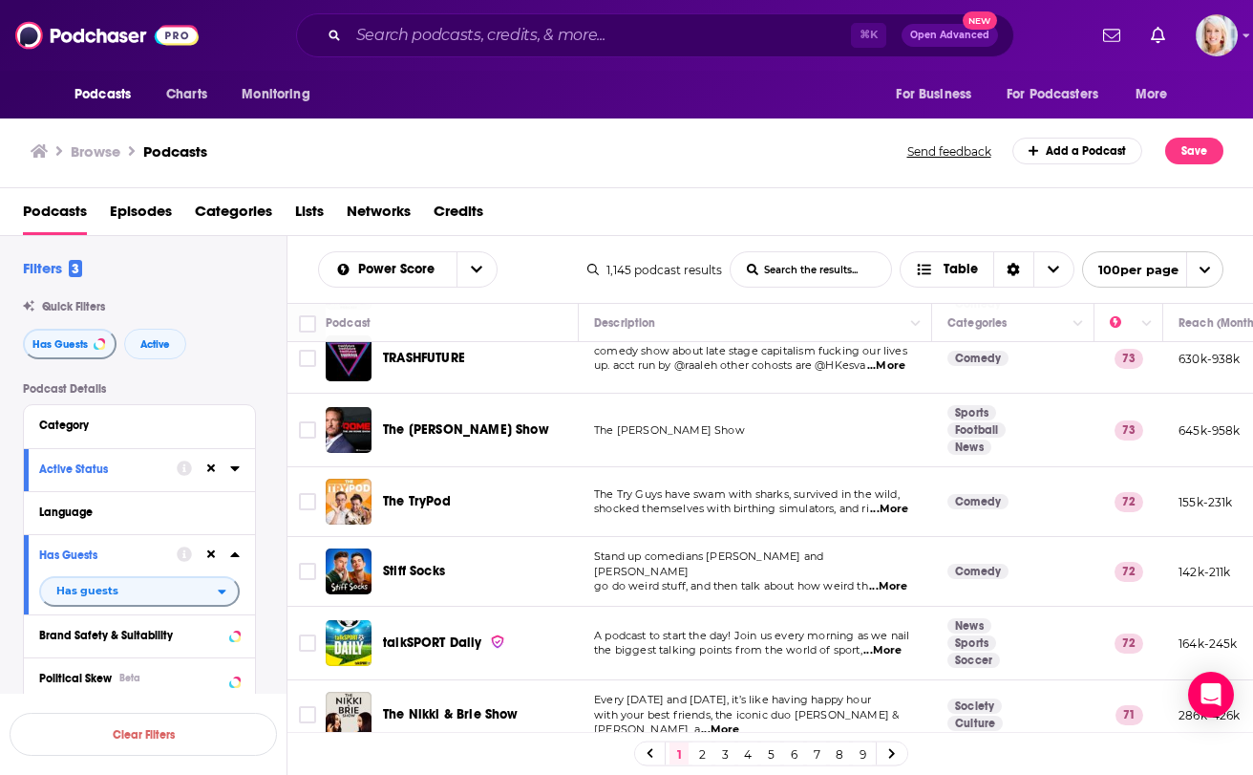
scroll to position [2471, 0]
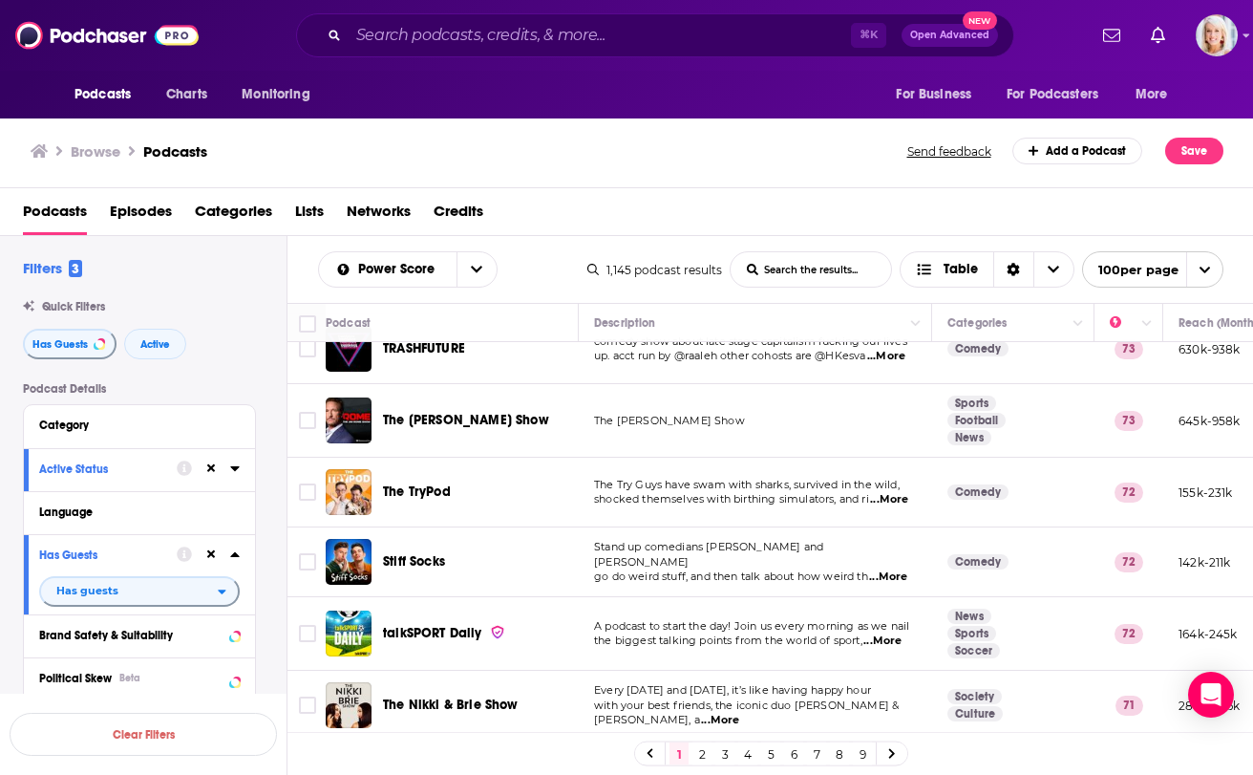
click at [895, 492] on span "...More" at bounding box center [889, 499] width 38 height 15
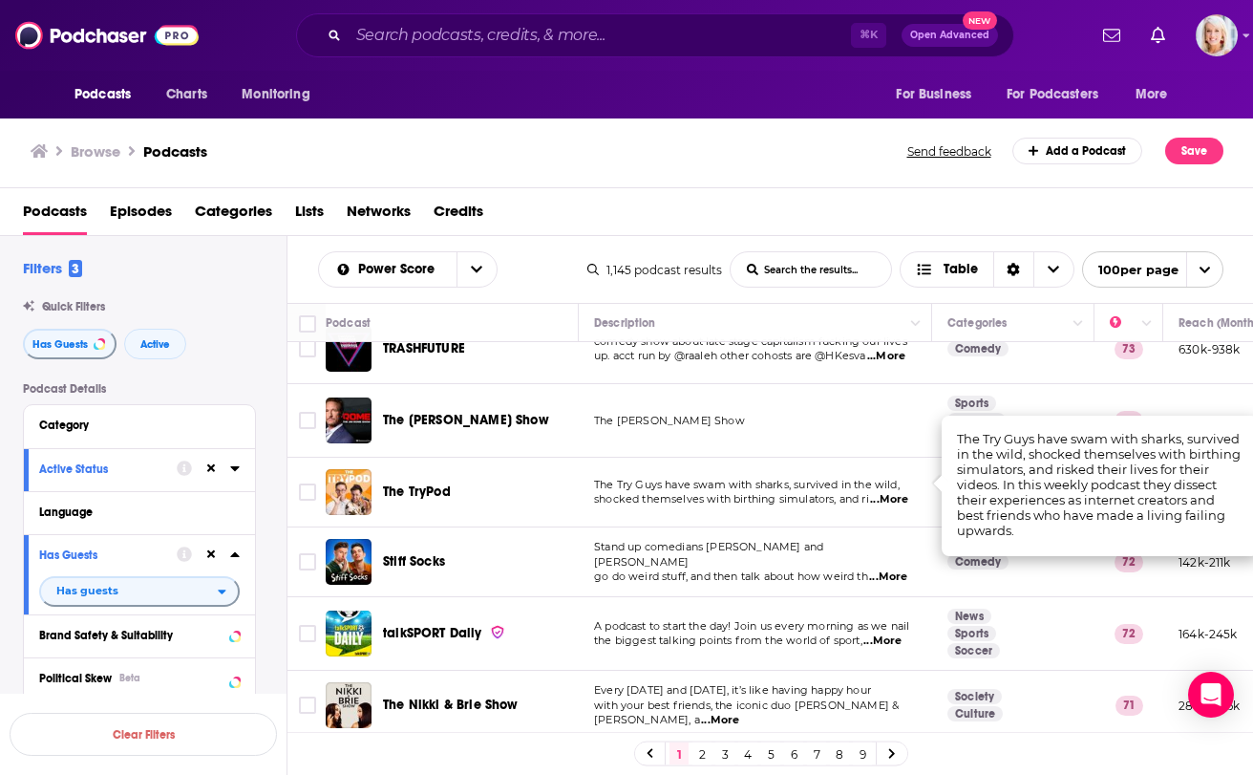
click at [808, 123] on div "Browse Podcasts Send feedback Add a Podcast Save" at bounding box center [627, 152] width 1254 height 74
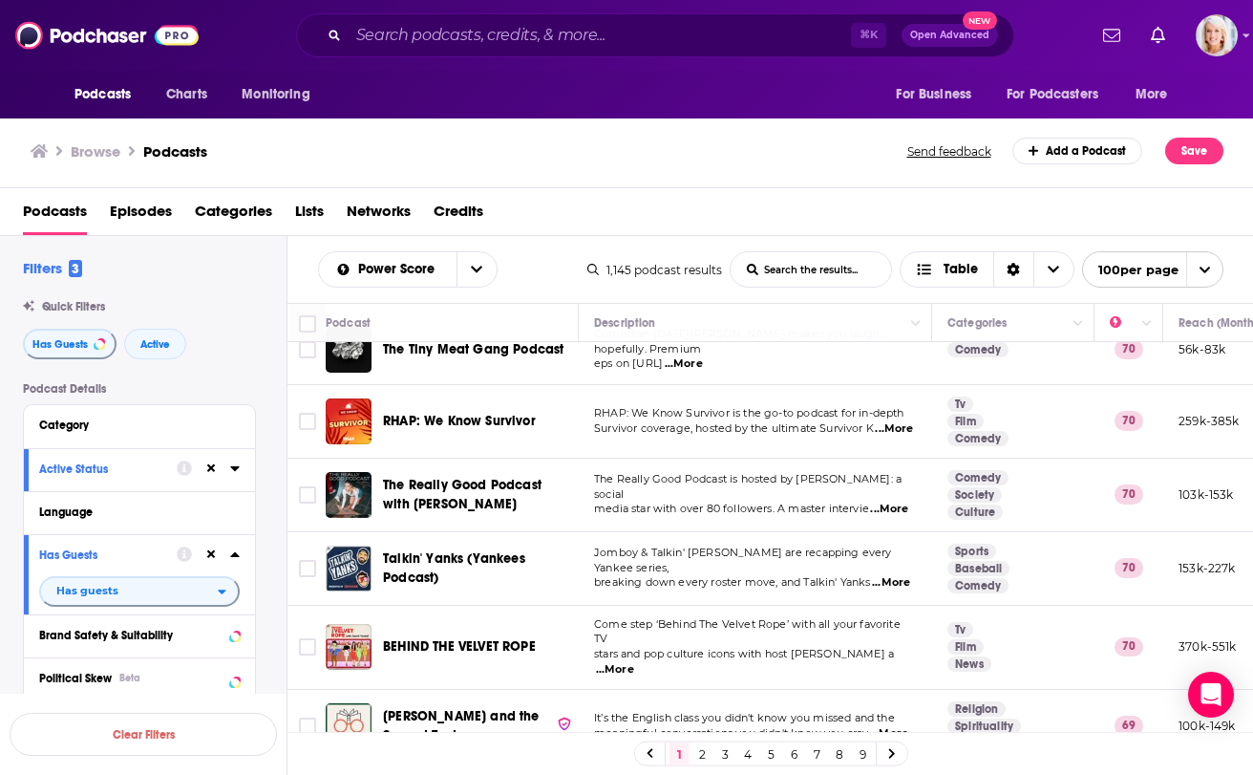
scroll to position [3443, 0]
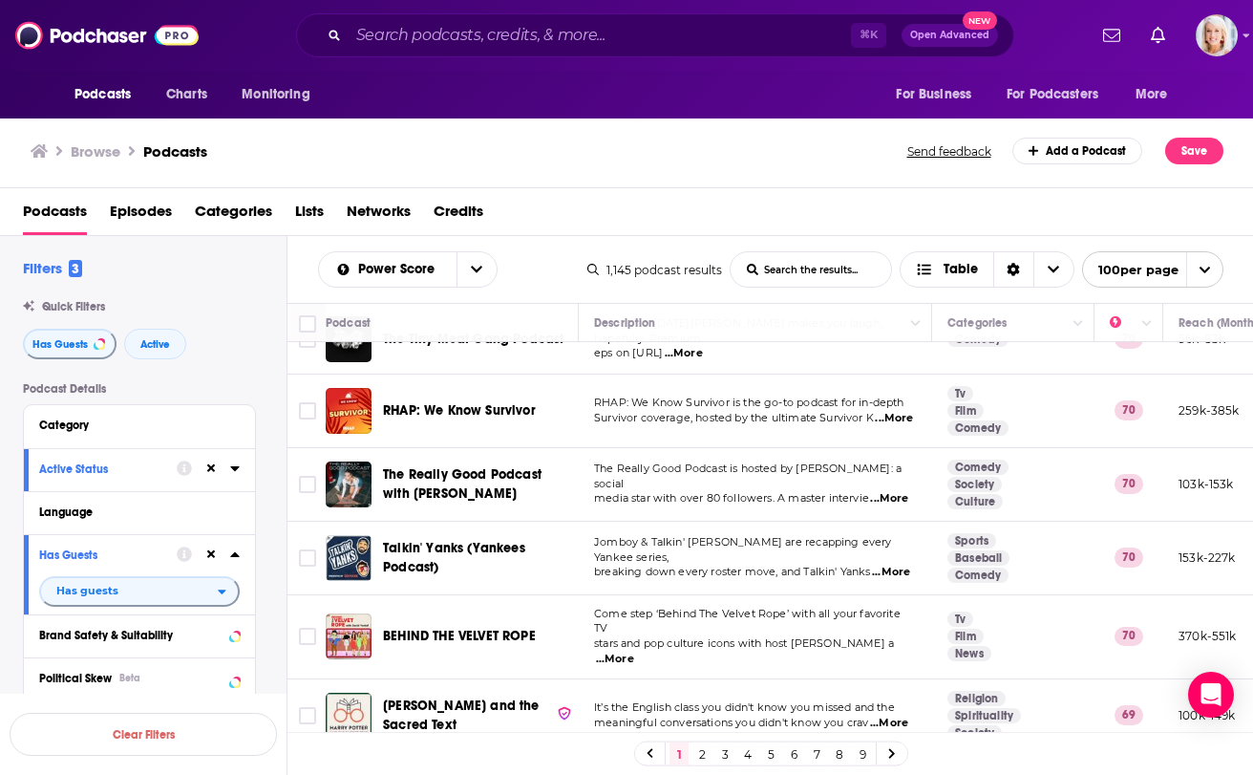
click at [895, 491] on span "...More" at bounding box center [889, 498] width 38 height 15
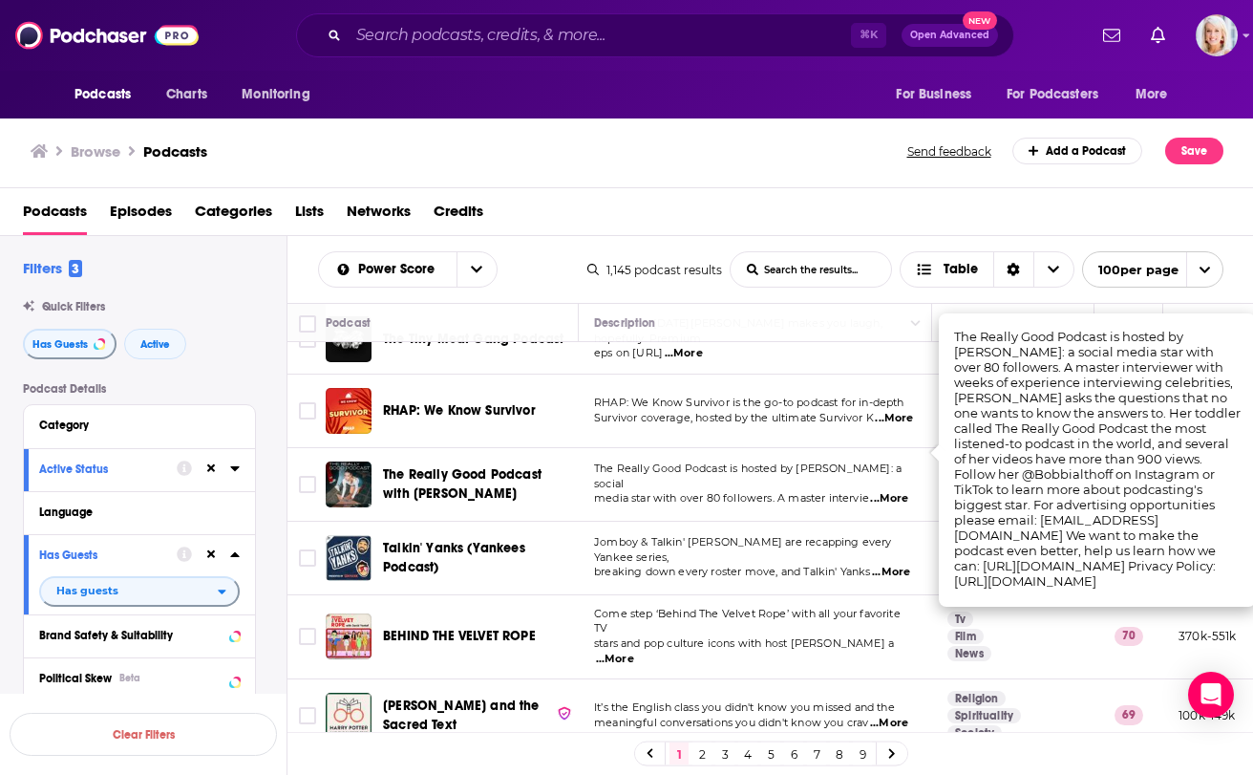
click at [753, 150] on div "Browse Podcasts" at bounding box center [470, 151] width 879 height 27
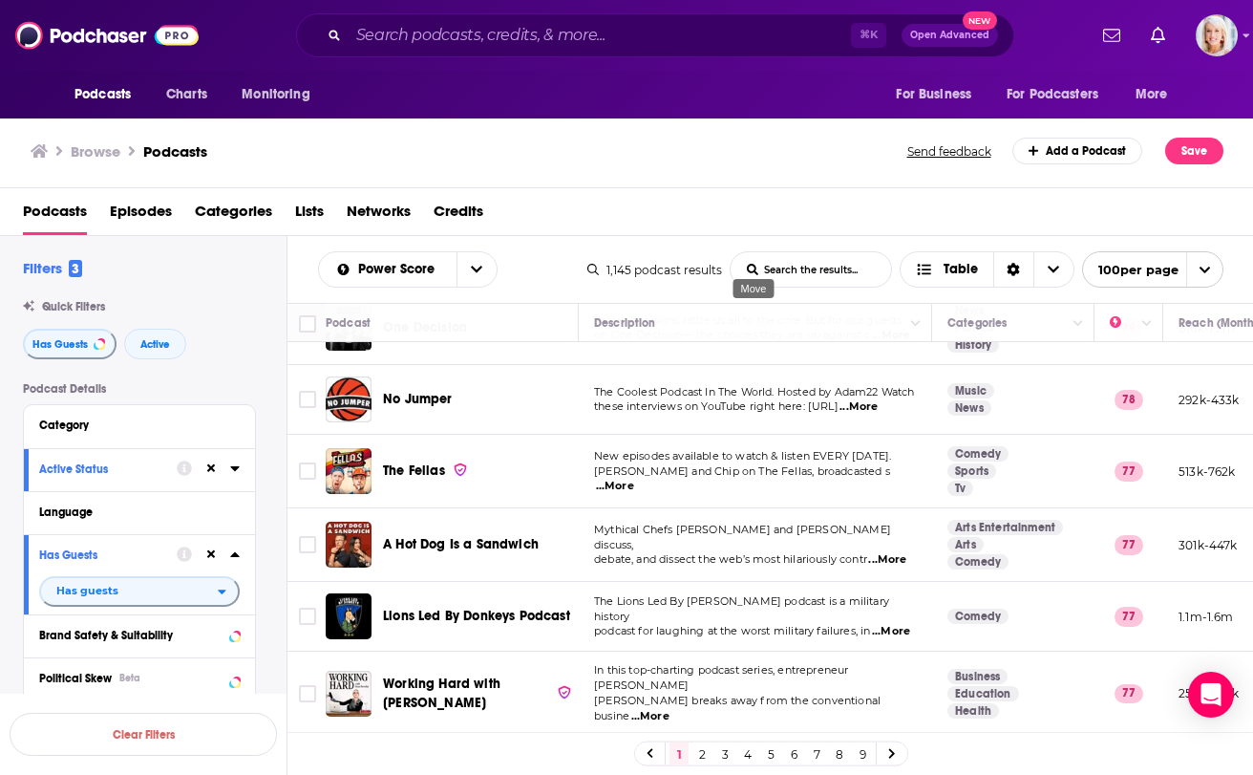
scroll to position [1142, 0]
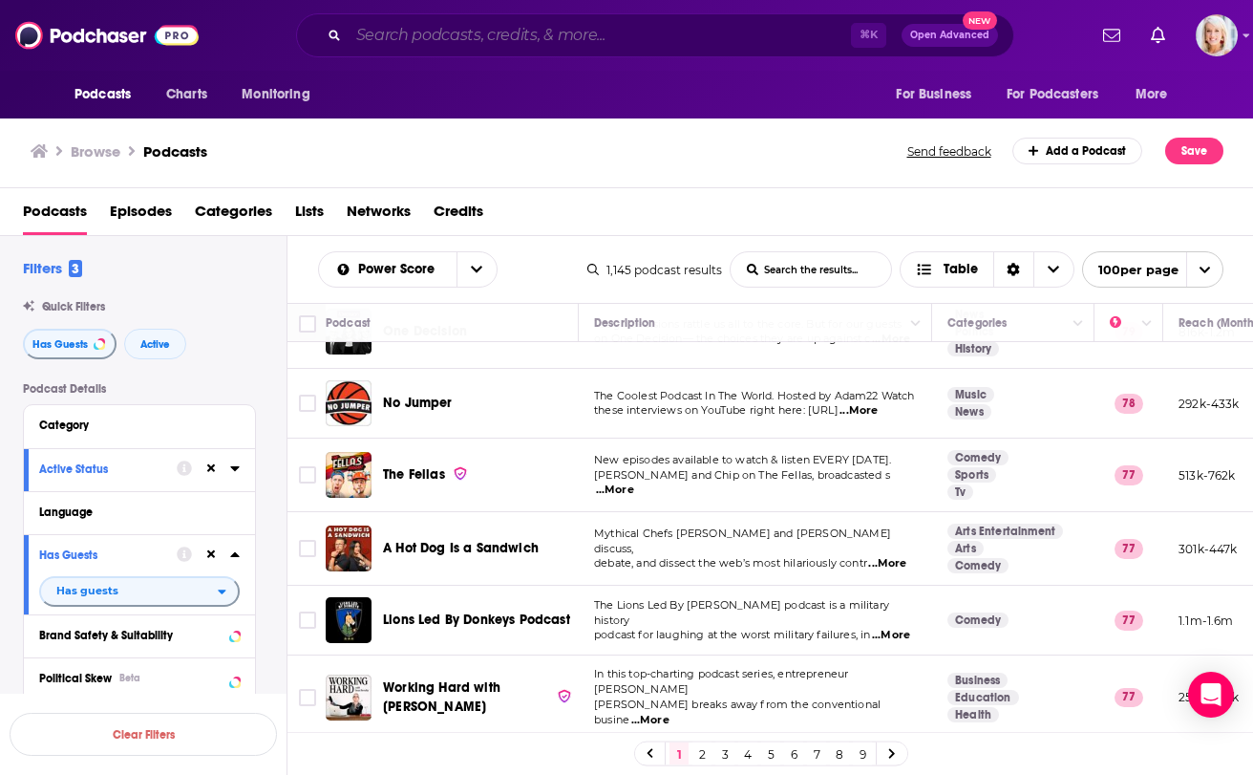
click at [597, 35] on input "Search podcasts, credits, & more..." at bounding box center [600, 35] width 502 height 31
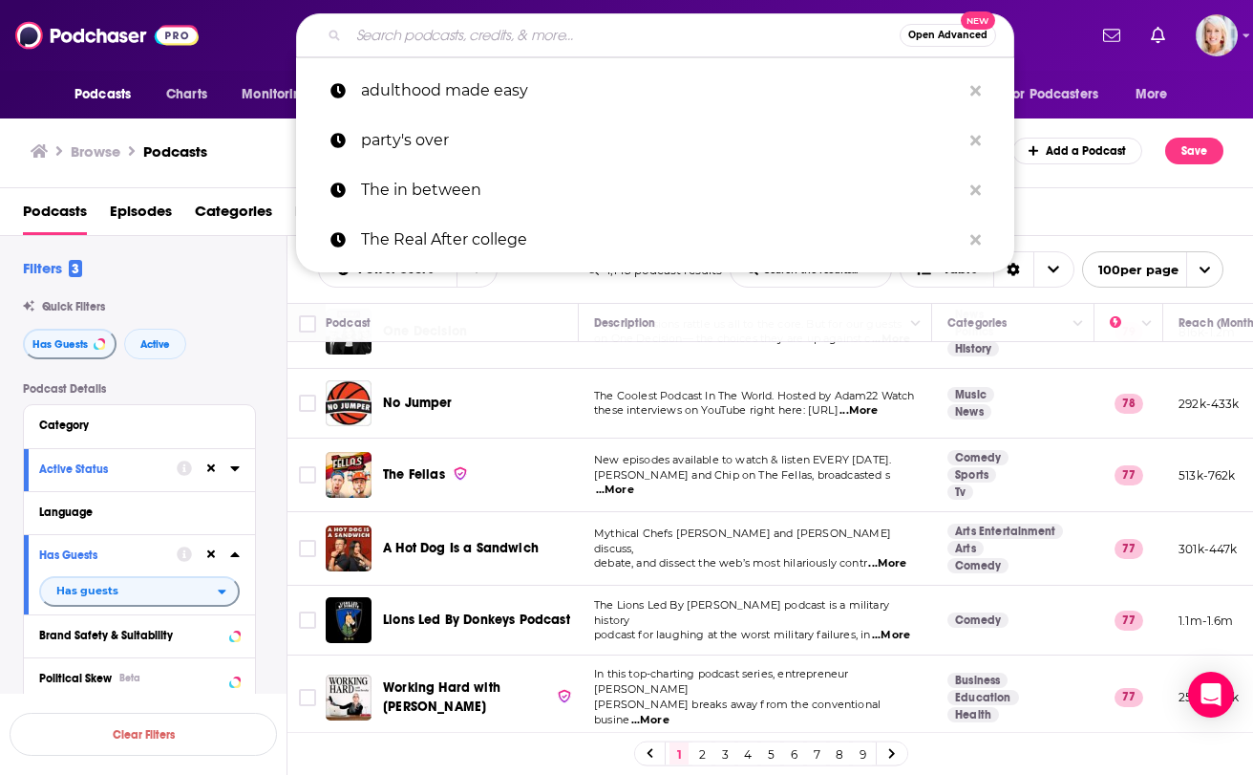
paste input "Jenna Kutcher)"
type input "Jenna Kutcher)"
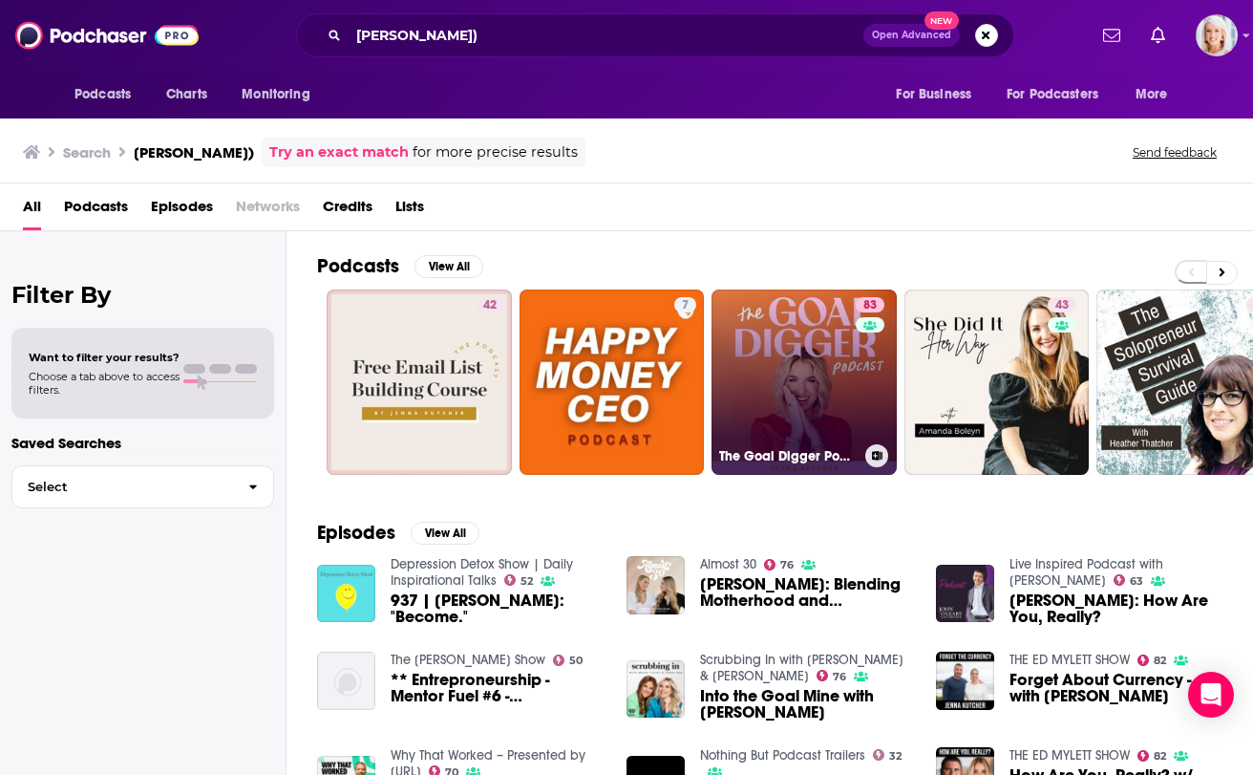
click at [800, 373] on link "83 The Goal Digger Podcast | Top Business and Marketing Podcast for Creatives, …" at bounding box center [804, 381] width 185 height 185
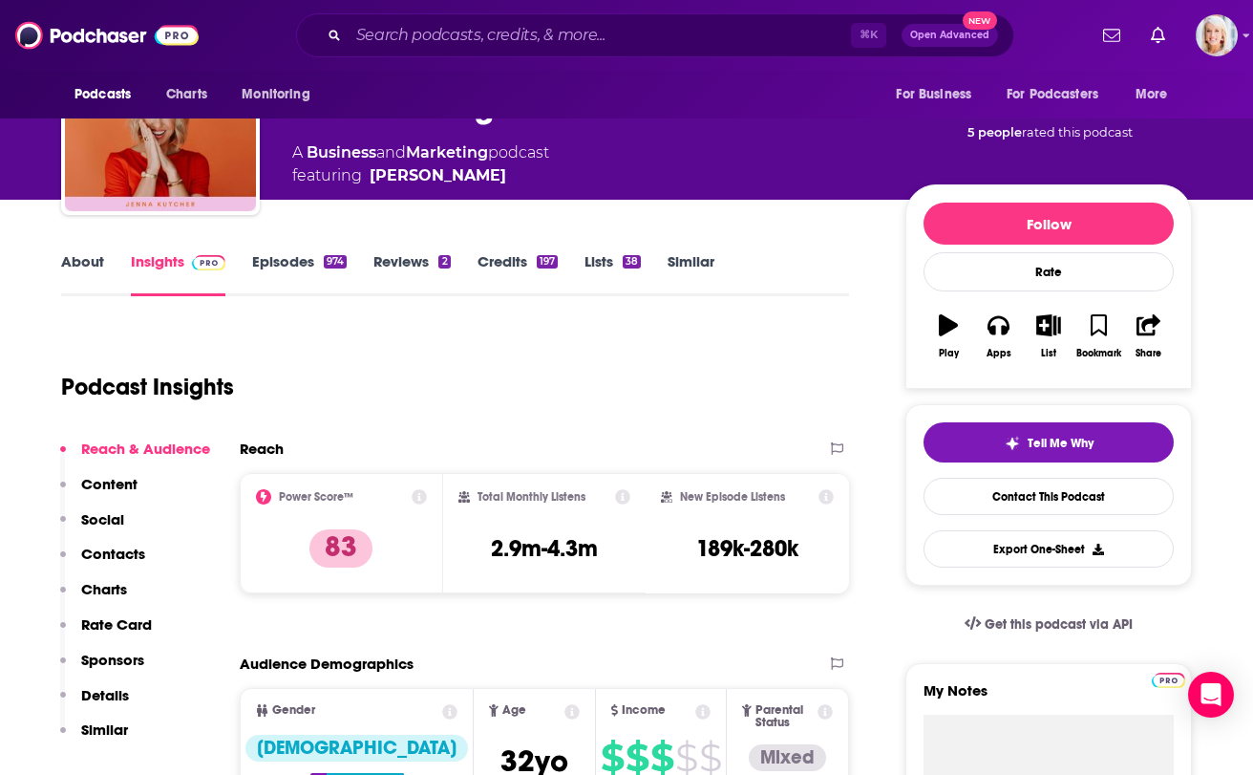
scroll to position [111, 0]
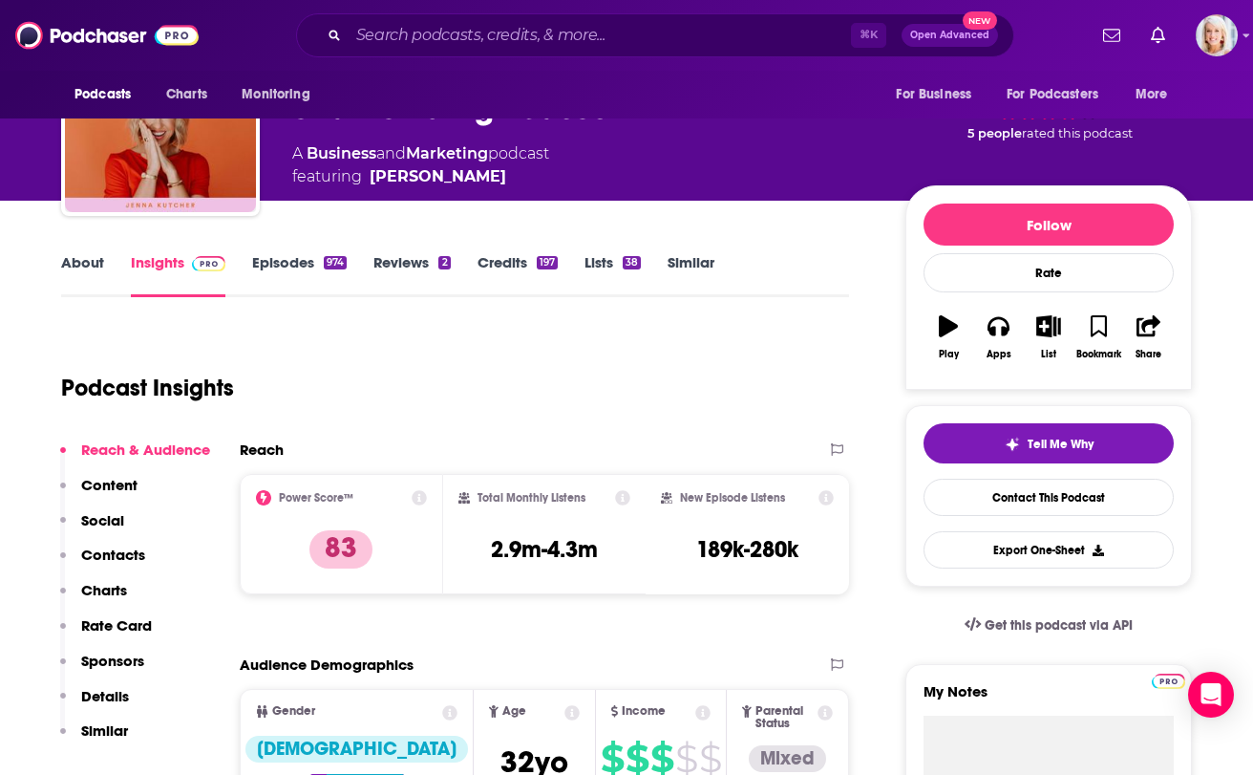
click at [87, 266] on link "About" at bounding box center [82, 275] width 43 height 44
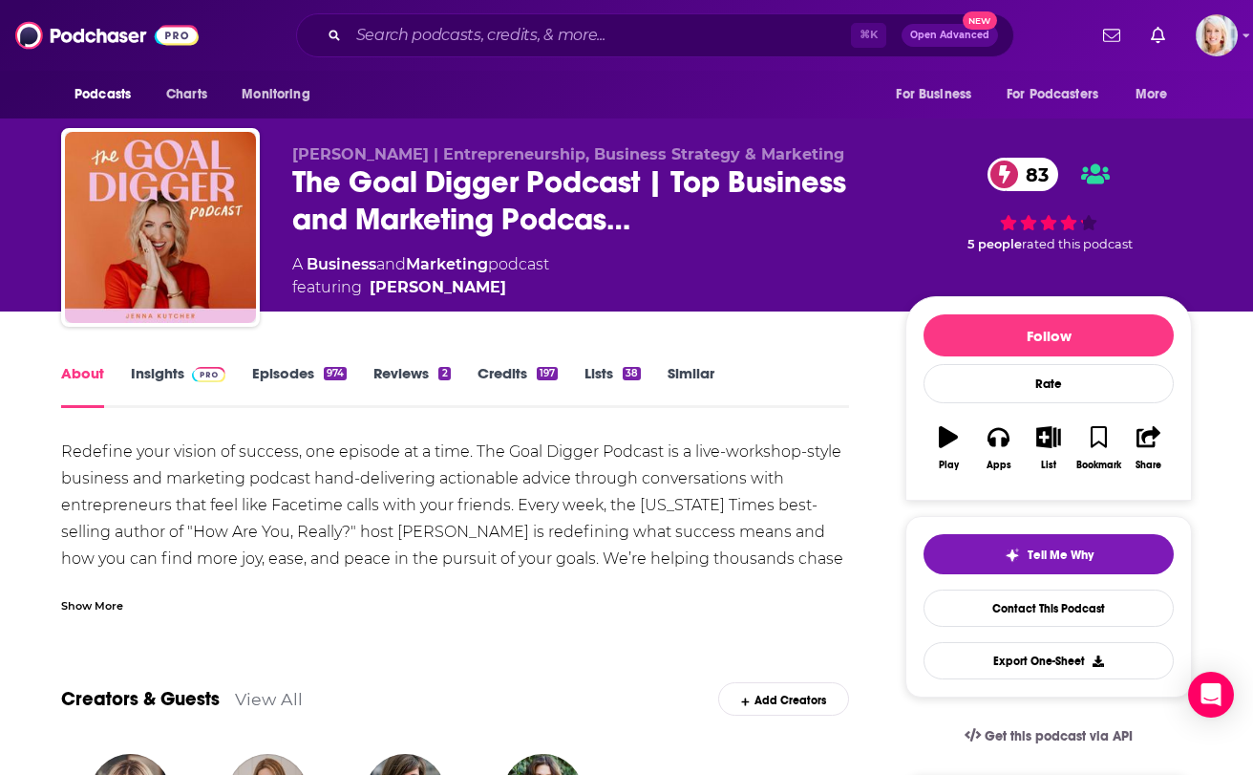
click at [162, 369] on link "Insights" at bounding box center [178, 386] width 95 height 44
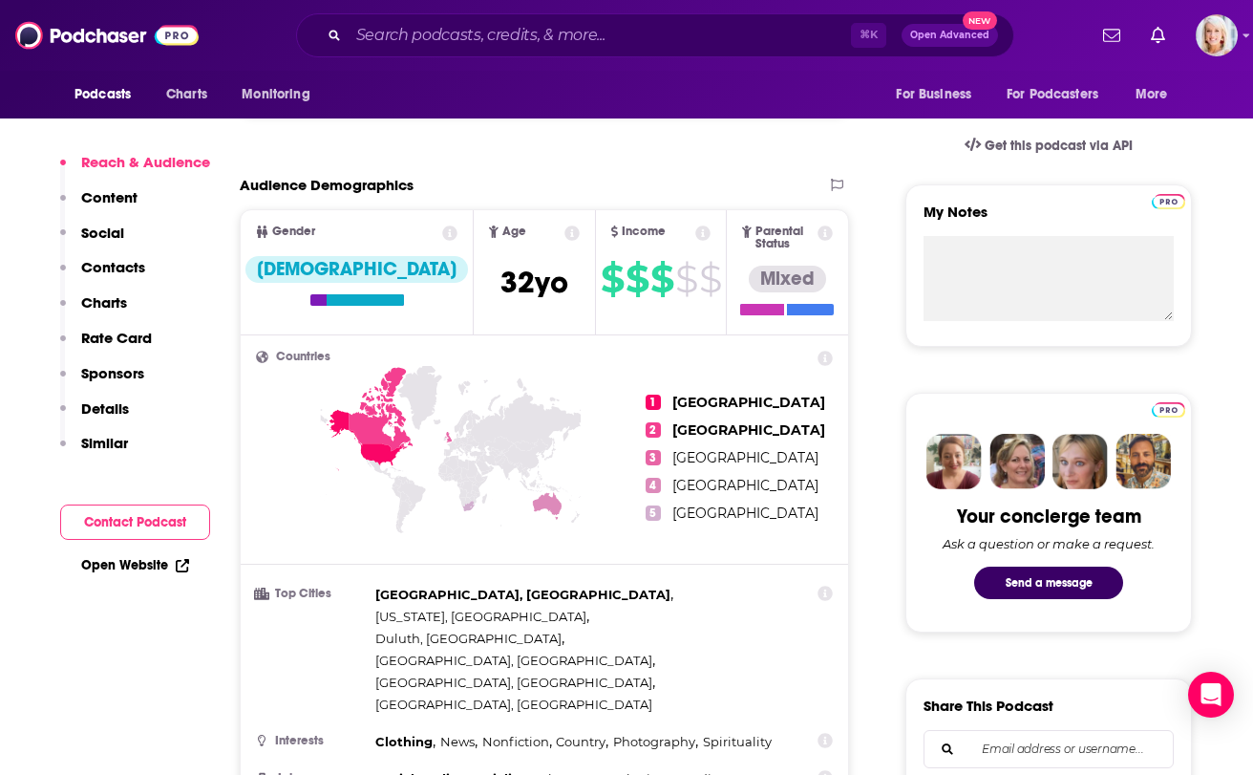
scroll to position [604, 0]
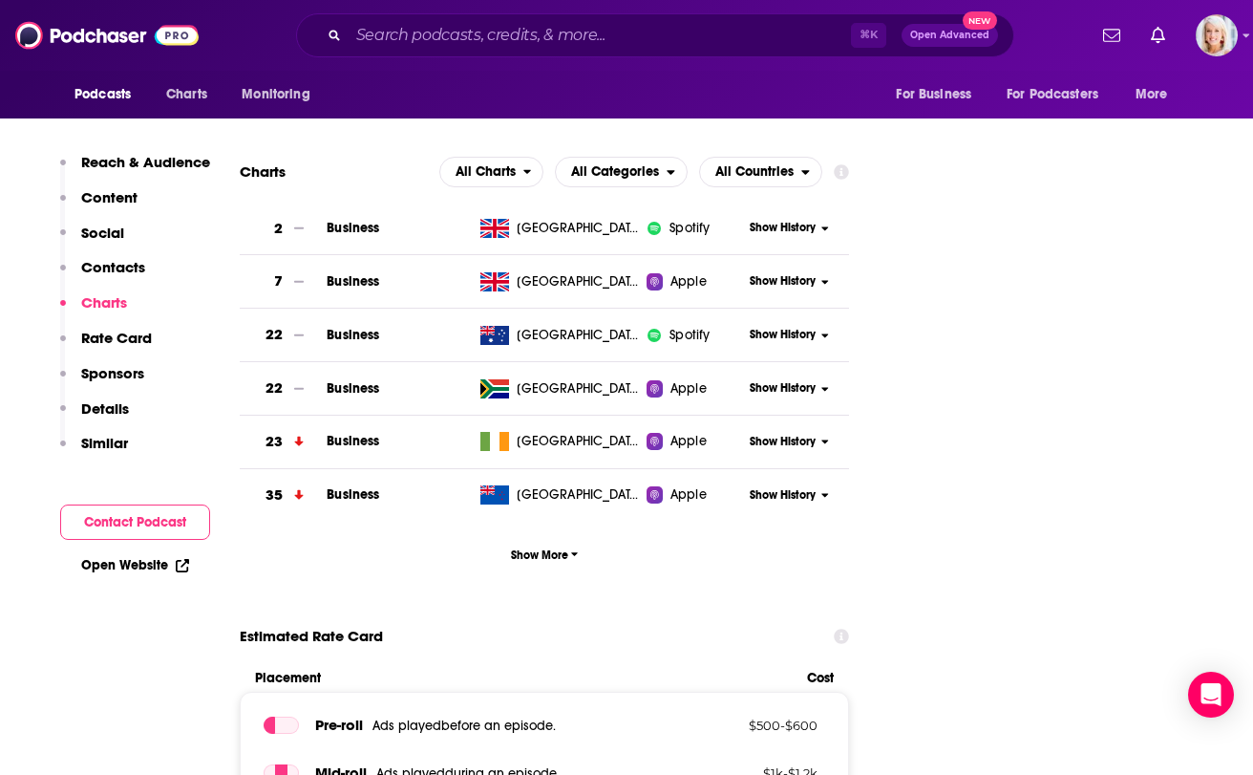
scroll to position [2172, 0]
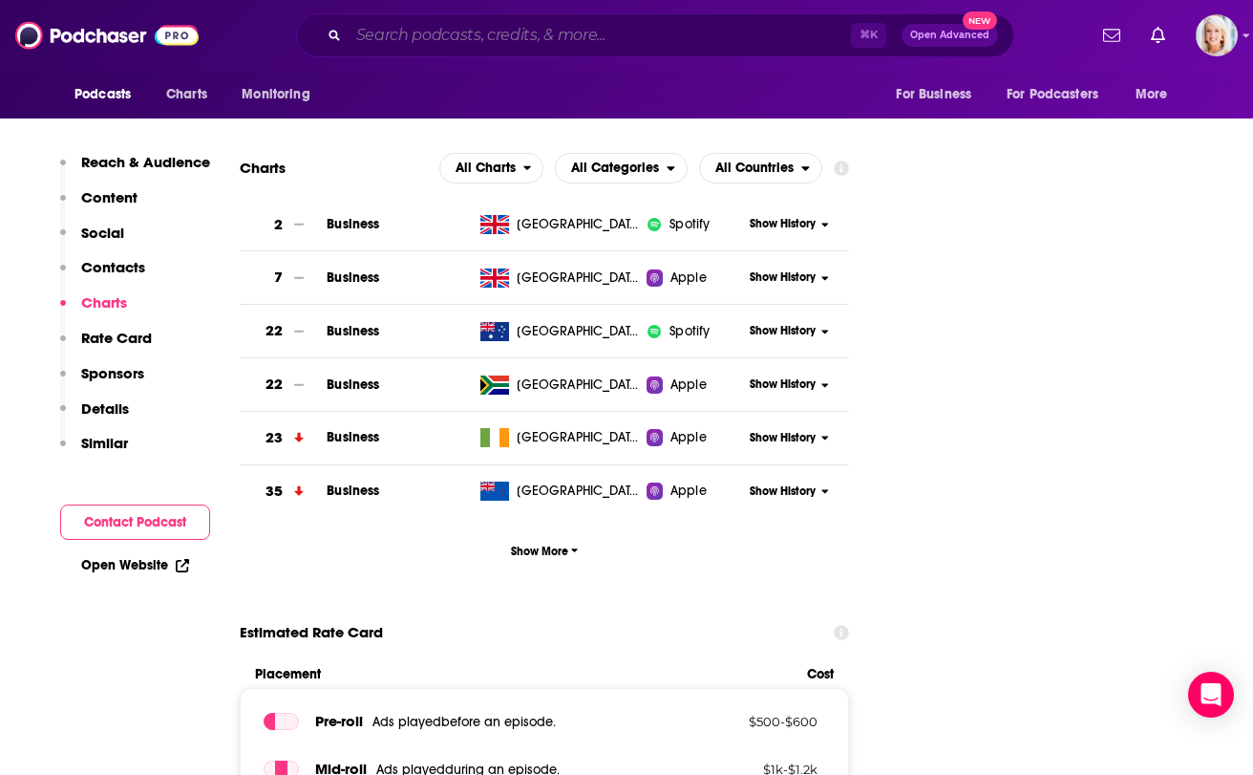
click at [608, 38] on input "Search podcasts, credits, & more..." at bounding box center [600, 35] width 502 height 31
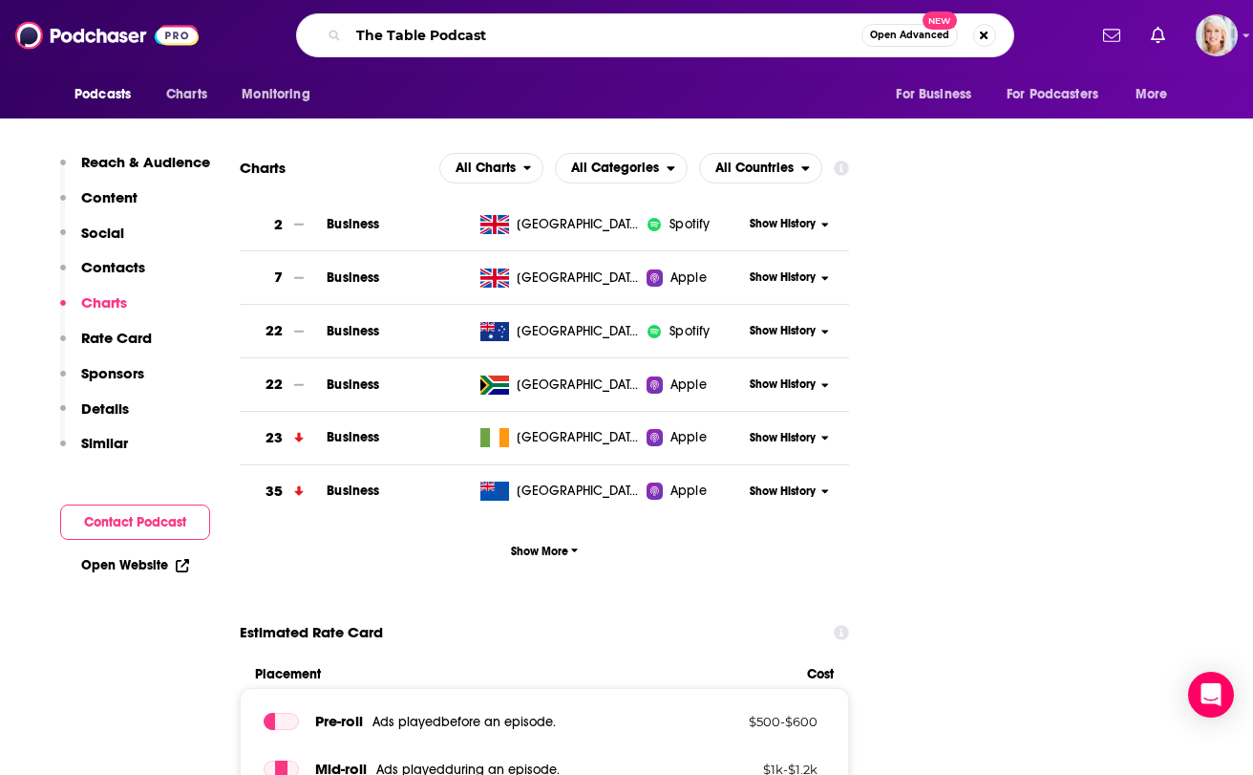
type input "The Table Podcast"
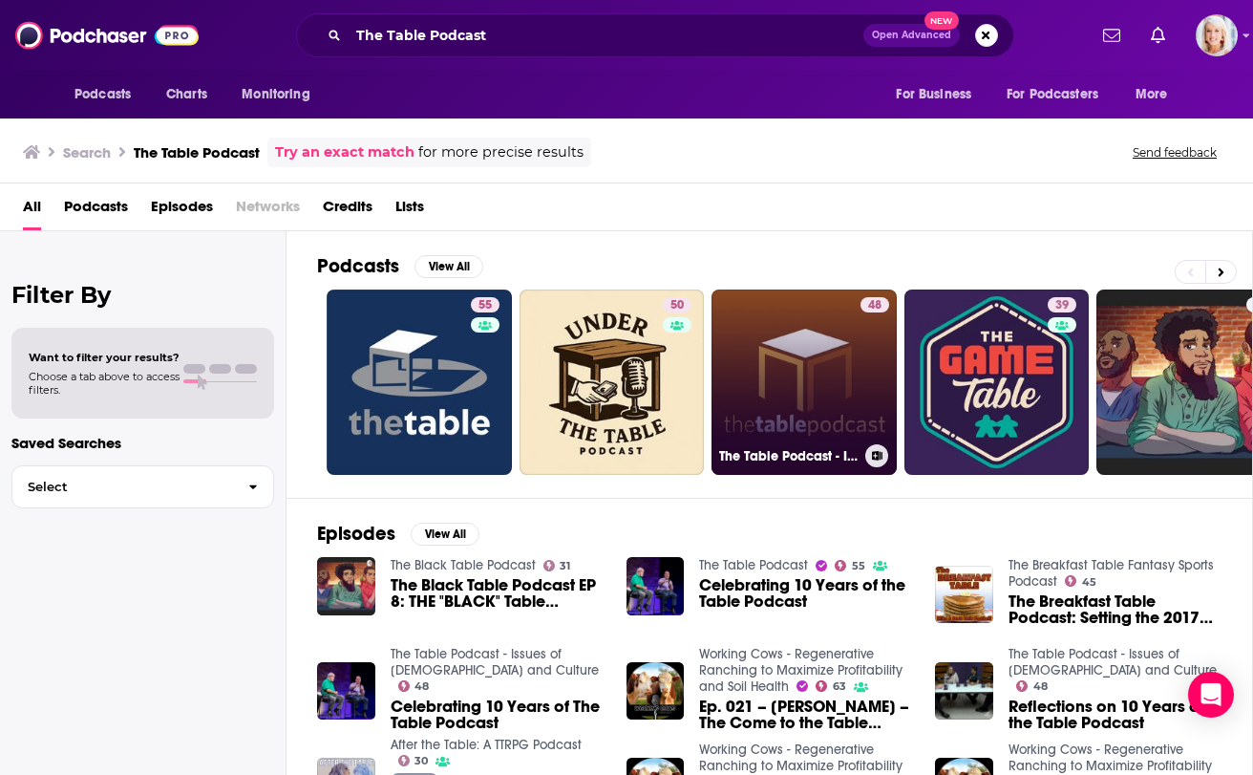
click at [793, 389] on link "48 The Table Podcast - Issues of God and Culture" at bounding box center [804, 381] width 185 height 185
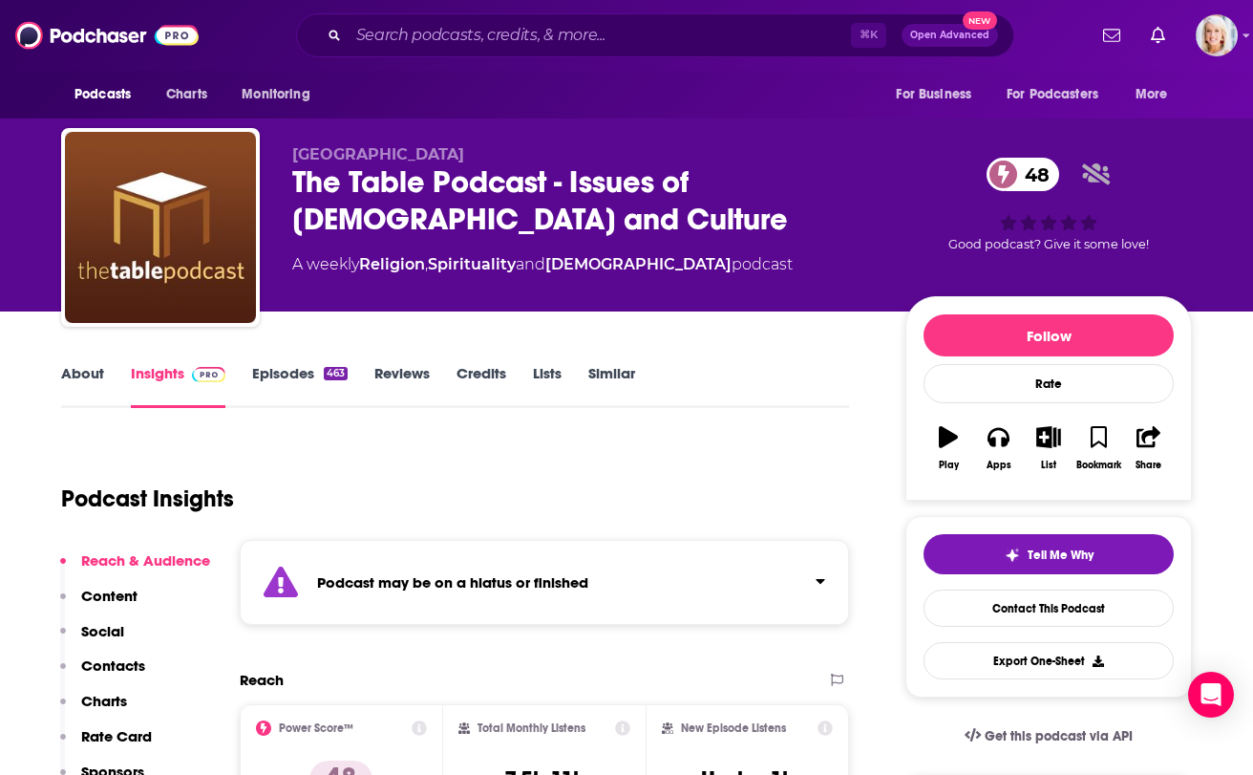
click at [90, 370] on link "About" at bounding box center [82, 386] width 43 height 44
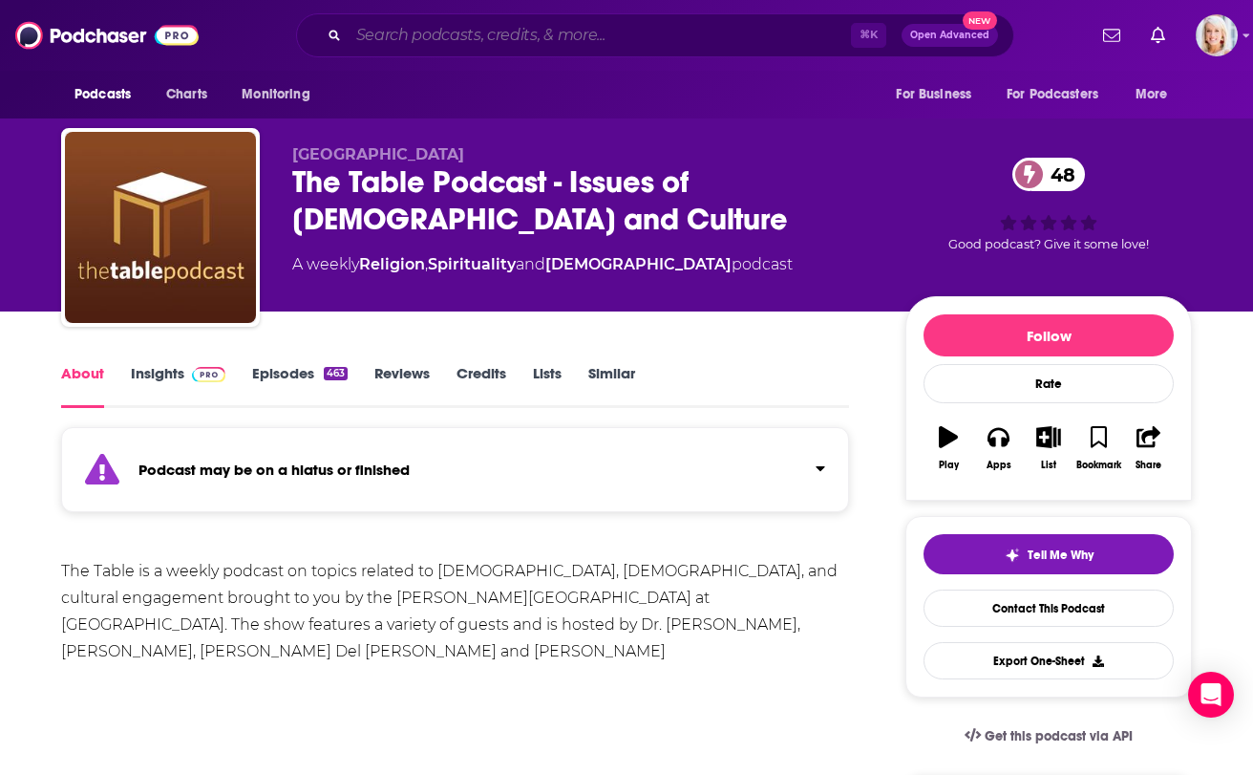
click at [565, 38] on input "Search podcasts, credits, & more..." at bounding box center [600, 35] width 502 height 31
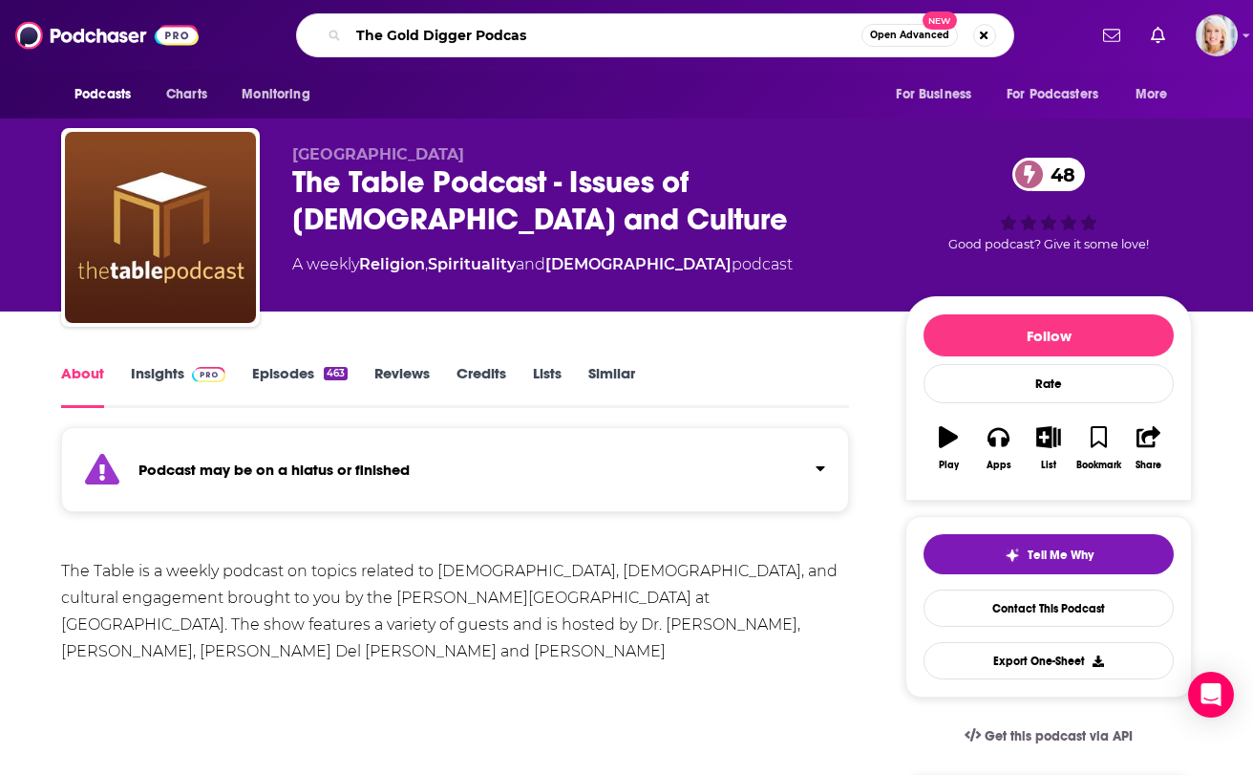
type input "The Gold Digger Podcast"
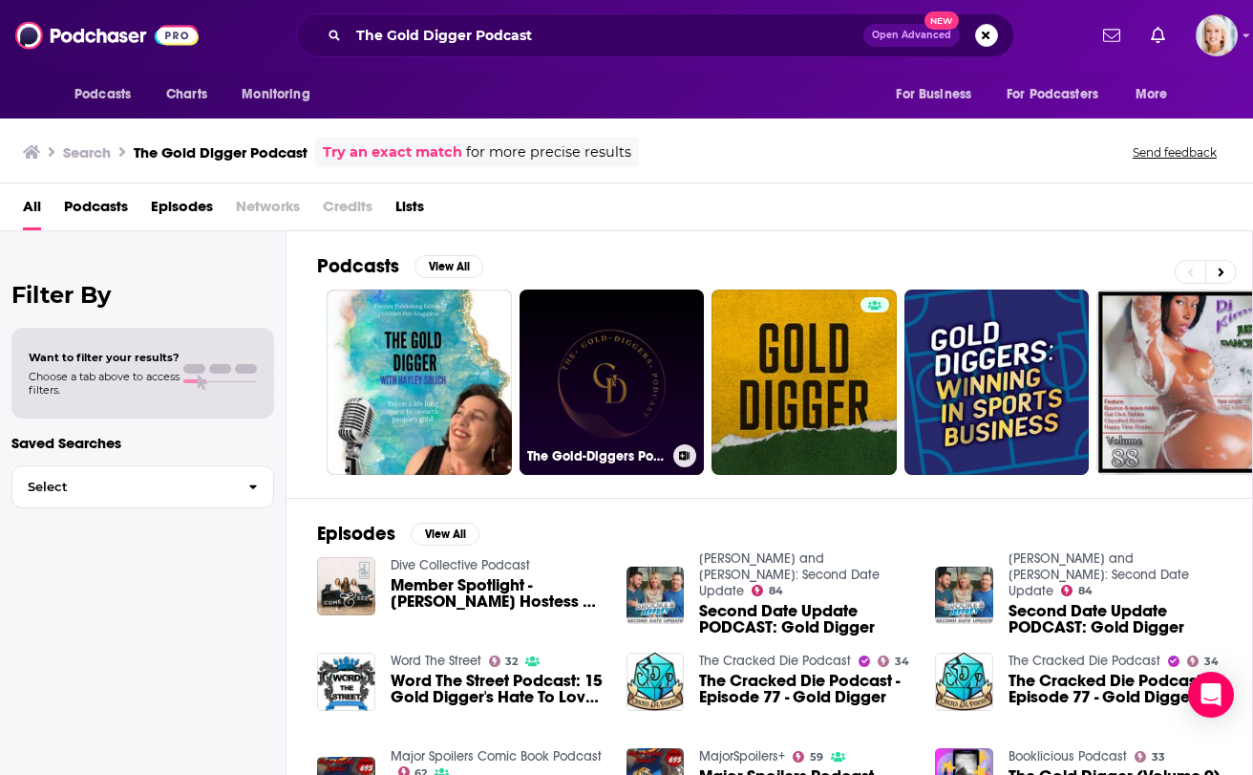
click at [626, 373] on link "The Gold-Diggers Podcast" at bounding box center [612, 381] width 185 height 185
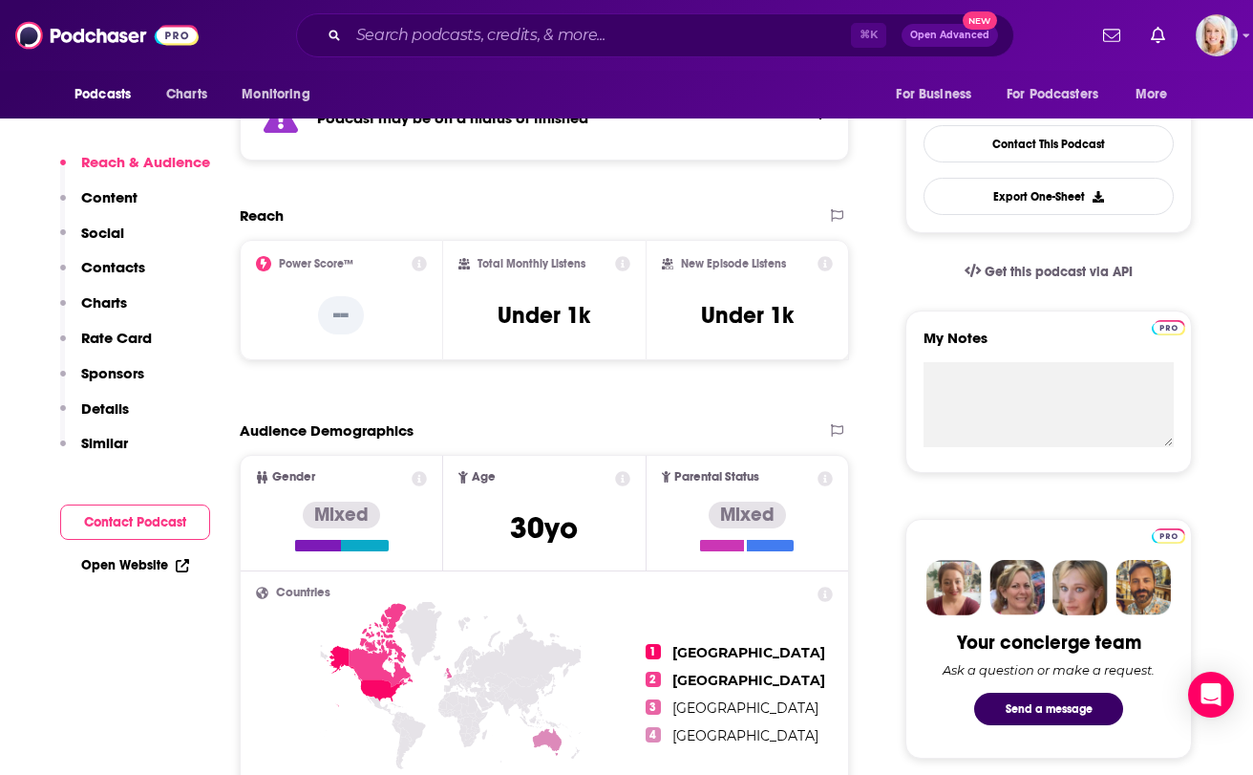
scroll to position [470, 0]
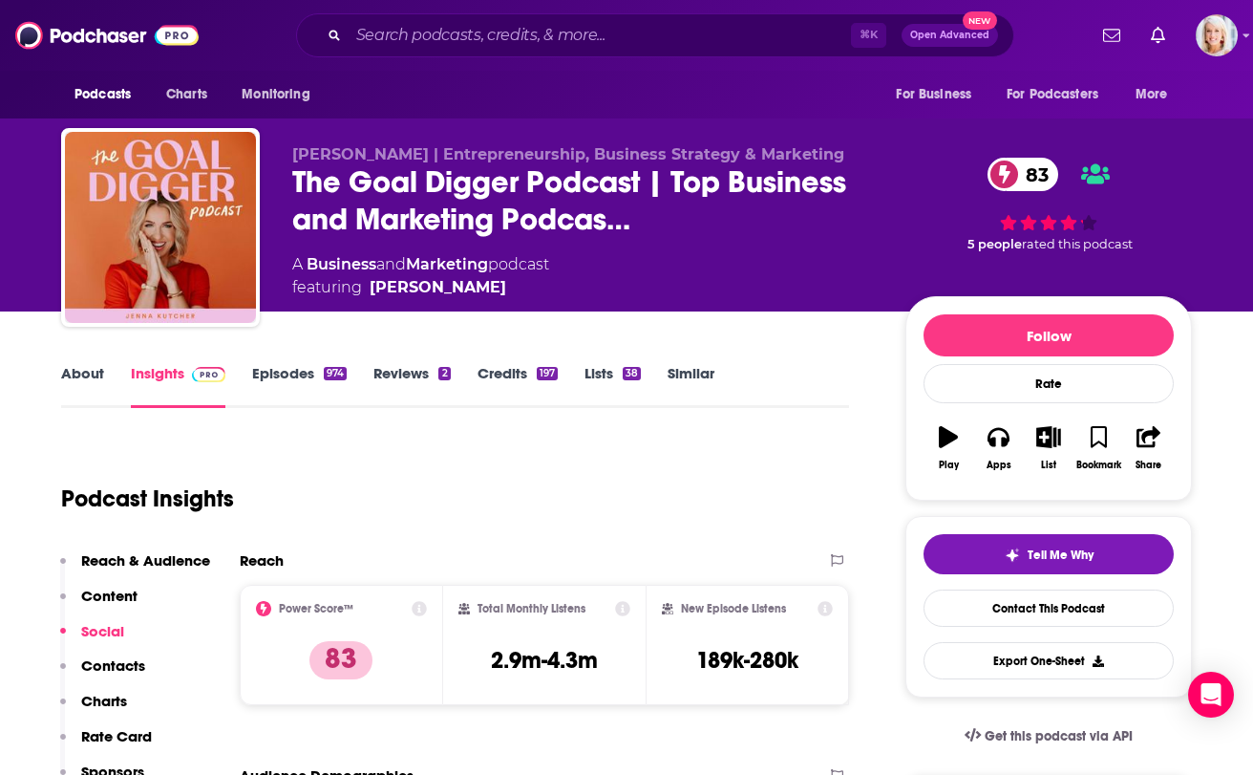
click at [86, 373] on link "About" at bounding box center [82, 386] width 43 height 44
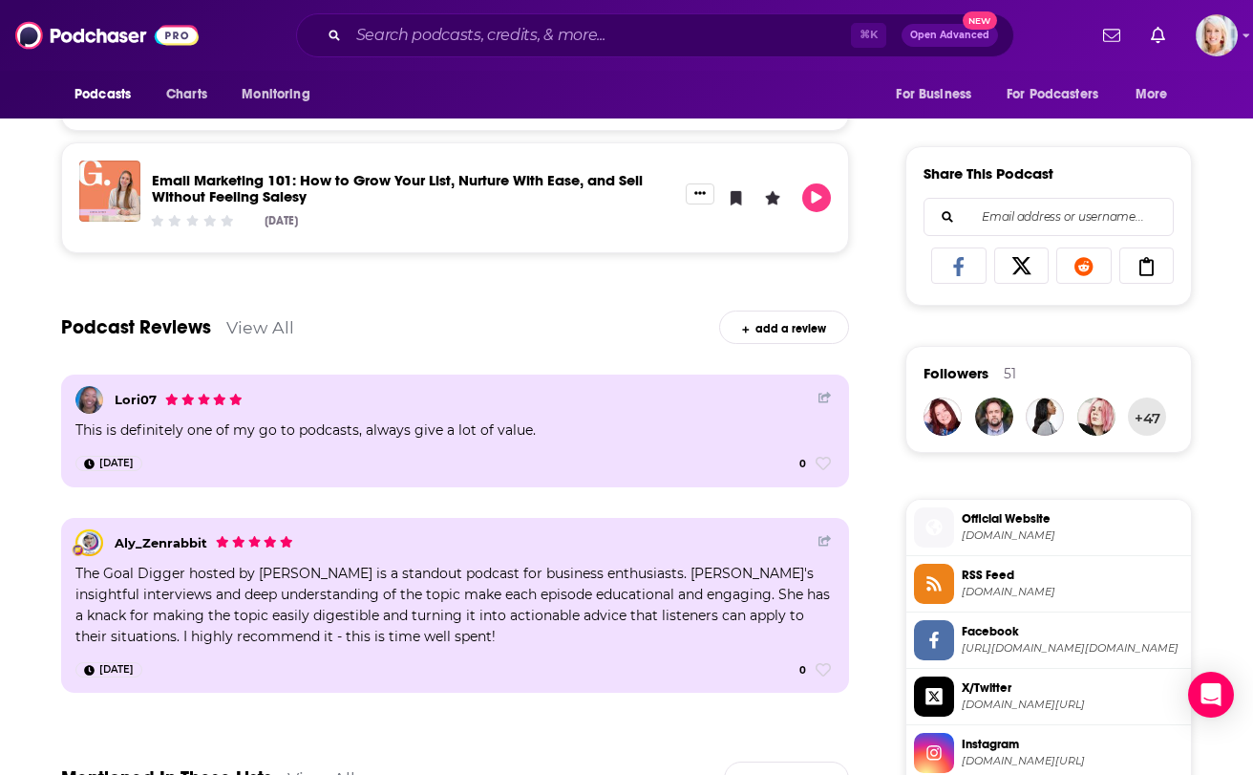
scroll to position [1123, 0]
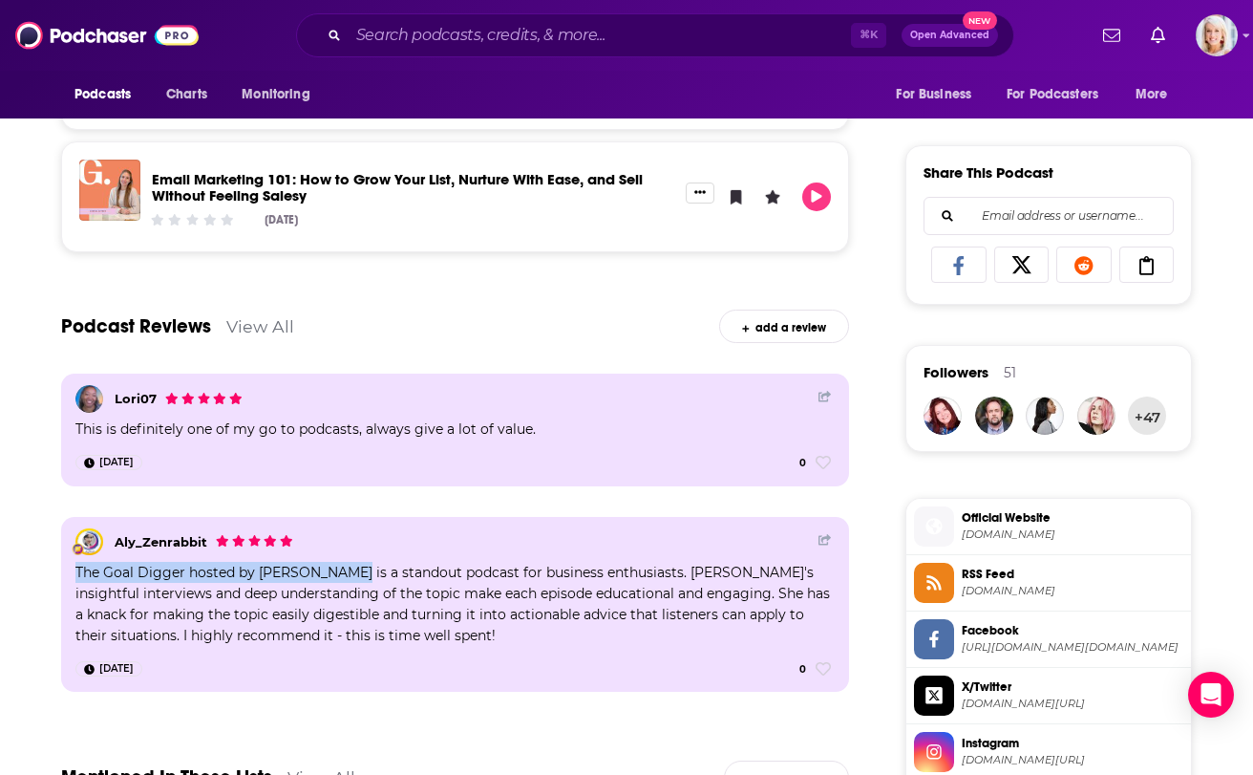
drag, startPoint x: 352, startPoint y: 568, endPoint x: 72, endPoint y: 572, distance: 280.9
click at [72, 572] on div "Aly_Zenrabbit The Goal Digger hosted by Jenna Kutcher is a standout podcast for…" at bounding box center [455, 605] width 788 height 176
copy div "The Goal Digger hosted by Jenna Kutcher"
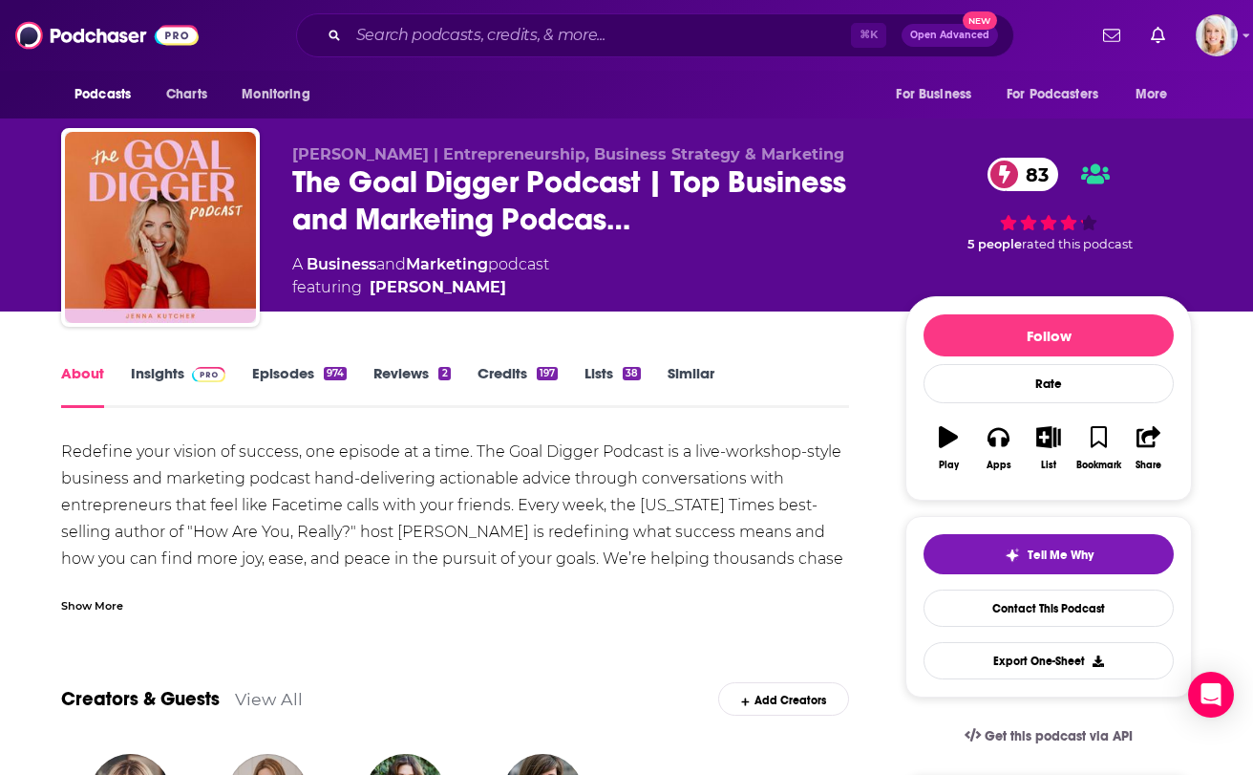
scroll to position [0, 0]
click at [670, 376] on link "Similar" at bounding box center [691, 386] width 47 height 44
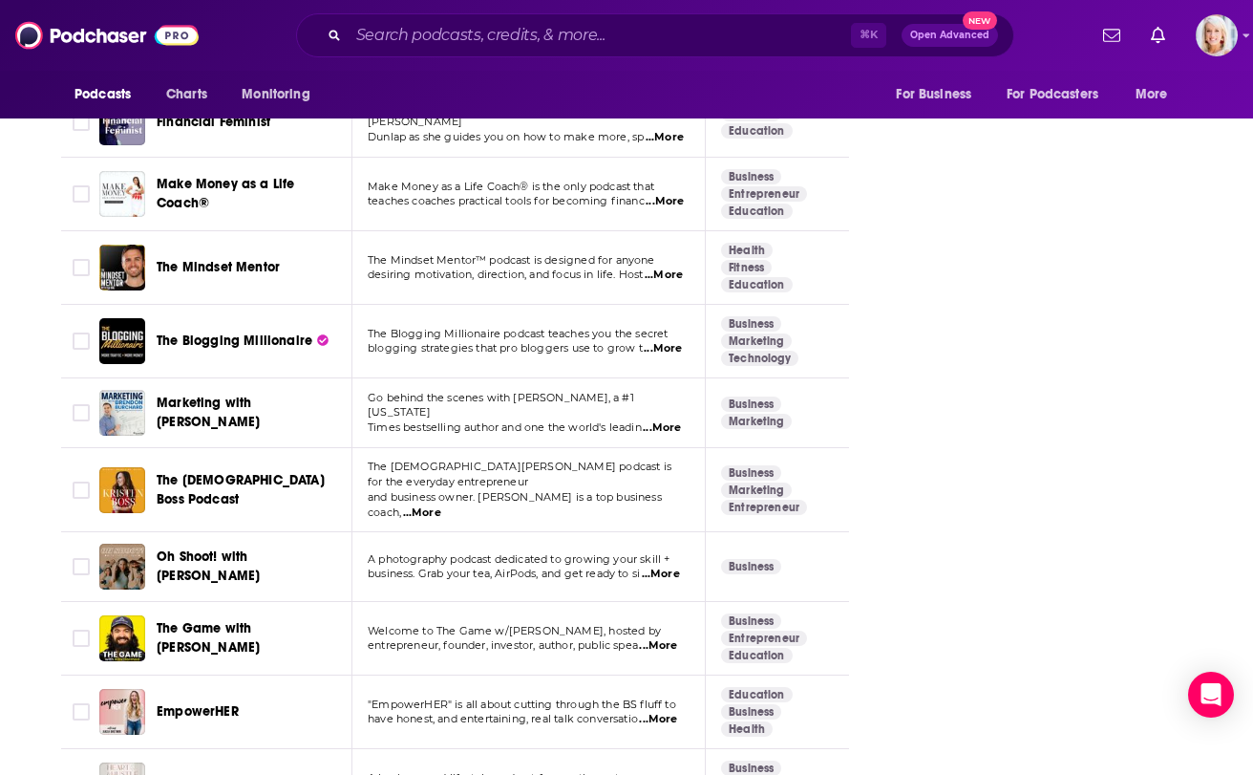
scroll to position [3057, 0]
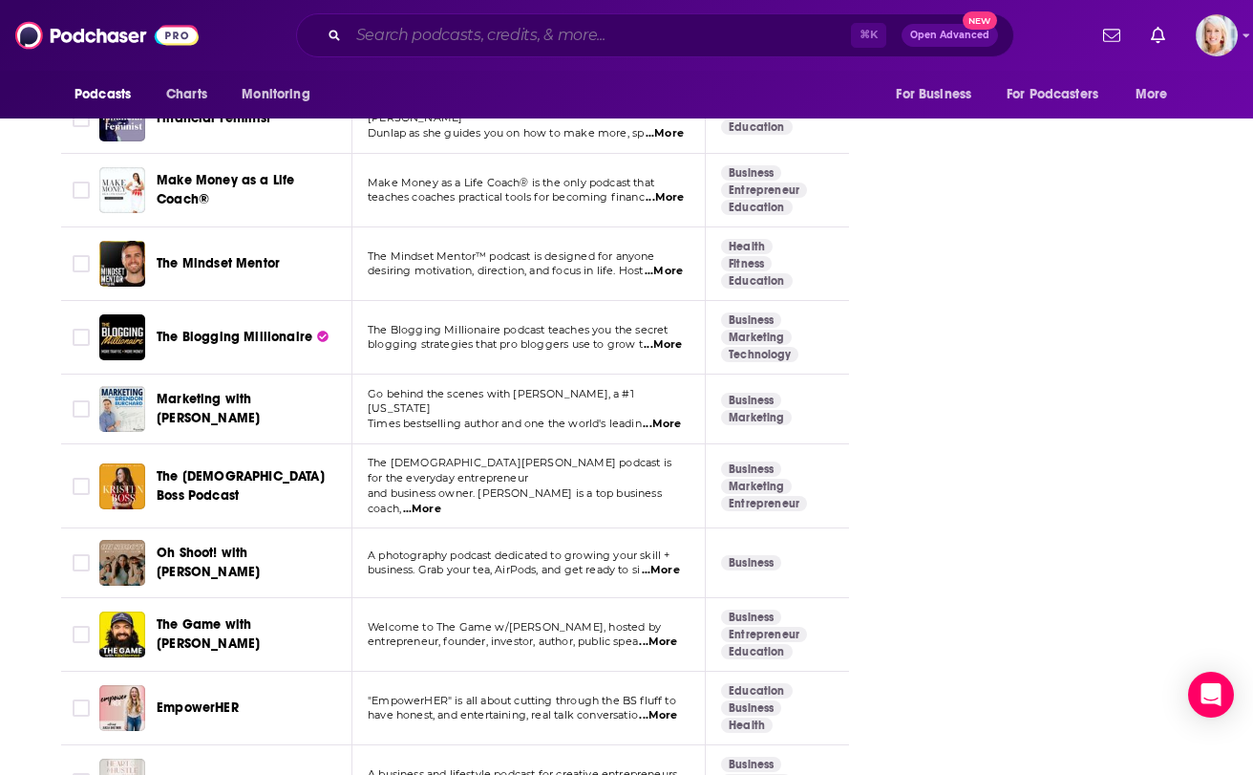
click at [486, 41] on input "Search podcasts, credits, & more..." at bounding box center [600, 35] width 502 height 31
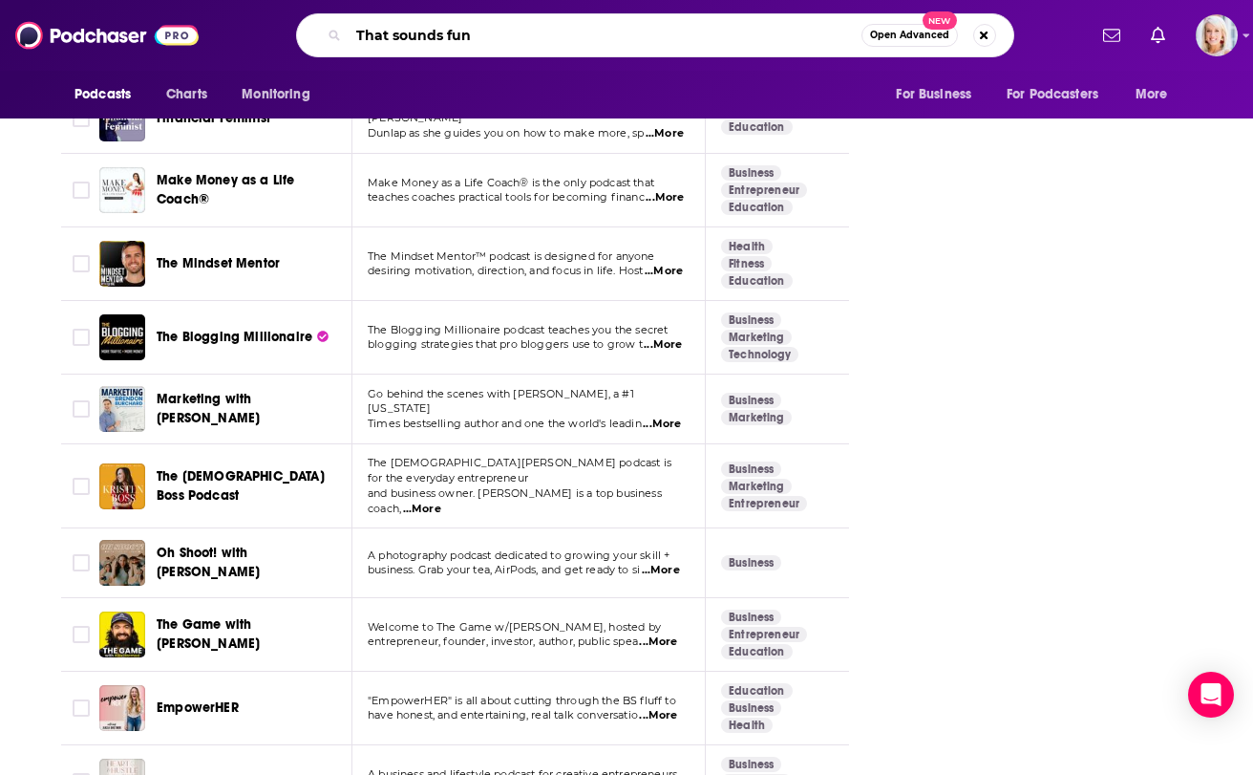
type input "That sounds fun"
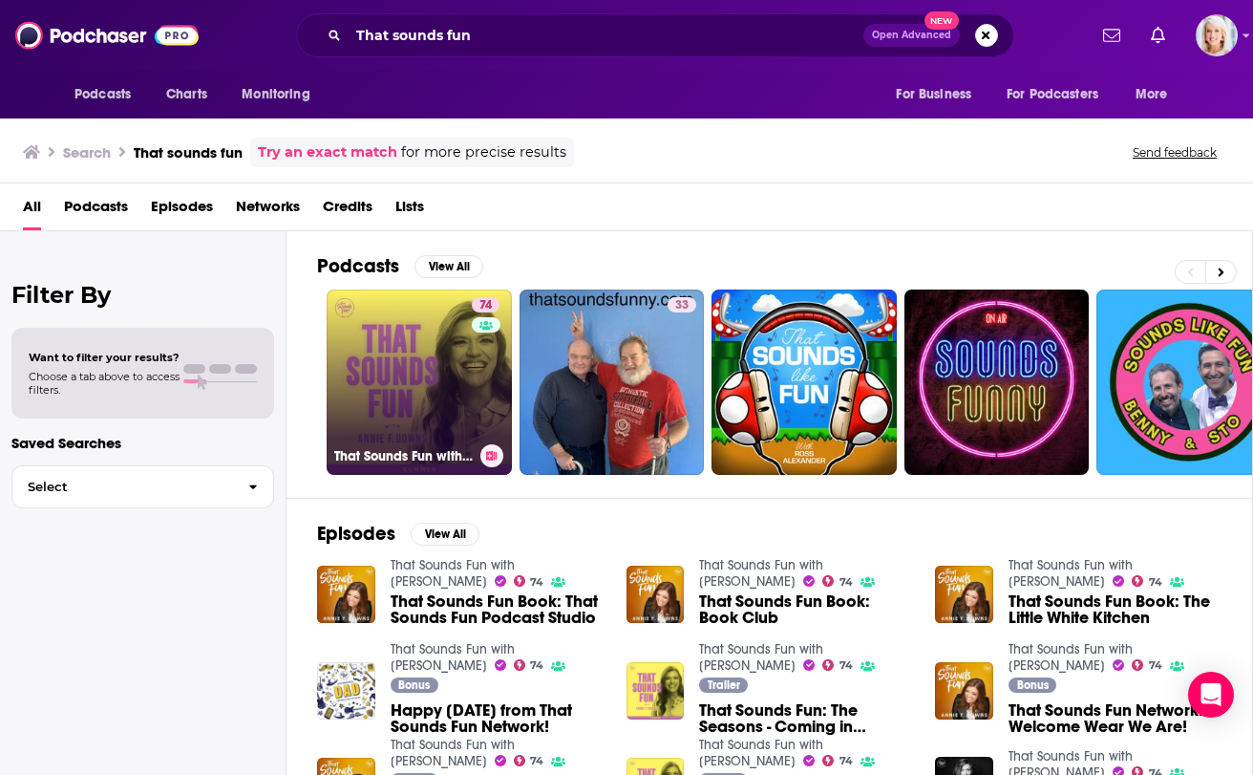
click at [425, 357] on link "74 That Sounds Fun with Annie F. Downs" at bounding box center [419, 381] width 185 height 185
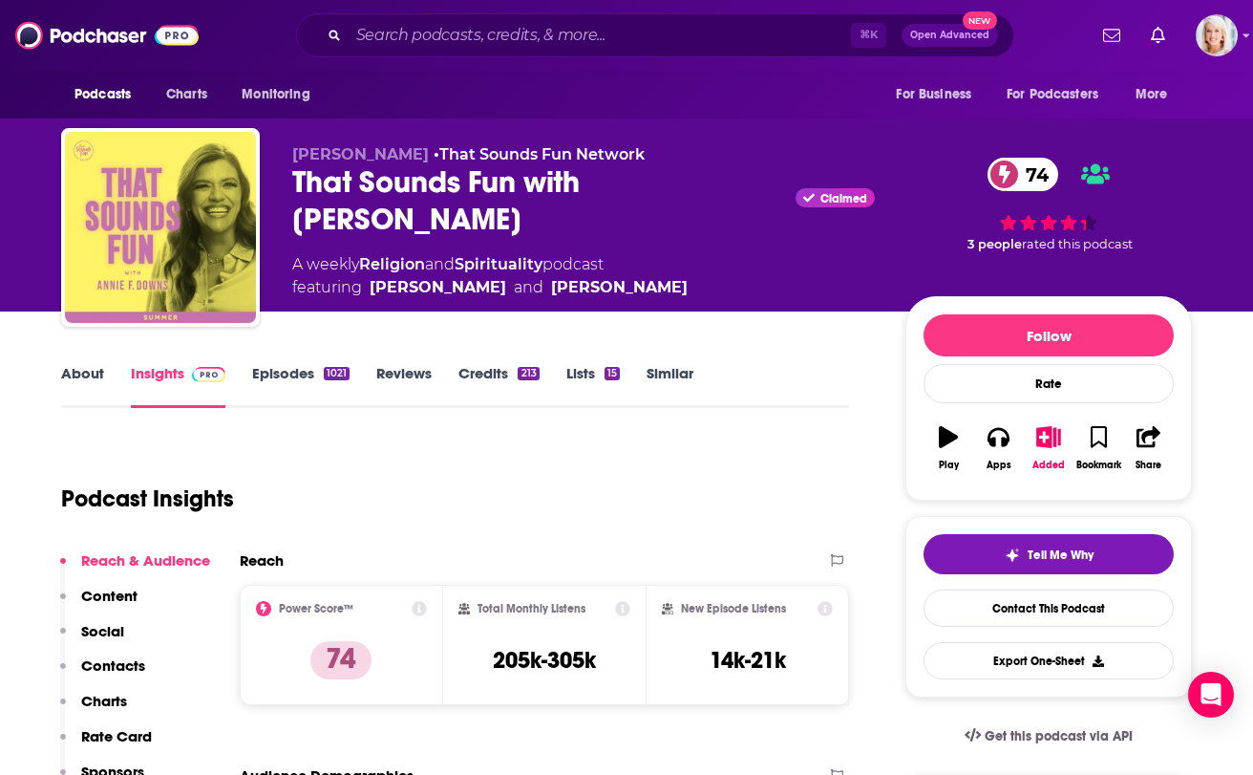
click at [651, 376] on link "Similar" at bounding box center [670, 386] width 47 height 44
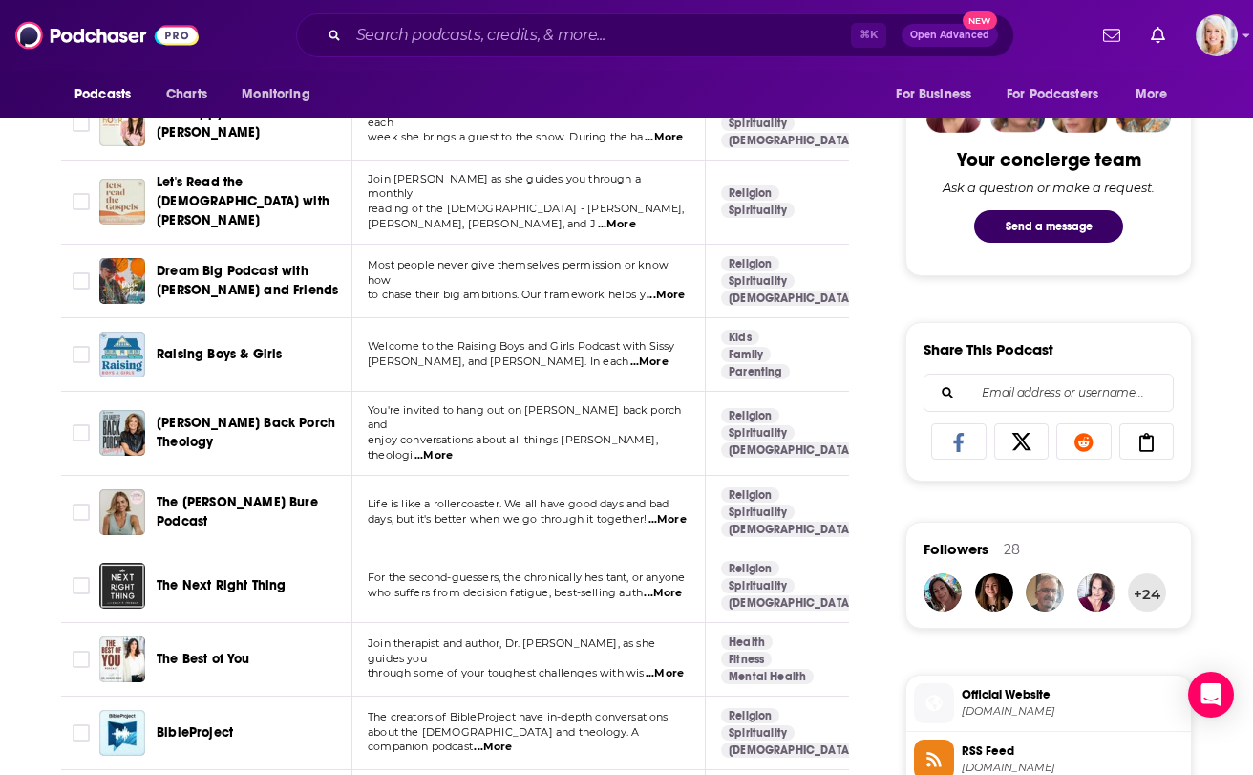
scroll to position [949, 0]
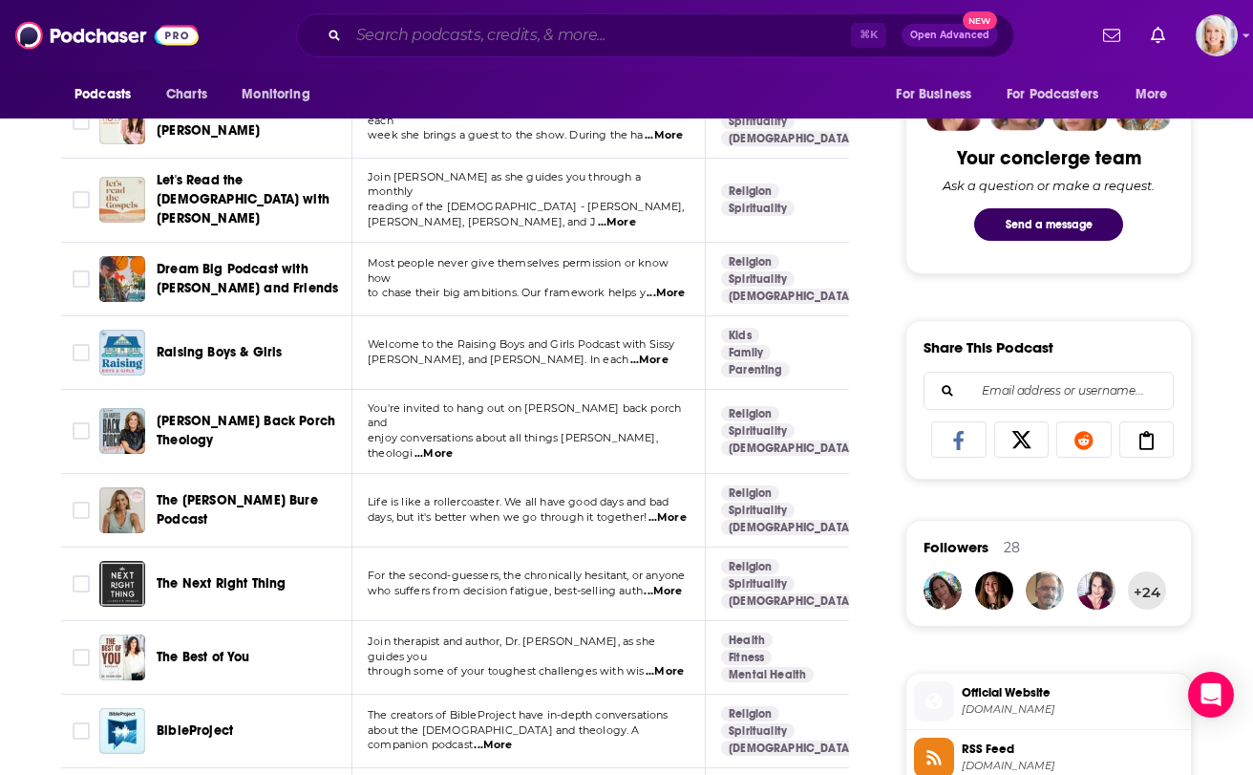
click at [461, 39] on input "Search podcasts, credits, & more..." at bounding box center [600, 35] width 502 height 31
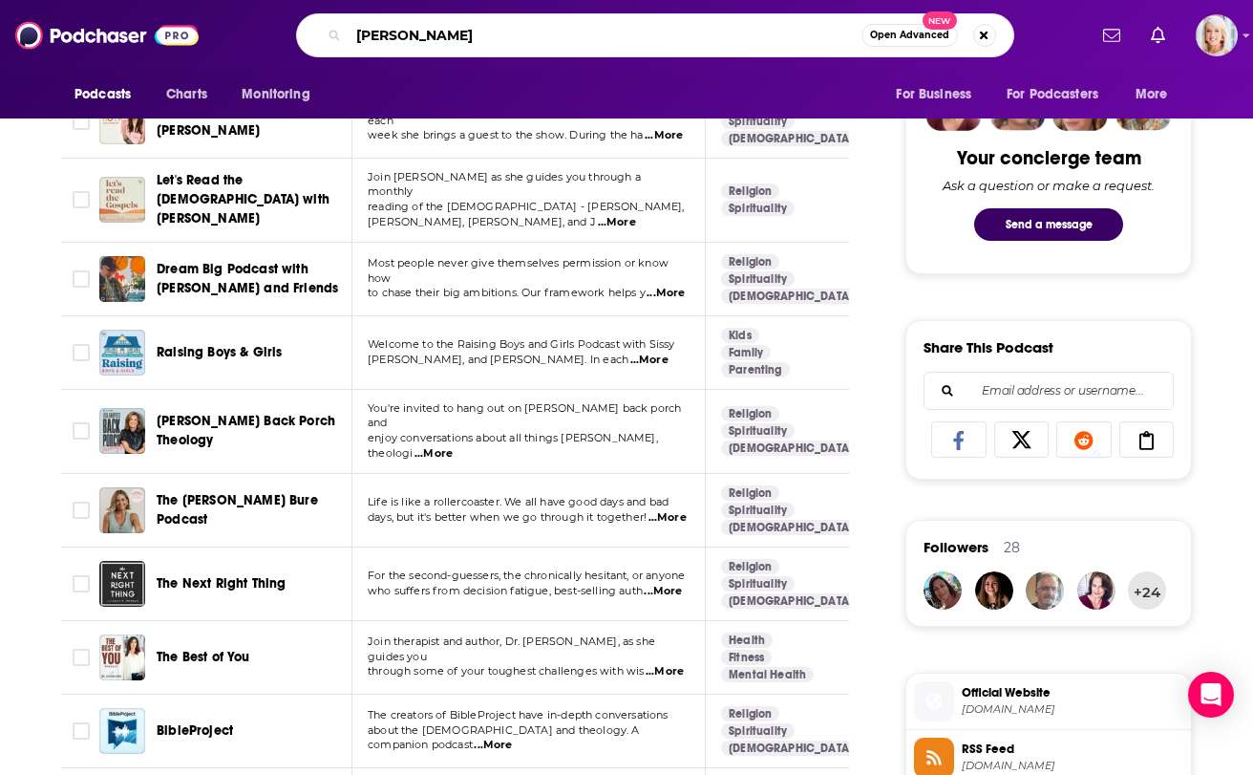
click at [380, 28] on input "Laura Bush" at bounding box center [605, 35] width 513 height 31
type input "Jenna Bush"
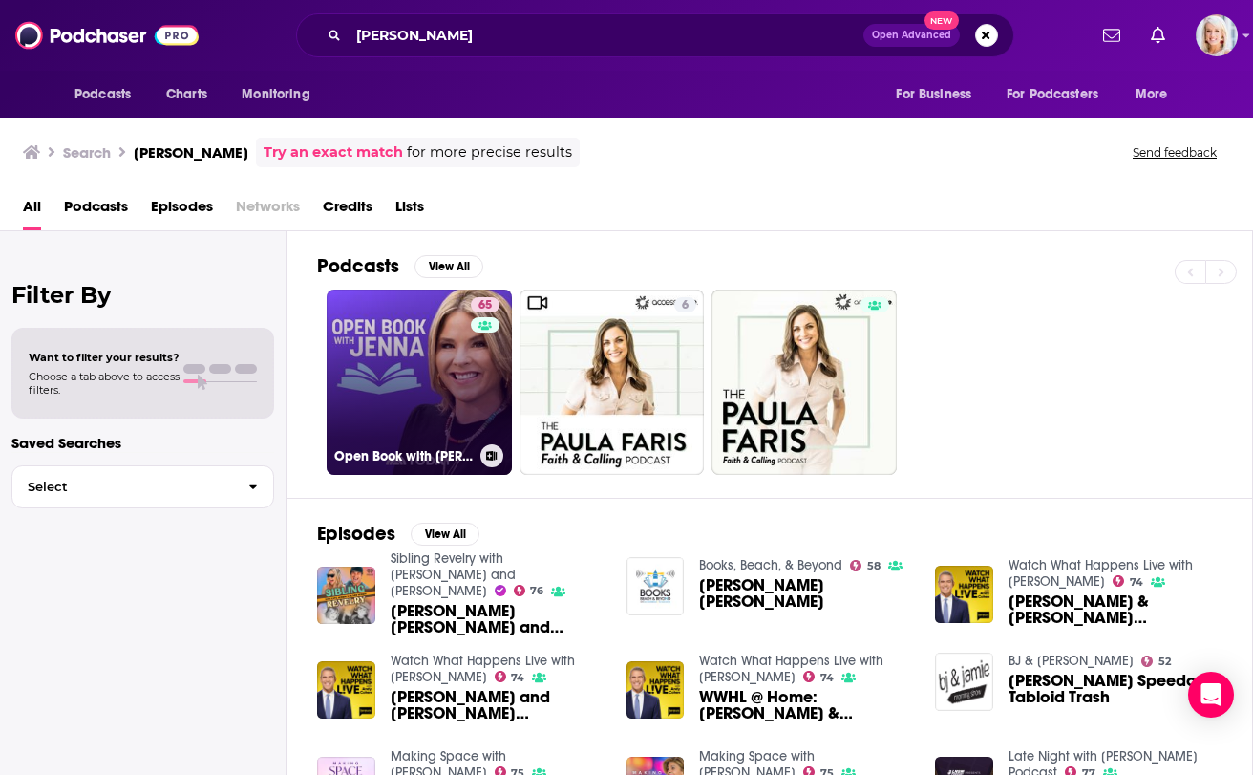
click at [421, 382] on link "65 Open Book with Jenna" at bounding box center [419, 381] width 185 height 185
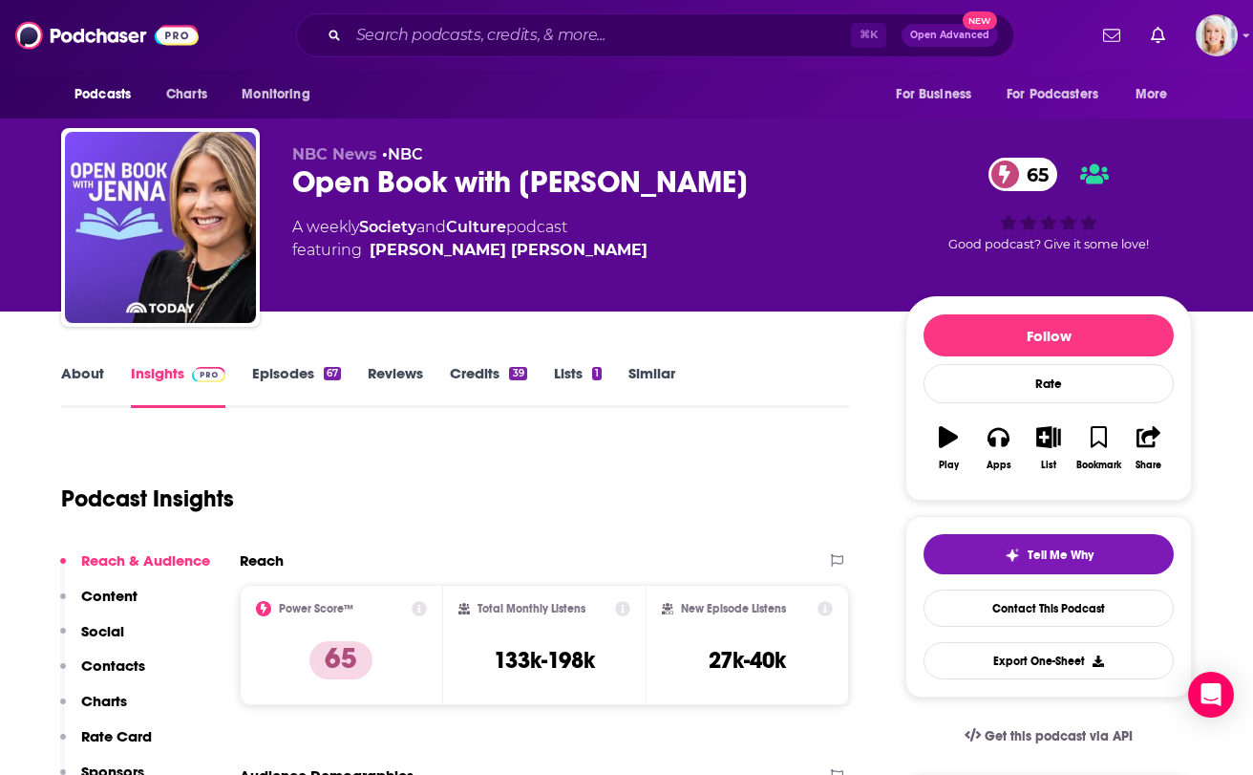
click at [68, 372] on link "About" at bounding box center [82, 386] width 43 height 44
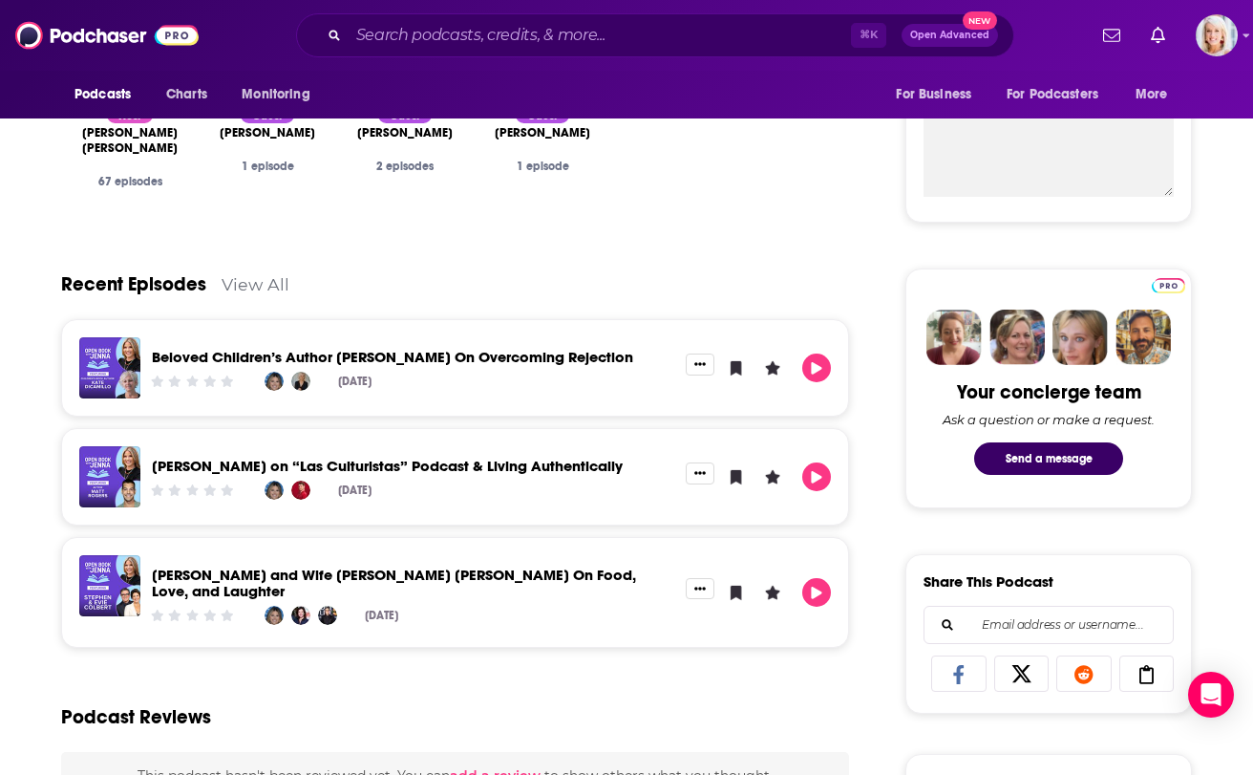
scroll to position [735, 0]
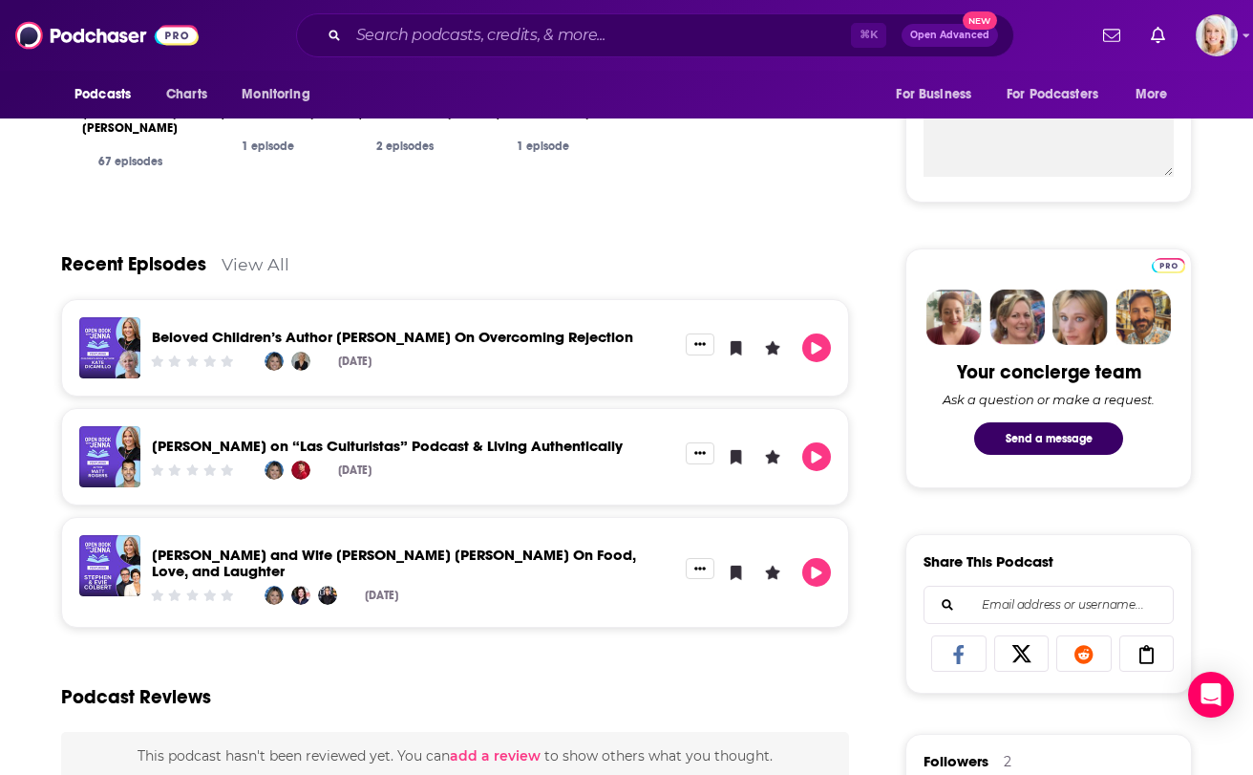
click at [248, 254] on link "View All" at bounding box center [256, 264] width 68 height 20
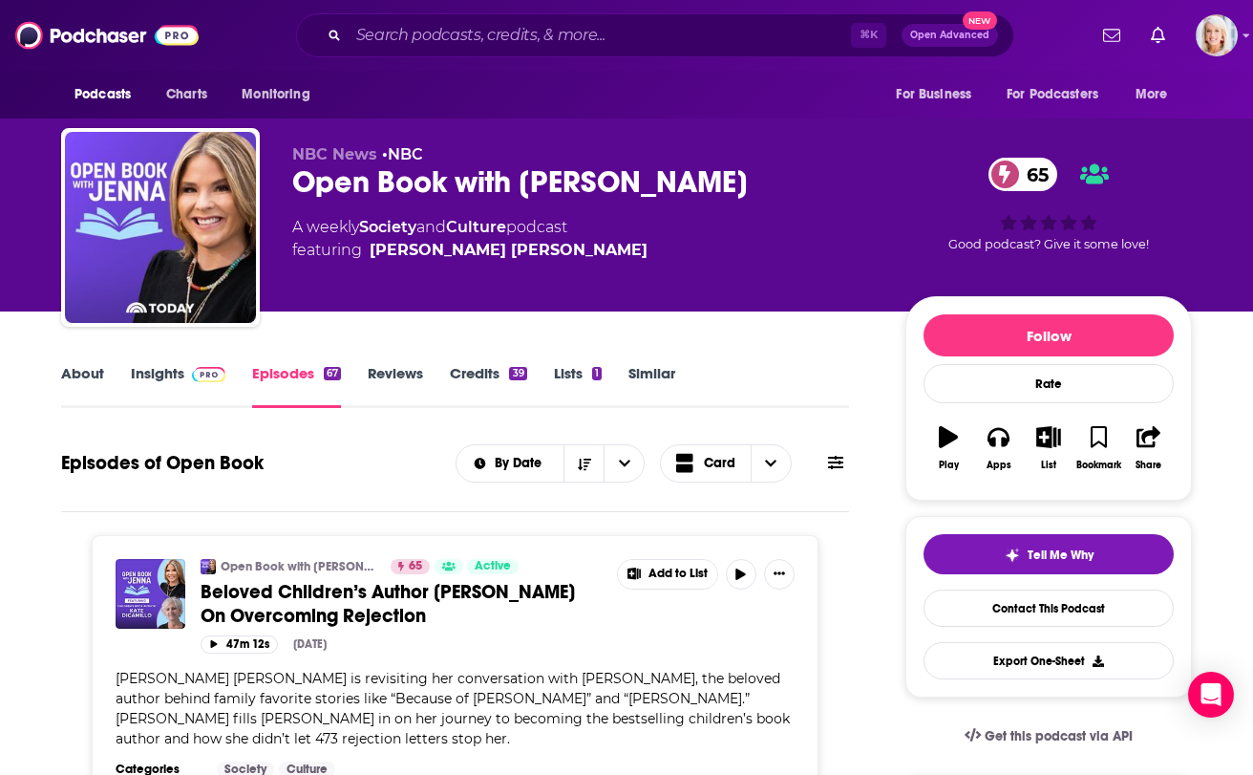
click at [640, 366] on link "Similar" at bounding box center [652, 386] width 47 height 44
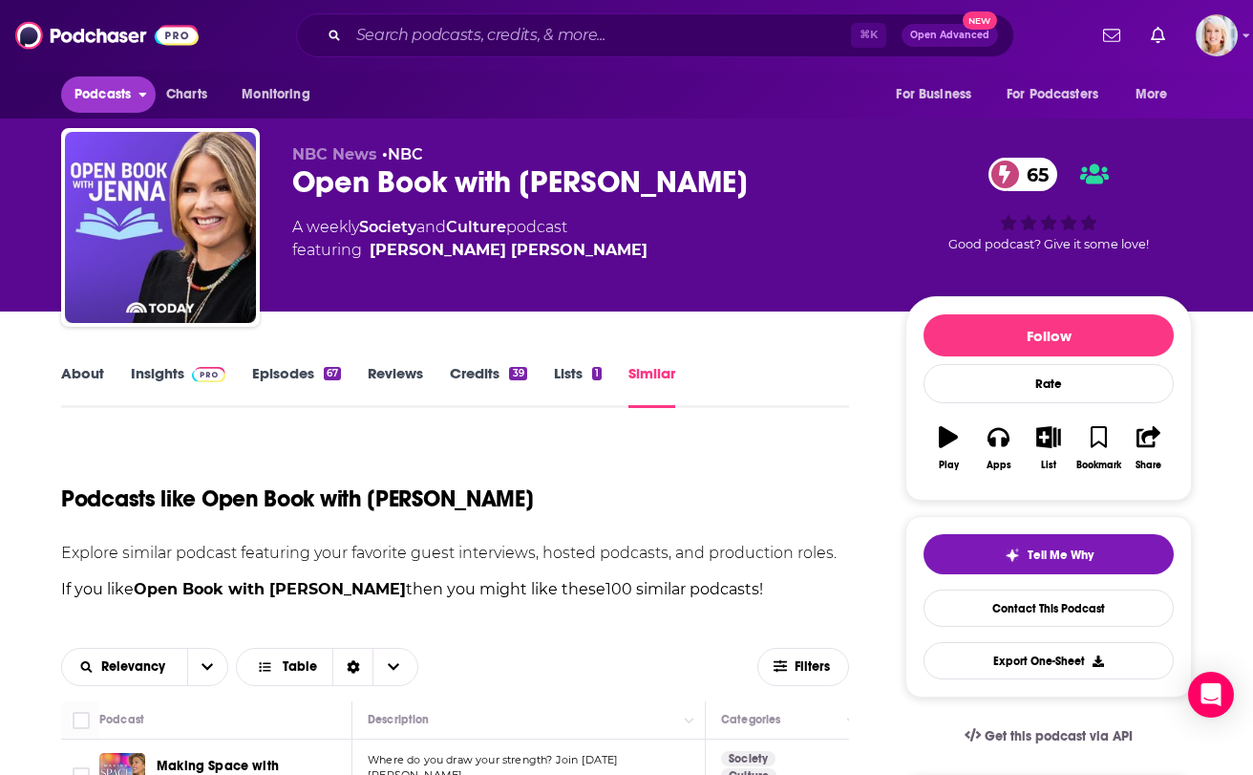
click at [99, 100] on span "Podcasts" at bounding box center [103, 94] width 56 height 27
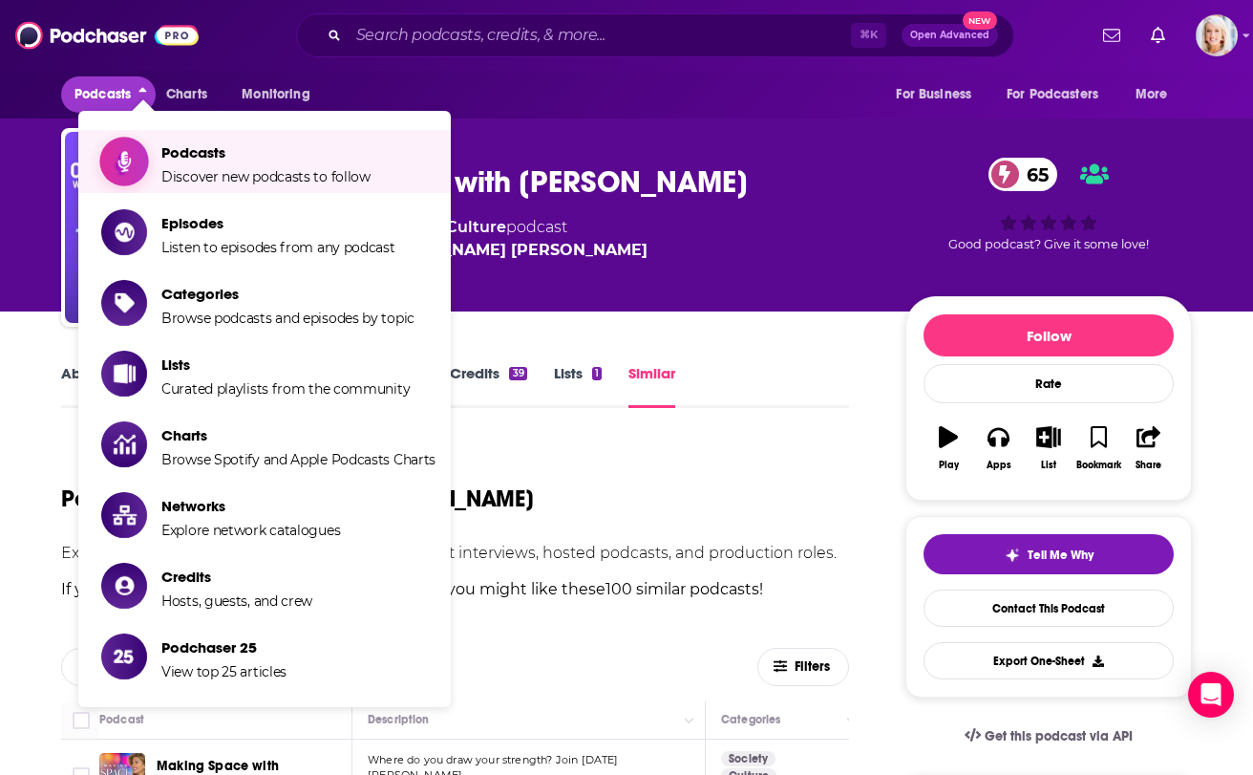
click at [174, 160] on span "Podcasts" at bounding box center [265, 152] width 209 height 18
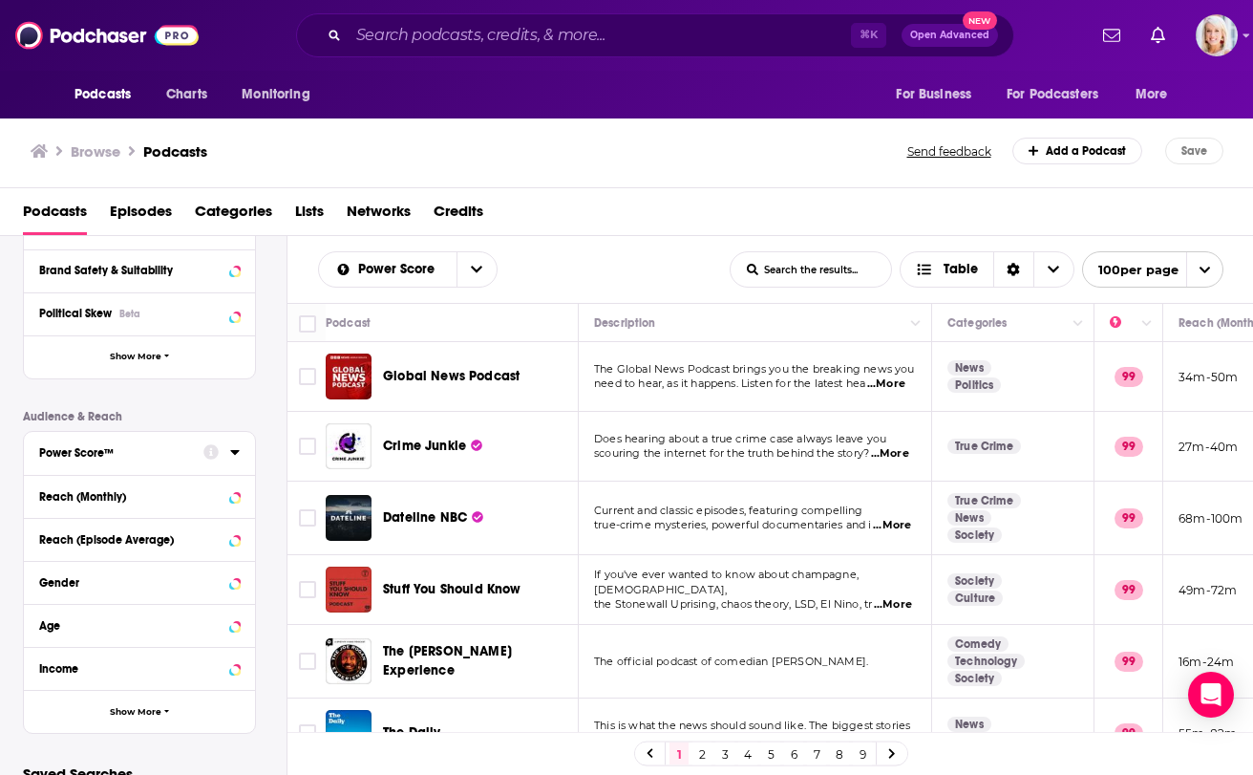
scroll to position [348, 0]
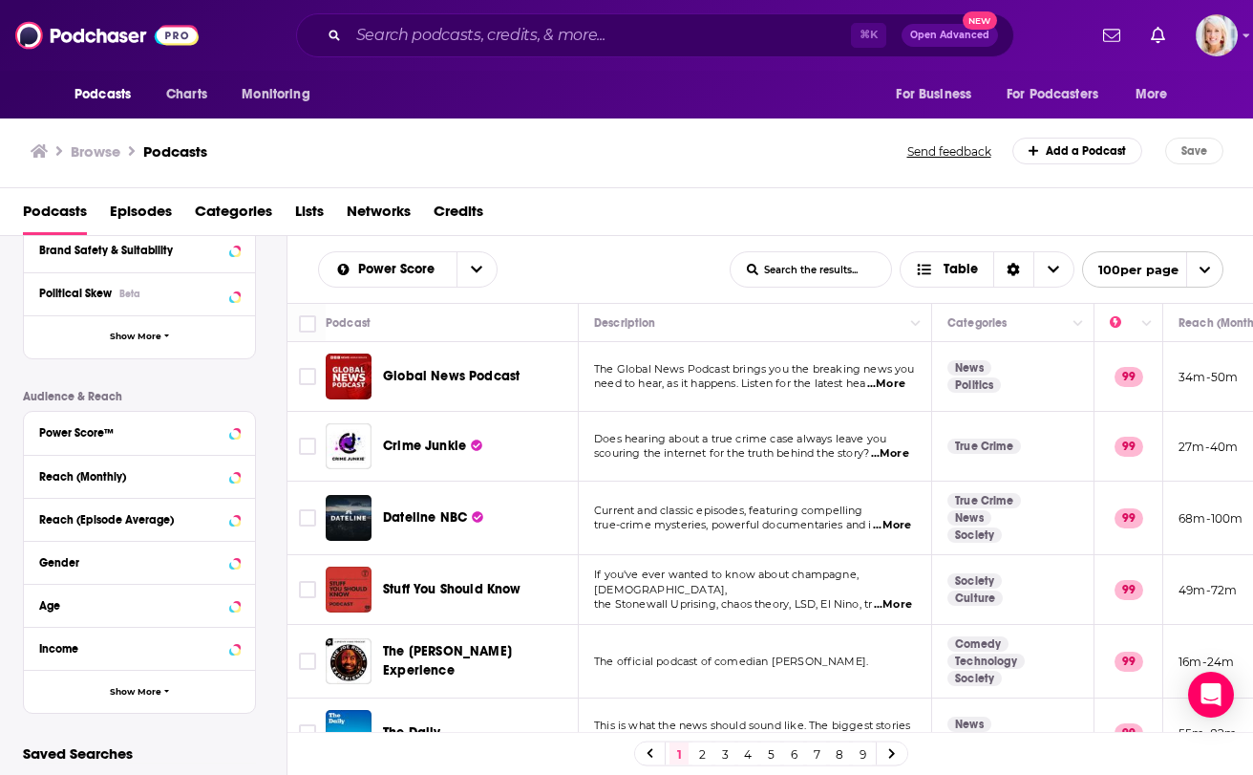
click at [82, 619] on div "Age" at bounding box center [139, 605] width 231 height 43
click at [54, 601] on div "Age" at bounding box center [115, 605] width 152 height 13
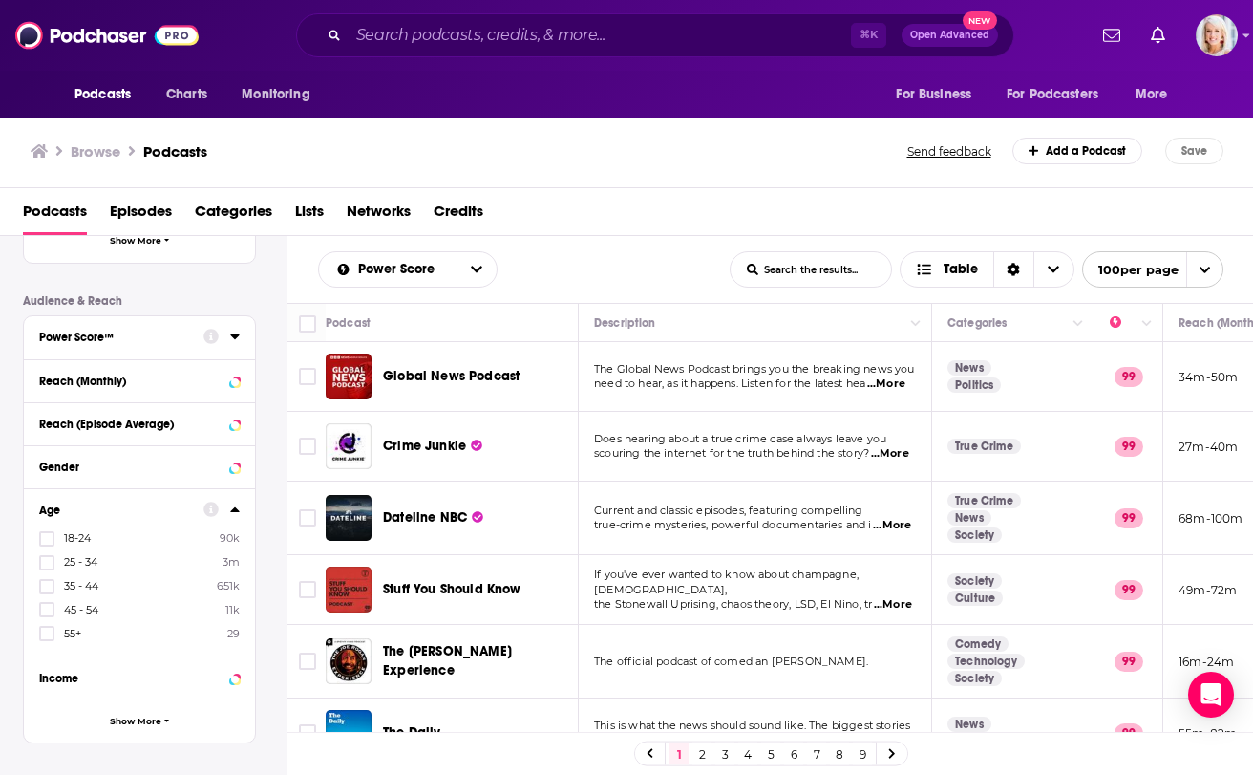
scroll to position [471, 0]
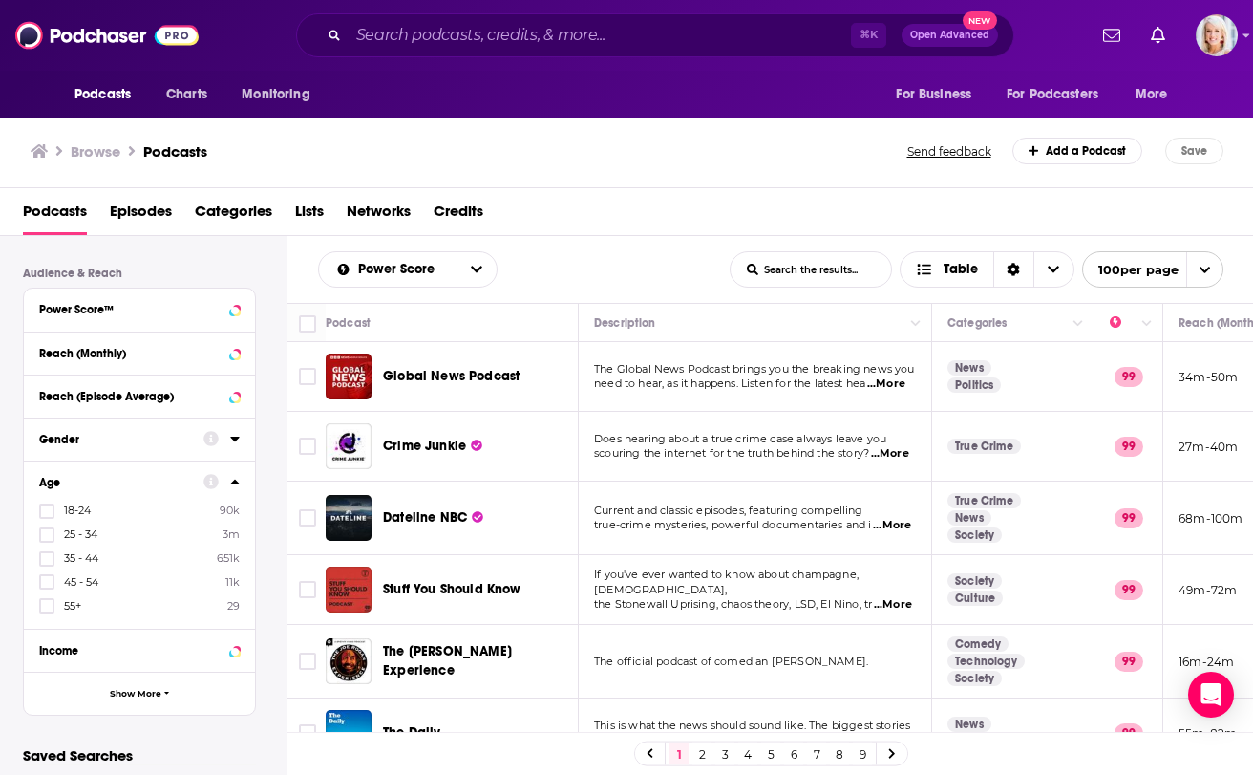
click at [117, 436] on div "Gender" at bounding box center [115, 439] width 152 height 13
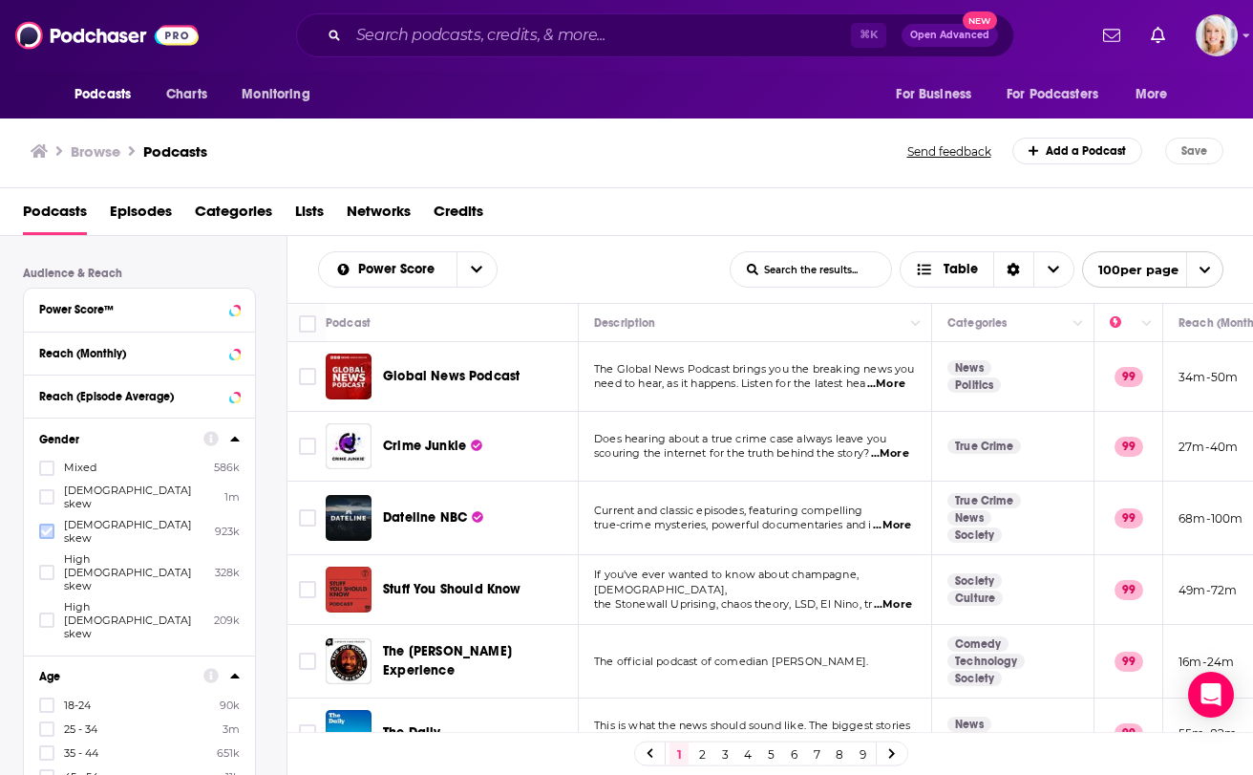
click at [48, 527] on icon at bounding box center [46, 531] width 11 height 9
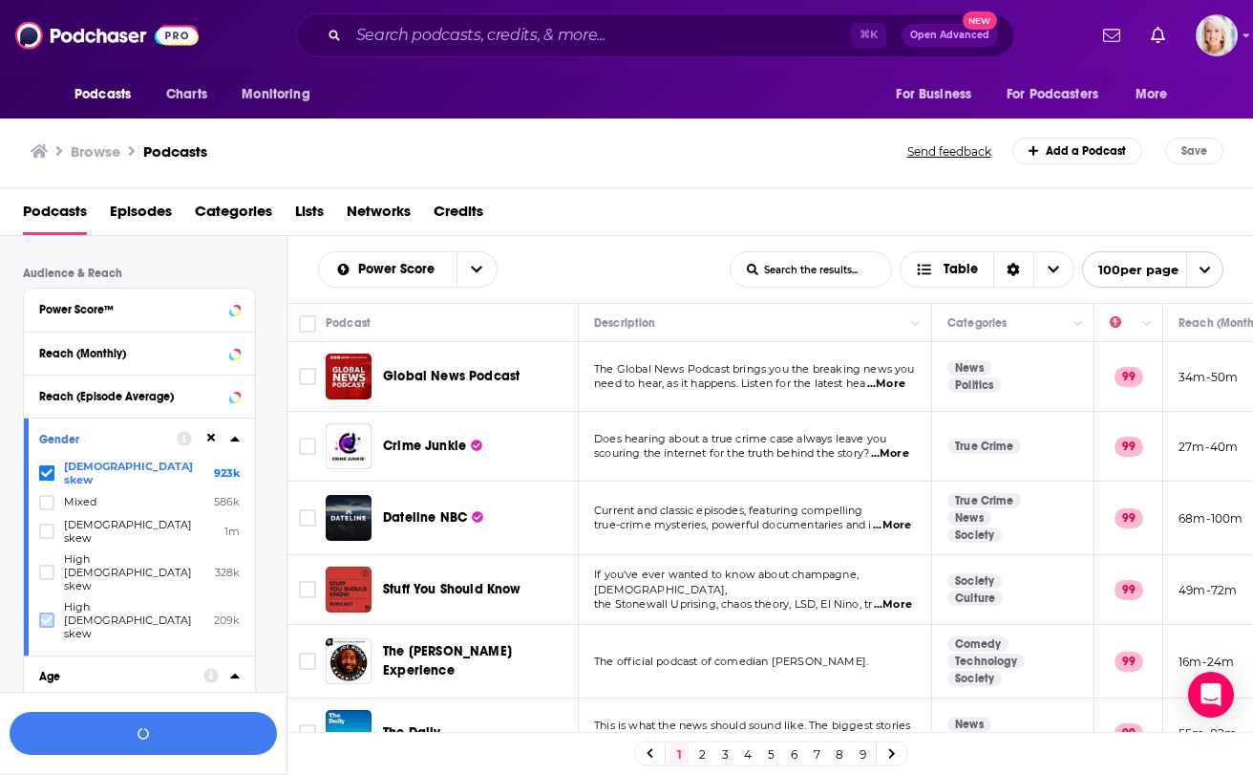
click at [48, 614] on icon at bounding box center [46, 619] width 11 height 11
click at [241, 436] on div "Gender Female skew 923k High female skew 209k Mixed 586k Male skew 1m High male…" at bounding box center [139, 536] width 231 height 238
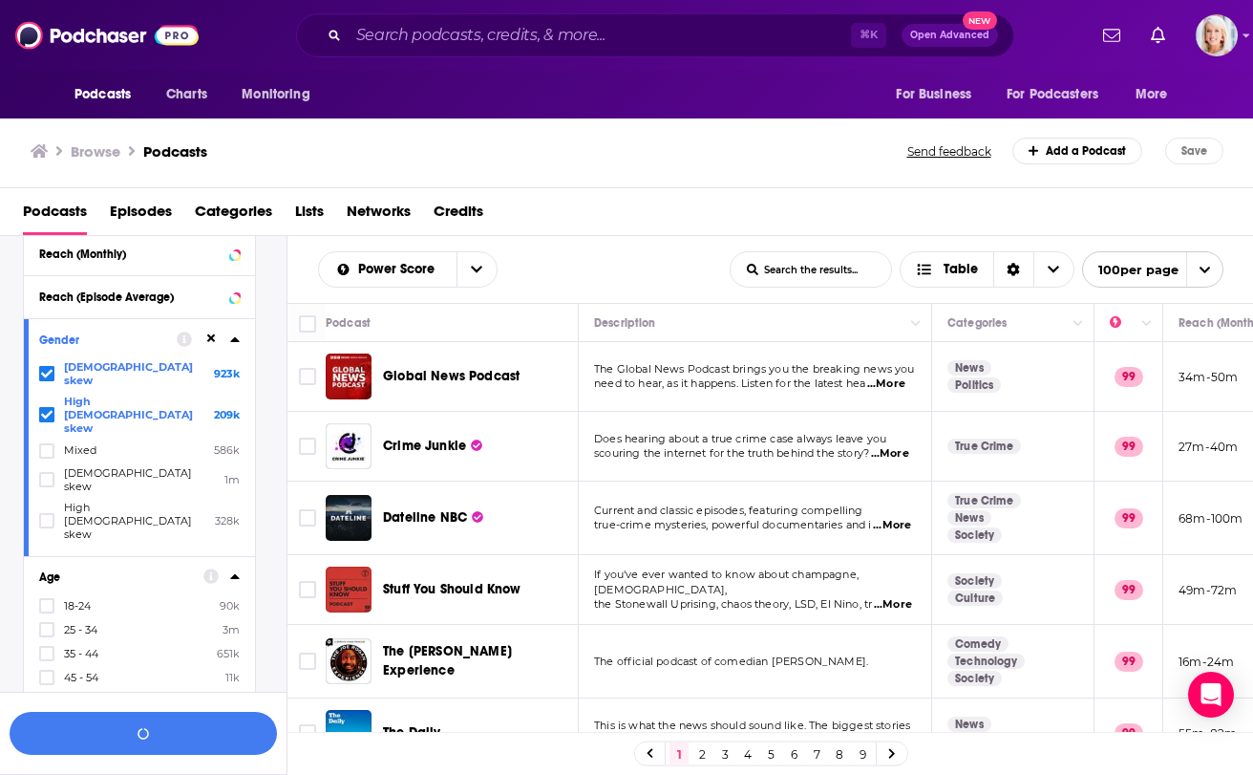
scroll to position [610, 0]
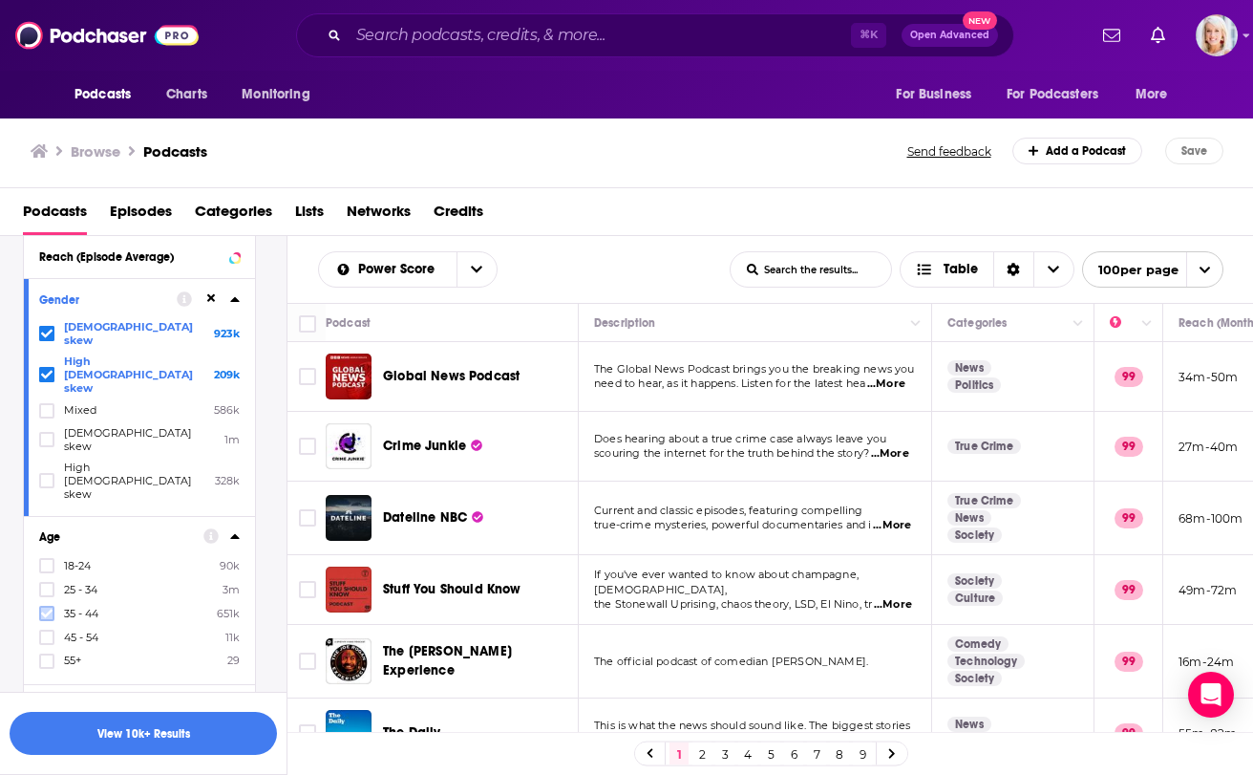
click at [49, 609] on icon at bounding box center [46, 613] width 11 height 9
click at [172, 742] on button "button" at bounding box center [143, 733] width 267 height 43
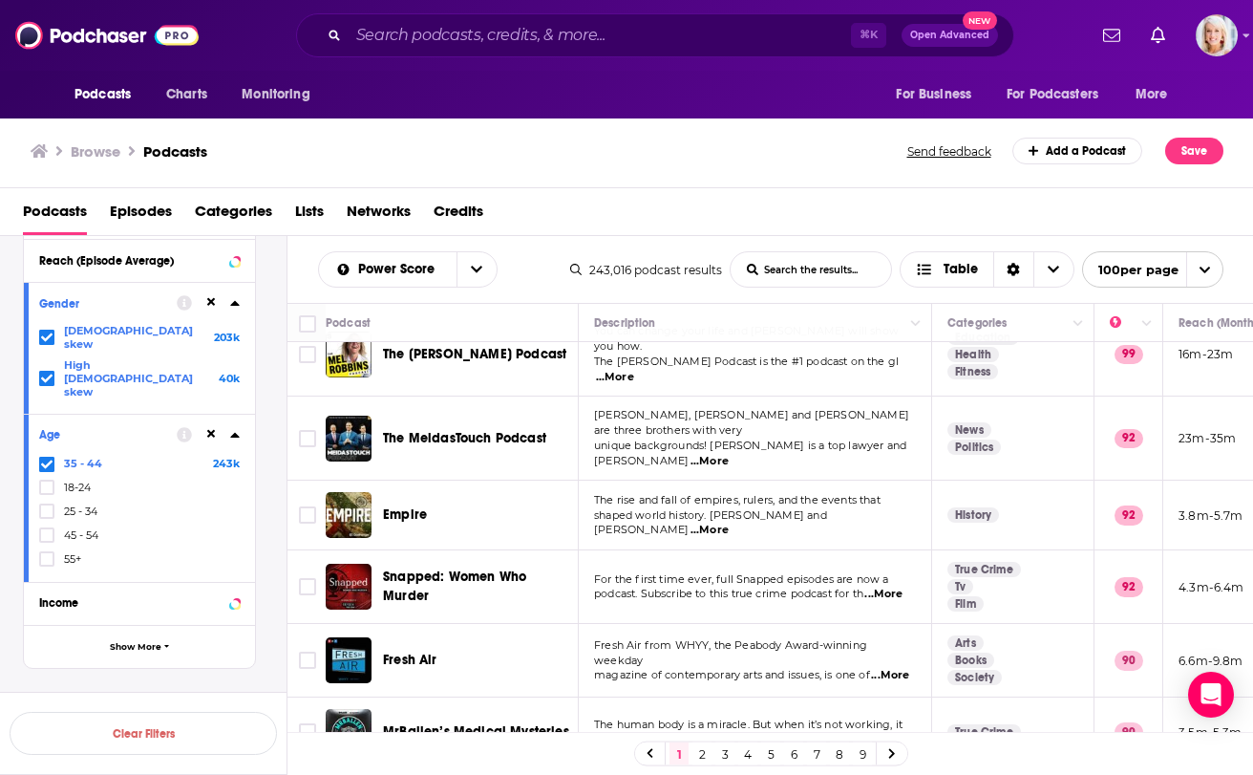
scroll to position [46, 0]
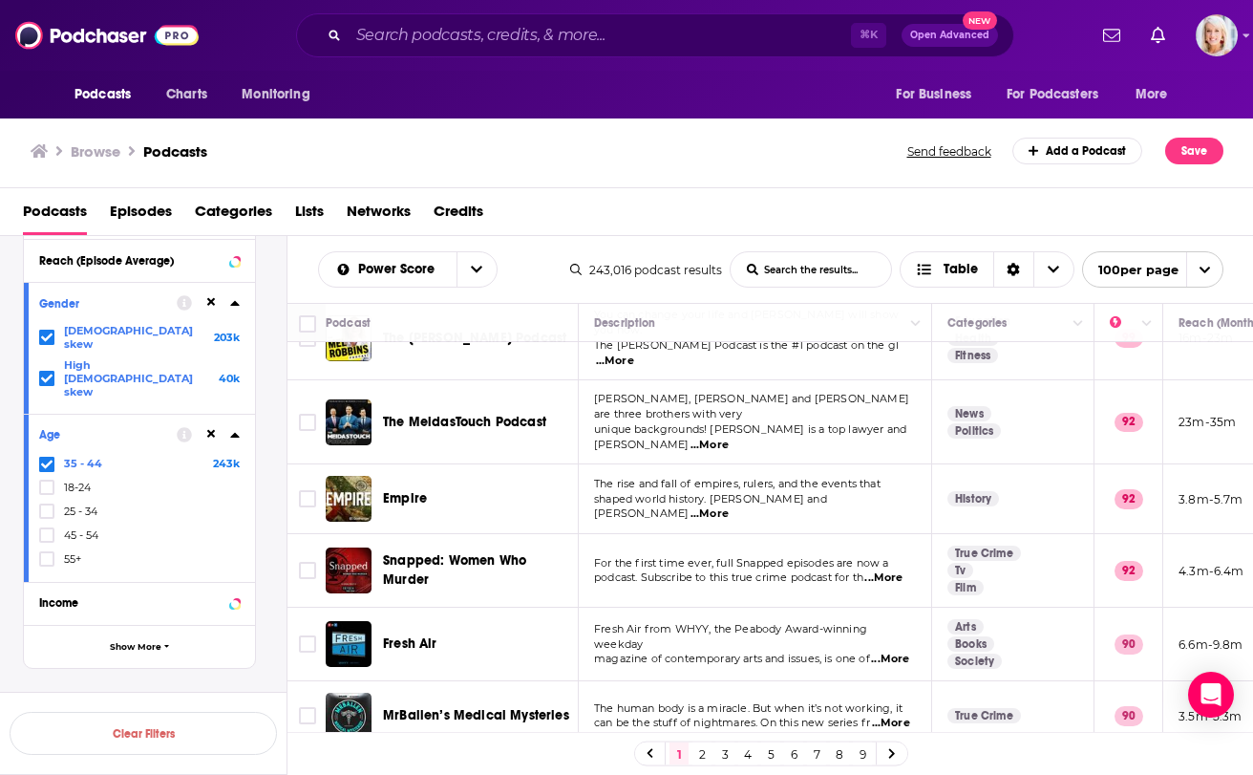
click at [729, 437] on span "...More" at bounding box center [710, 444] width 38 height 15
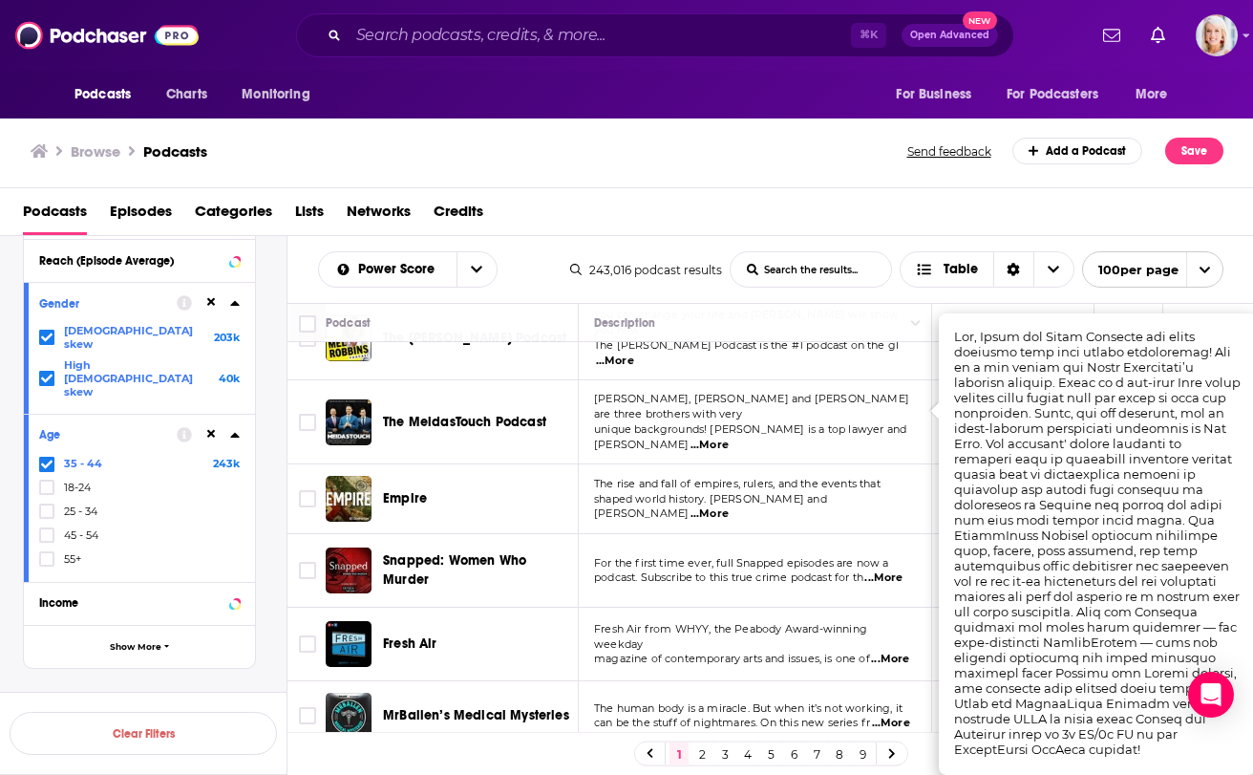
click at [700, 117] on div "Podcasts Charts Monitoring For Business For Podcasters More" at bounding box center [626, 95] width 1223 height 48
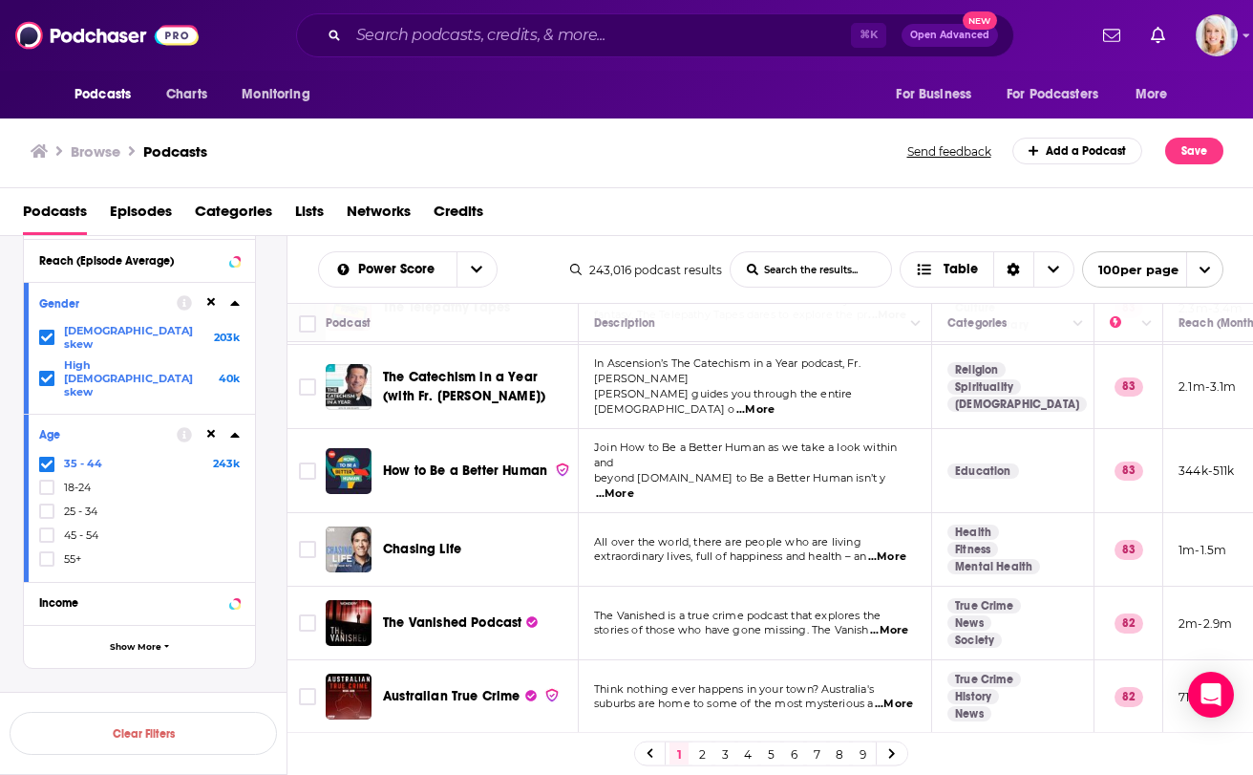
scroll to position [1415, 0]
click at [634, 486] on span "...More" at bounding box center [615, 493] width 38 height 15
click at [662, 148] on div "Browse Podcasts" at bounding box center [470, 151] width 879 height 27
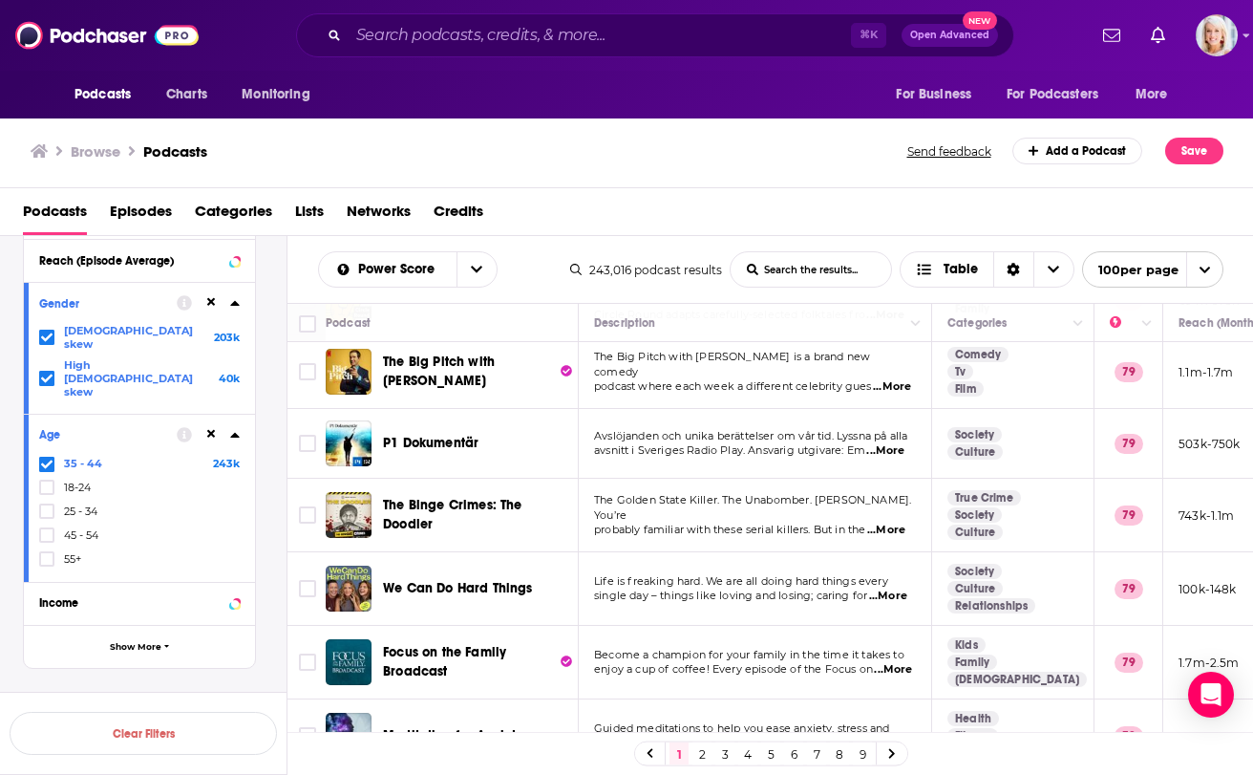
scroll to position [3784, 0]
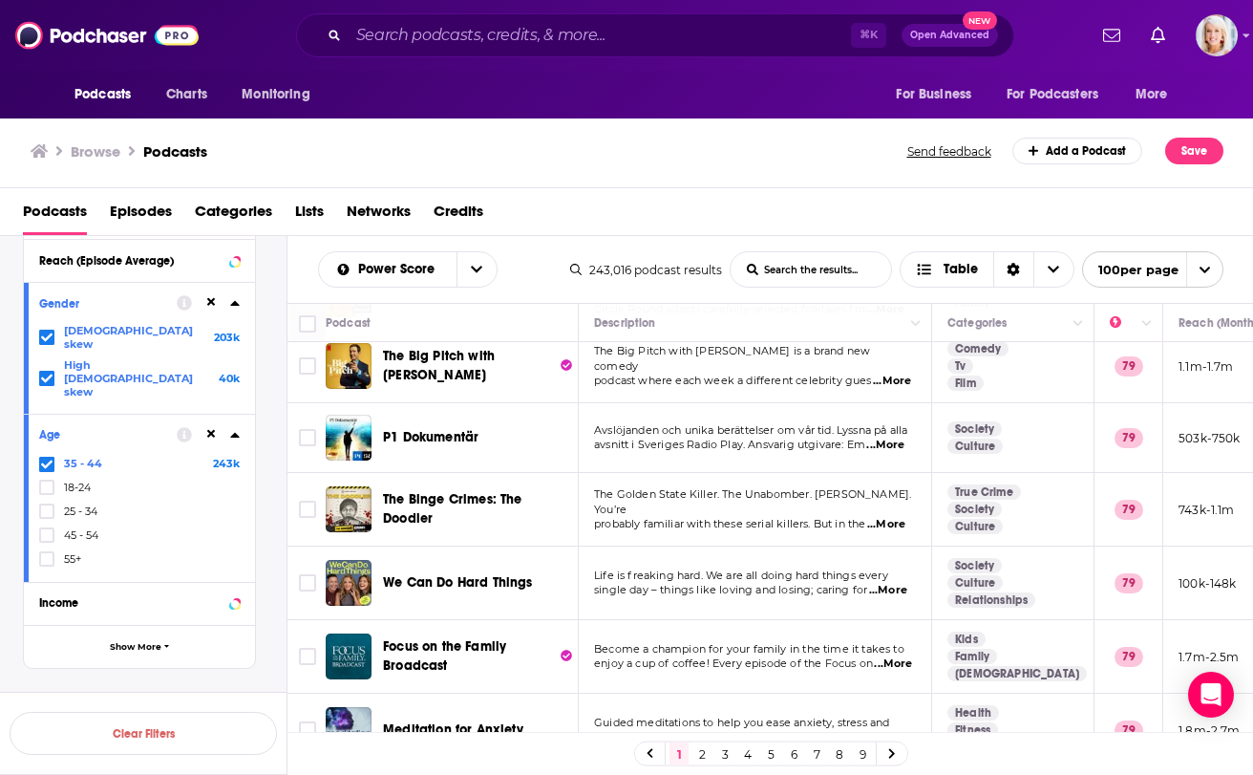
click at [901, 583] on span "...More" at bounding box center [888, 590] width 38 height 15
click at [812, 194] on div "Podcasts Episodes Categories Lists Networks Credits" at bounding box center [627, 212] width 1254 height 48
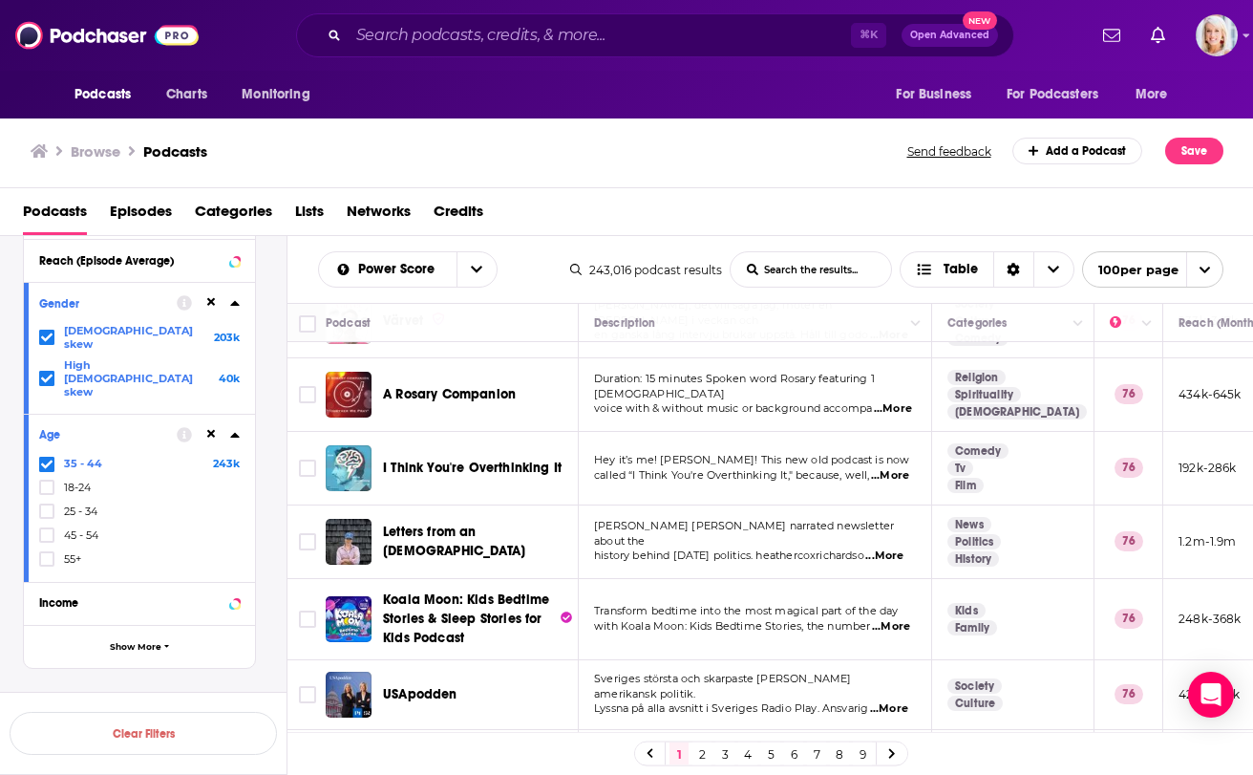
scroll to position [6412, 0]
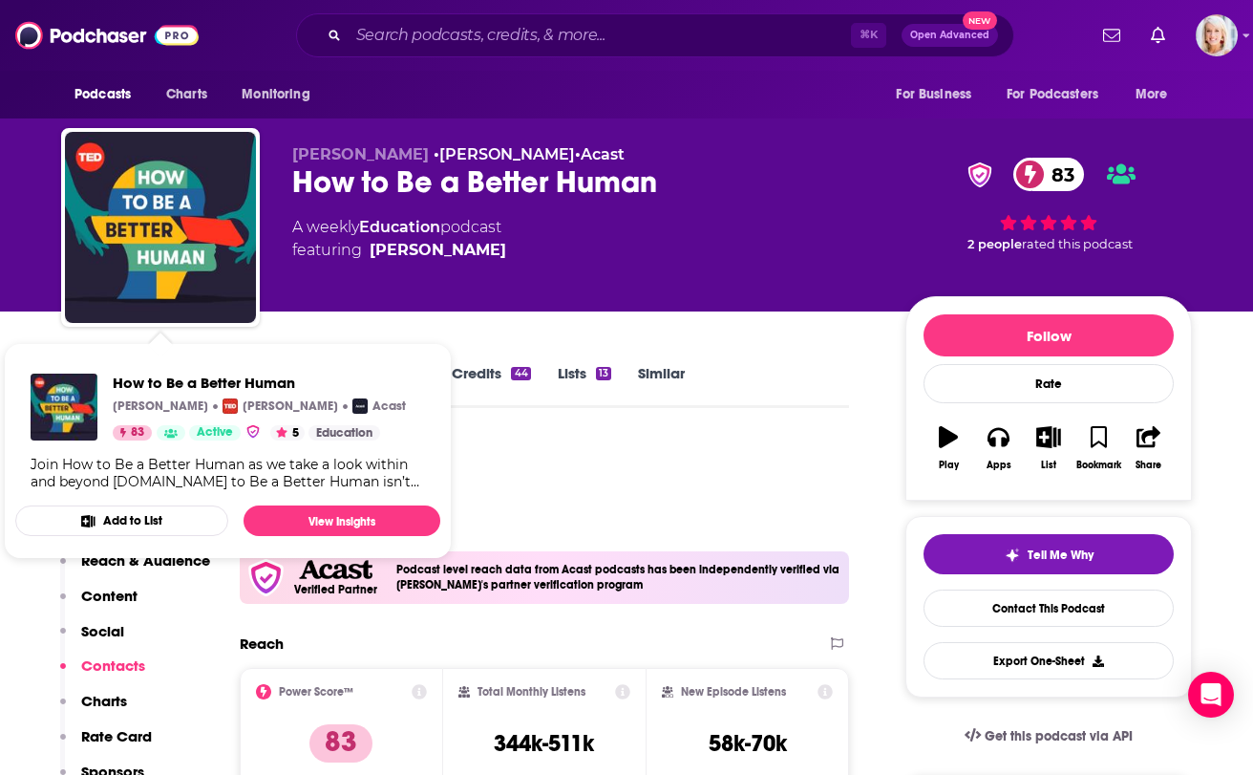
click at [93, 372] on div "How to Be a Better Human [PERSON_NAME] [PERSON_NAME] Acast 83 Active 5 Educatio…" at bounding box center [227, 431] width 425 height 147
click at [38, 244] on div "[PERSON_NAME] • [PERSON_NAME] • Acast How to Be a Better Human 83 A weekly Educ…" at bounding box center [626, 155] width 1223 height 311
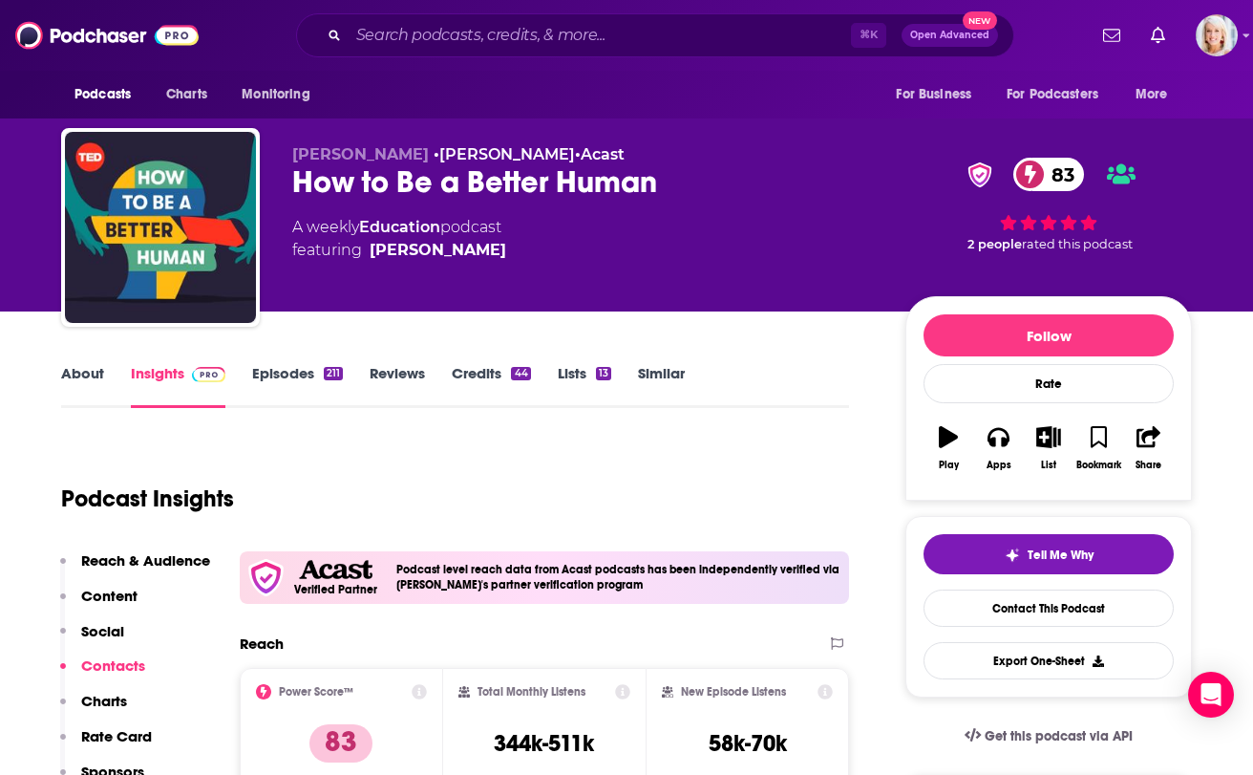
click at [78, 375] on link "About" at bounding box center [82, 386] width 43 height 44
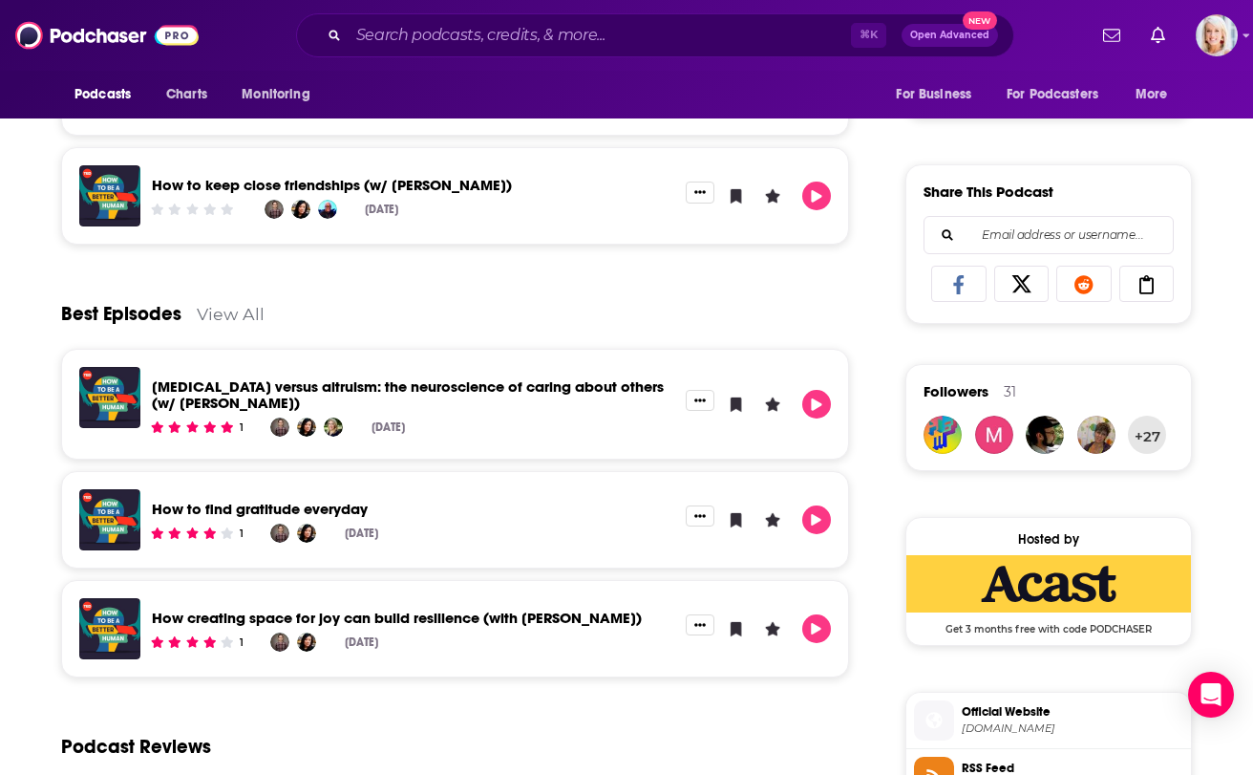
scroll to position [1111, 0]
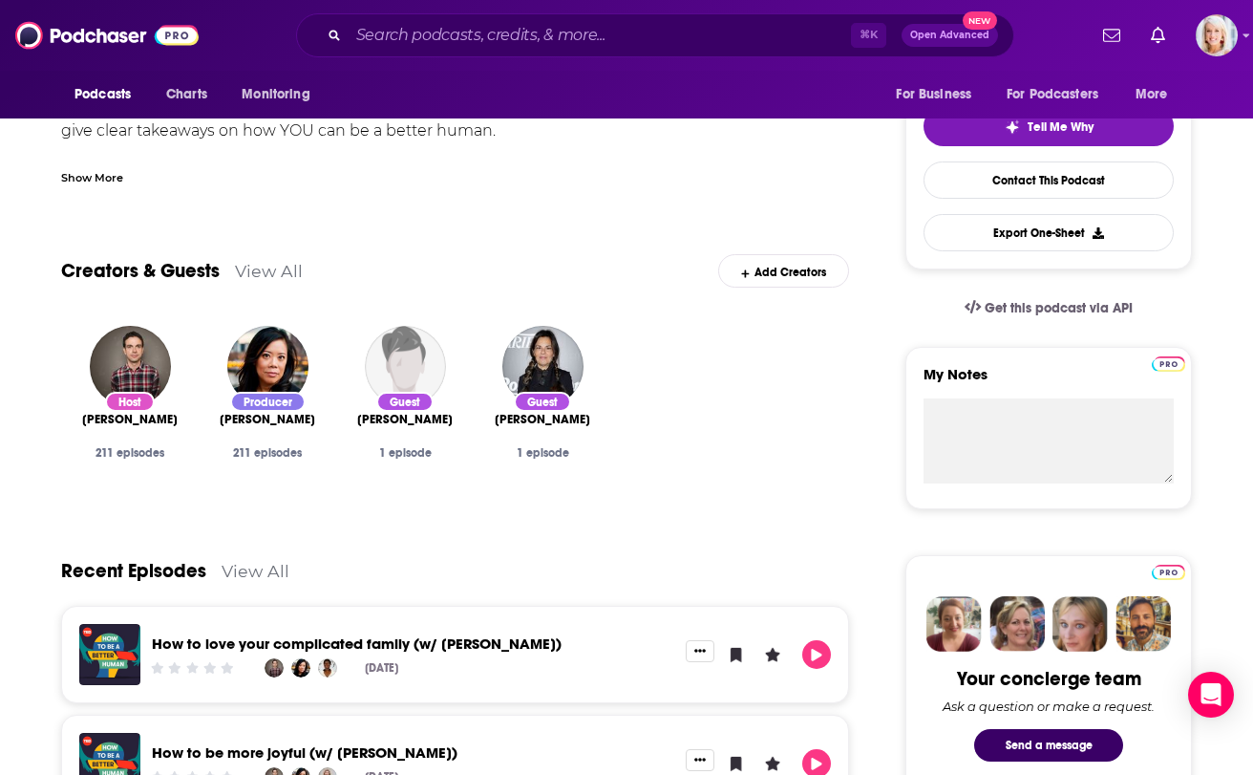
click at [276, 269] on link "View All" at bounding box center [269, 271] width 68 height 20
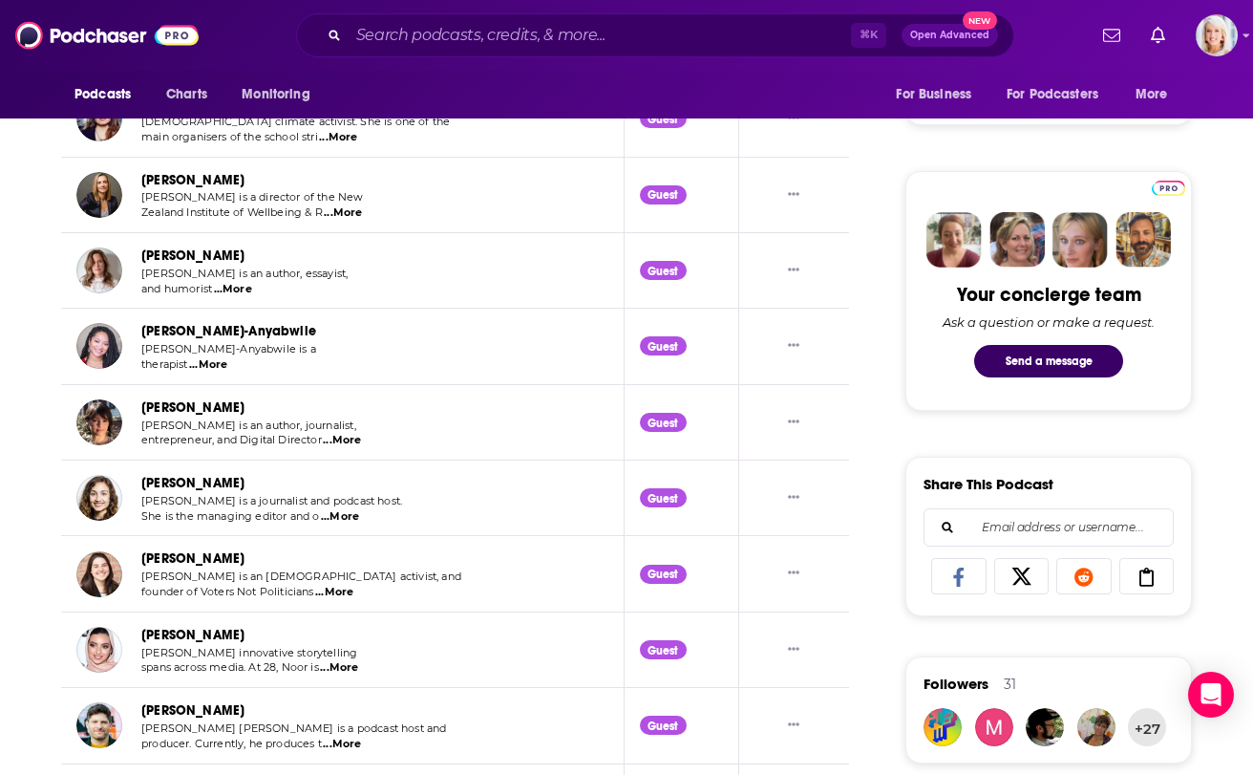
scroll to position [815, 0]
